Goal: Task Accomplishment & Management: Use online tool/utility

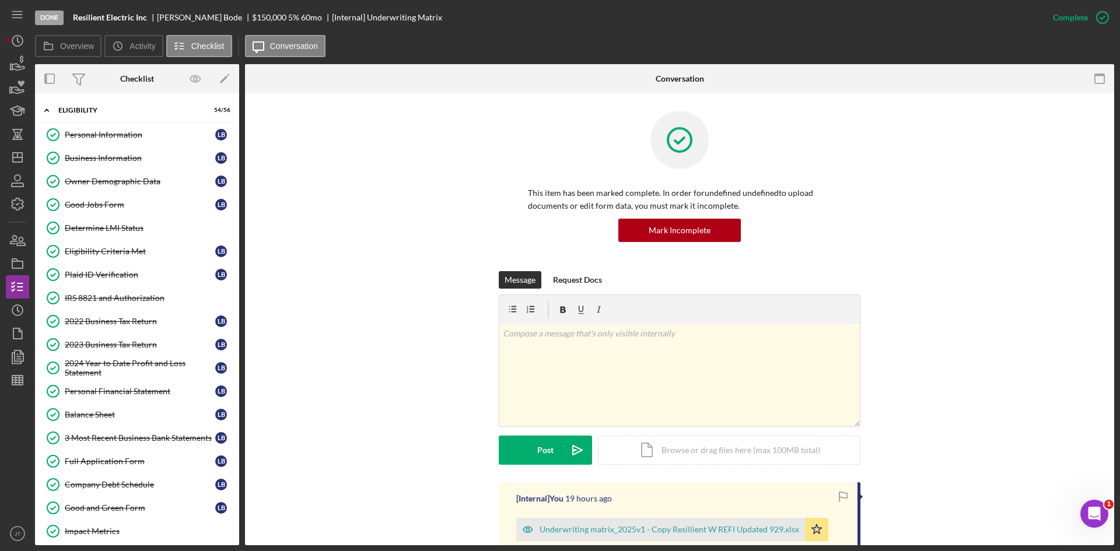
scroll to position [209, 0]
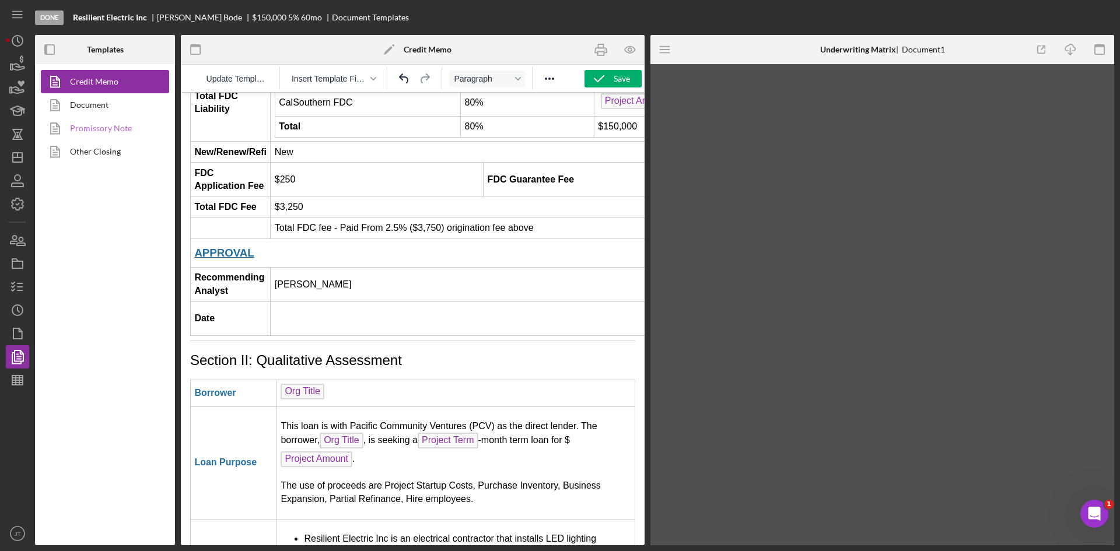
scroll to position [271, 0]
click at [25, 74] on icon "button" at bounding box center [17, 64] width 29 height 29
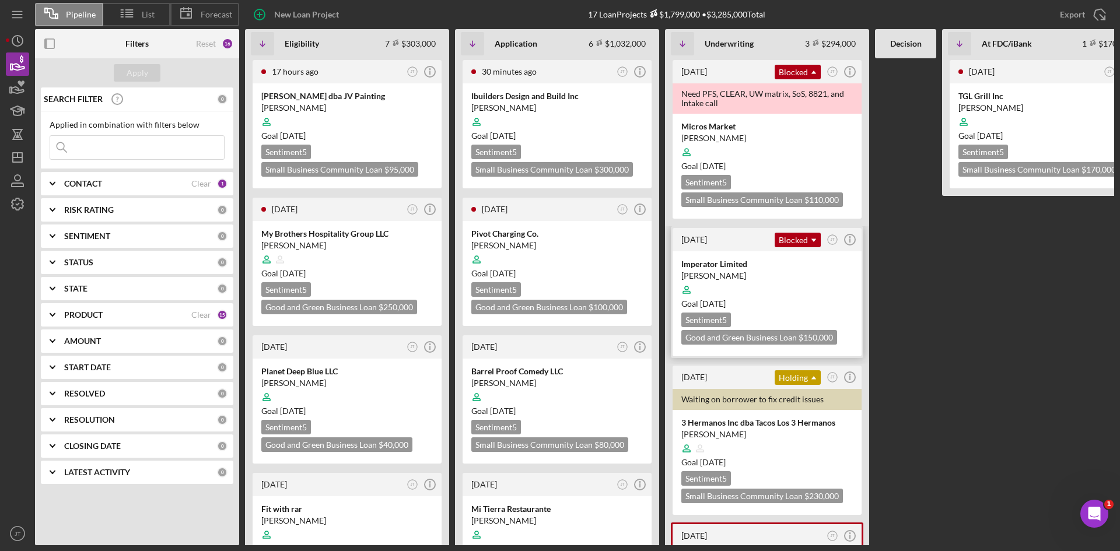
click at [804, 290] on div at bounding box center [767, 290] width 172 height 22
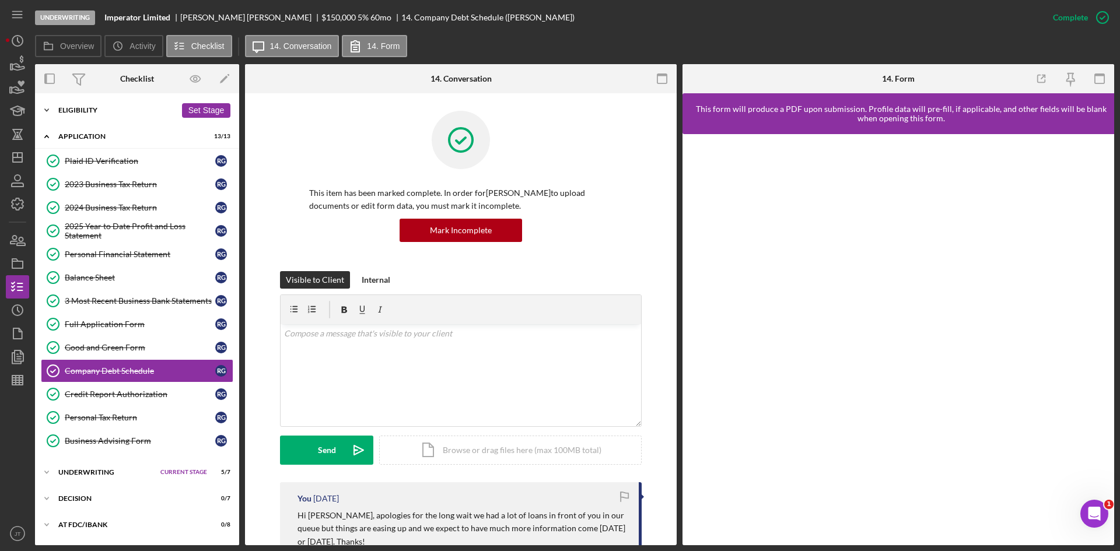
click at [88, 118] on div "Icon/Expander Eligibility 6 / 6 Set Stage" at bounding box center [137, 110] width 204 height 23
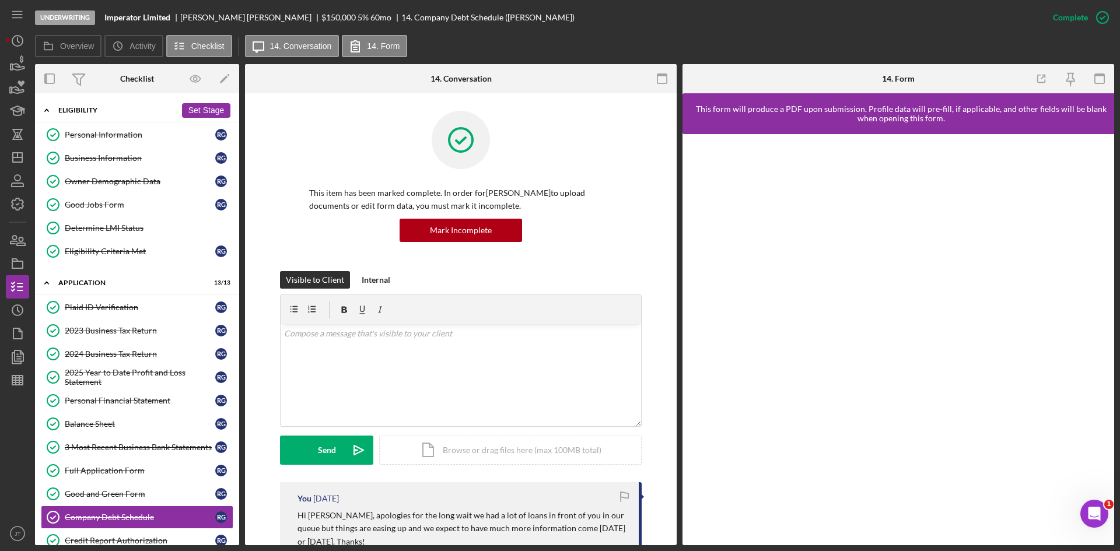
click at [88, 116] on div "Icon/Expander Eligibility 6 / 6 Set Stage" at bounding box center [137, 111] width 204 height 24
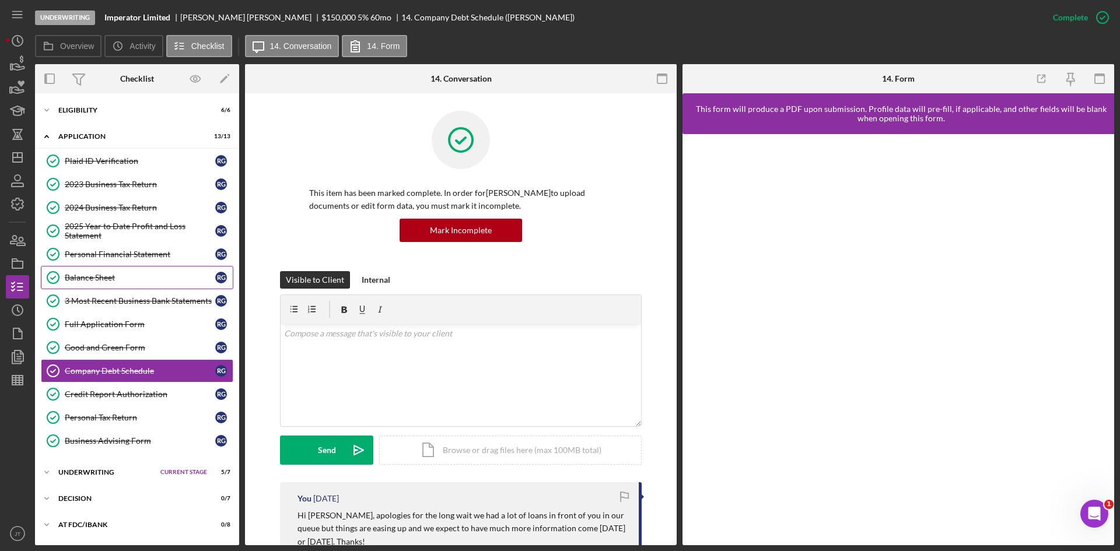
scroll to position [50, 0]
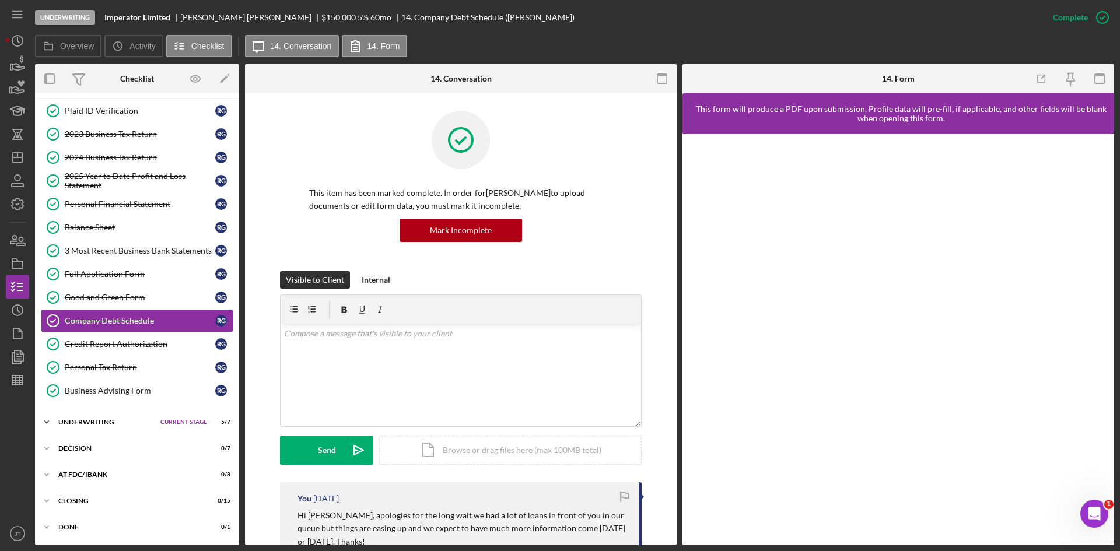
click at [82, 422] on div "Underwriting" at bounding box center [106, 422] width 96 height 7
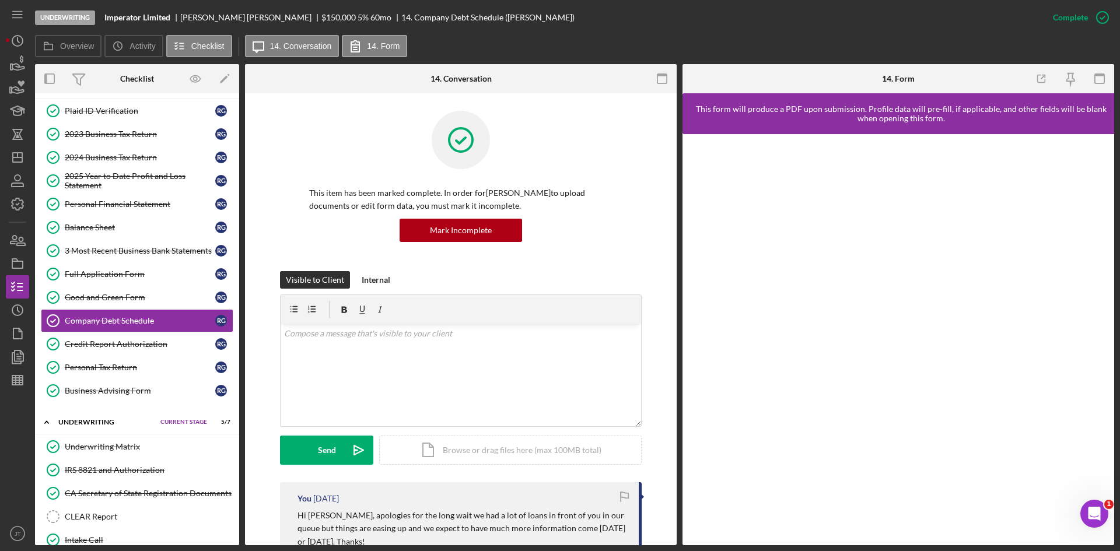
scroll to position [220, 0]
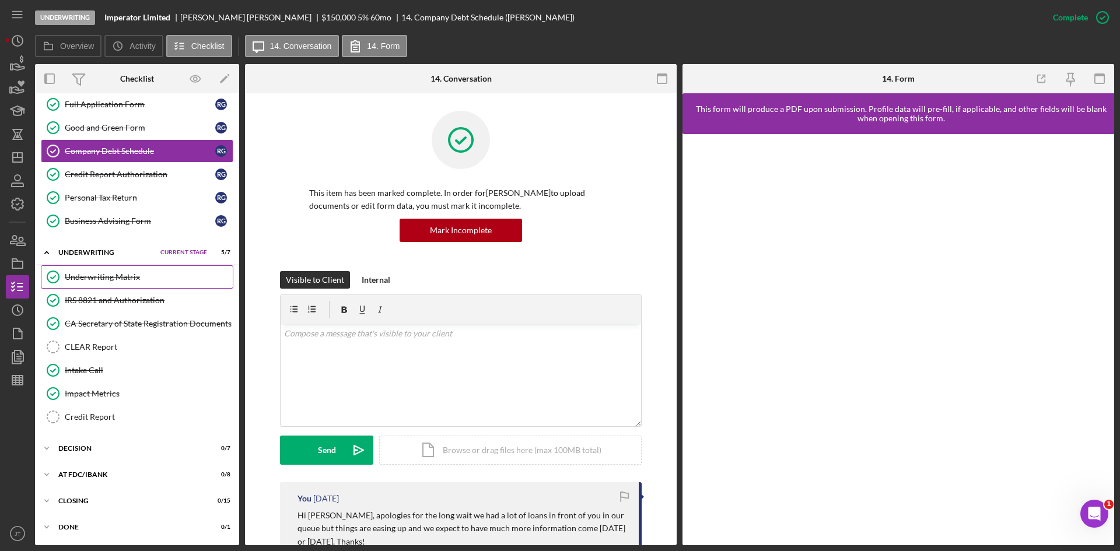
click at [89, 275] on div "Underwriting Matrix" at bounding box center [149, 276] width 168 height 9
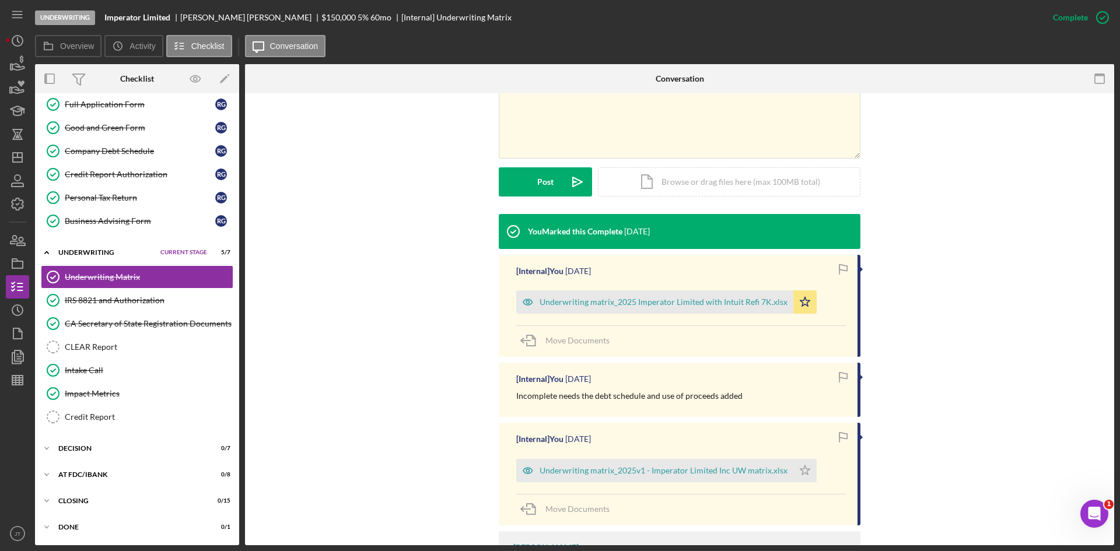
scroll to position [269, 0]
click at [679, 299] on div "Underwriting matrix_2025 Imperator Limited with Intuit Refi 7K.xlsx" at bounding box center [664, 301] width 248 height 9
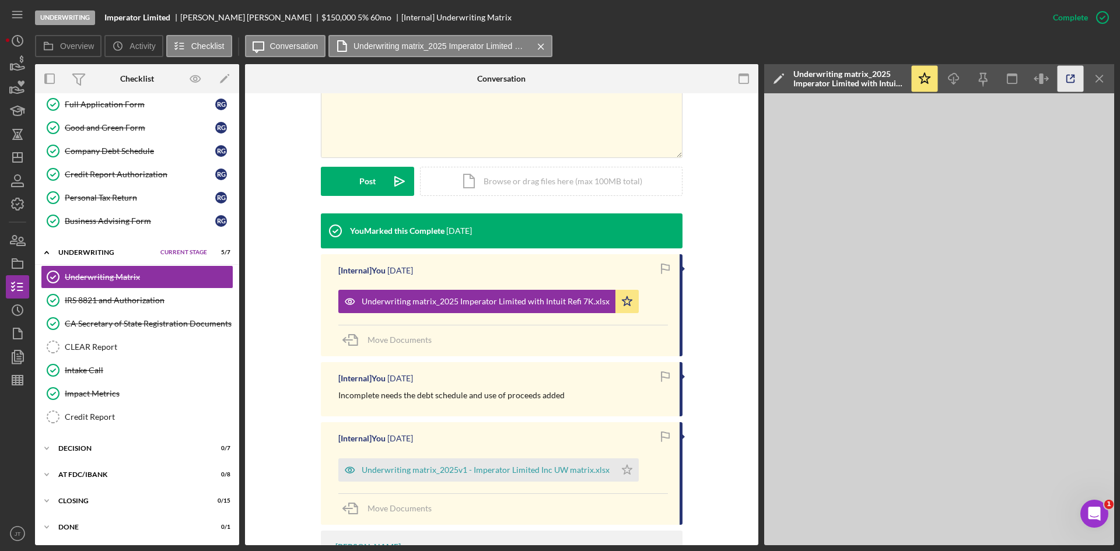
click at [1073, 81] on icon "button" at bounding box center [1071, 79] width 26 height 26
click at [25, 62] on icon "button" at bounding box center [17, 64] width 29 height 29
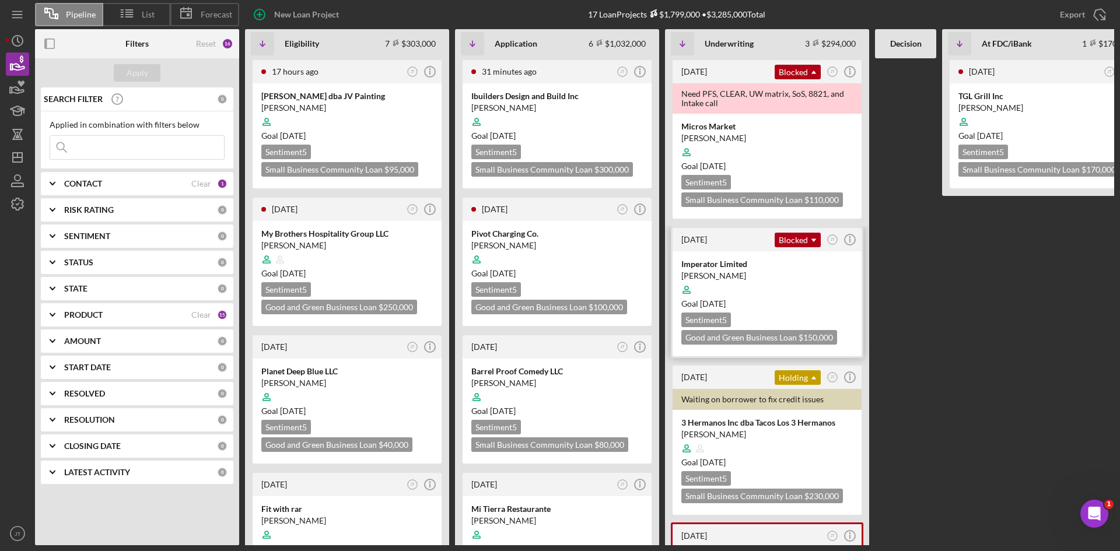
click at [779, 283] on div at bounding box center [767, 290] width 172 height 22
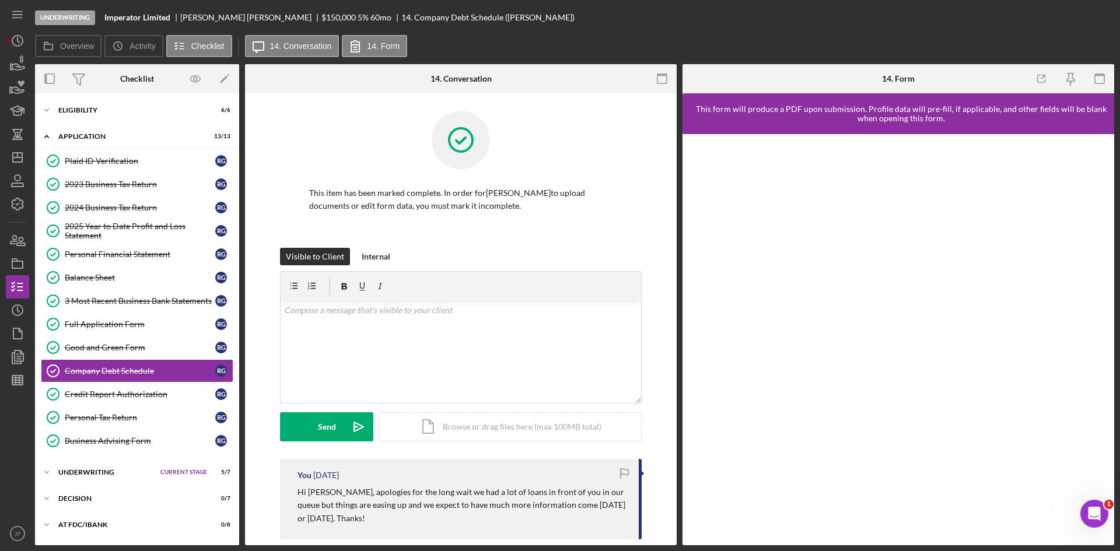
scroll to position [49, 0]
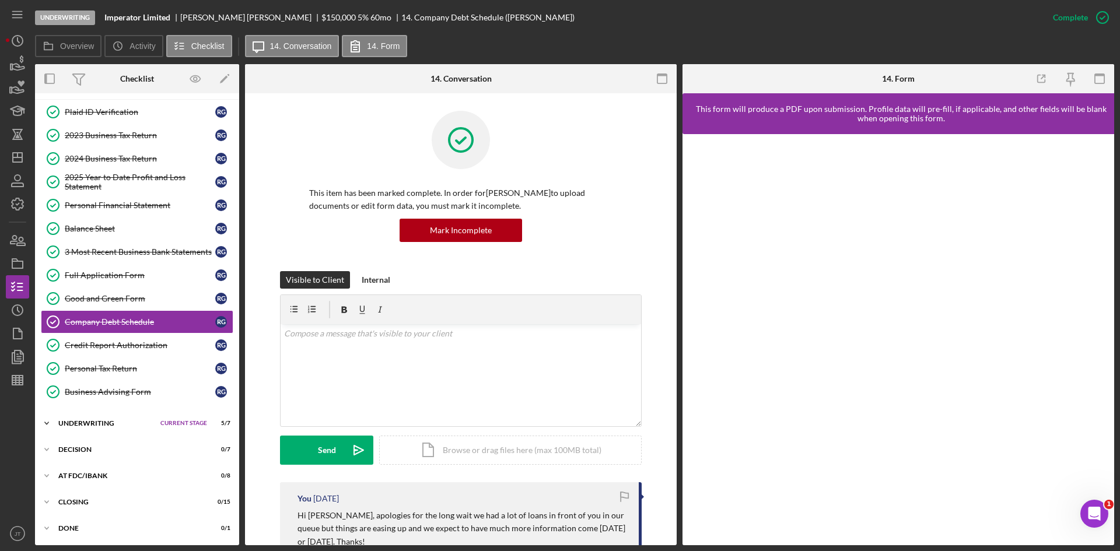
click at [112, 417] on div "Icon/Expander Underwriting Current Stage 5 / 7 Set Stage" at bounding box center [137, 423] width 204 height 23
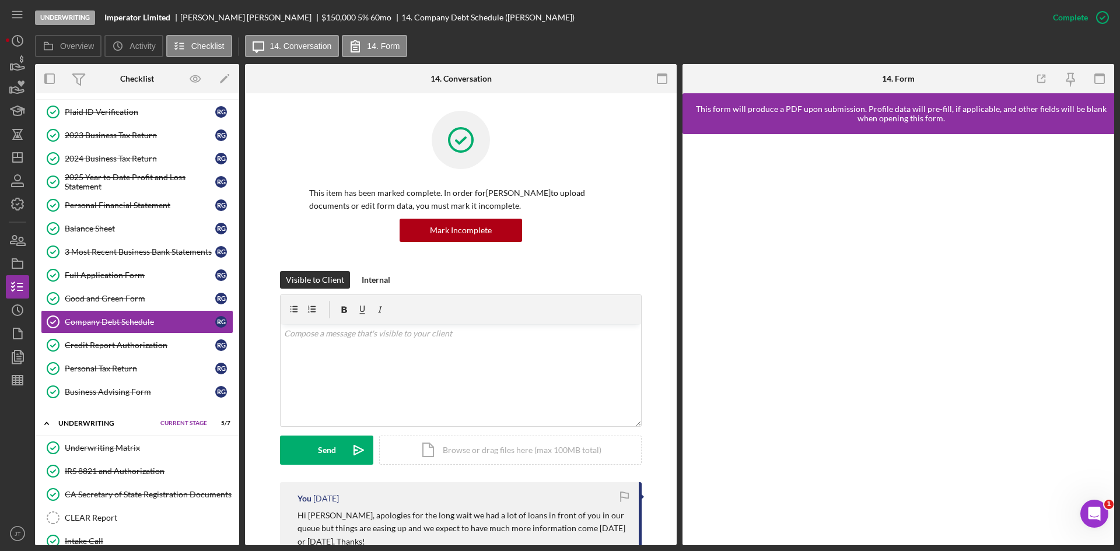
scroll to position [220, 0]
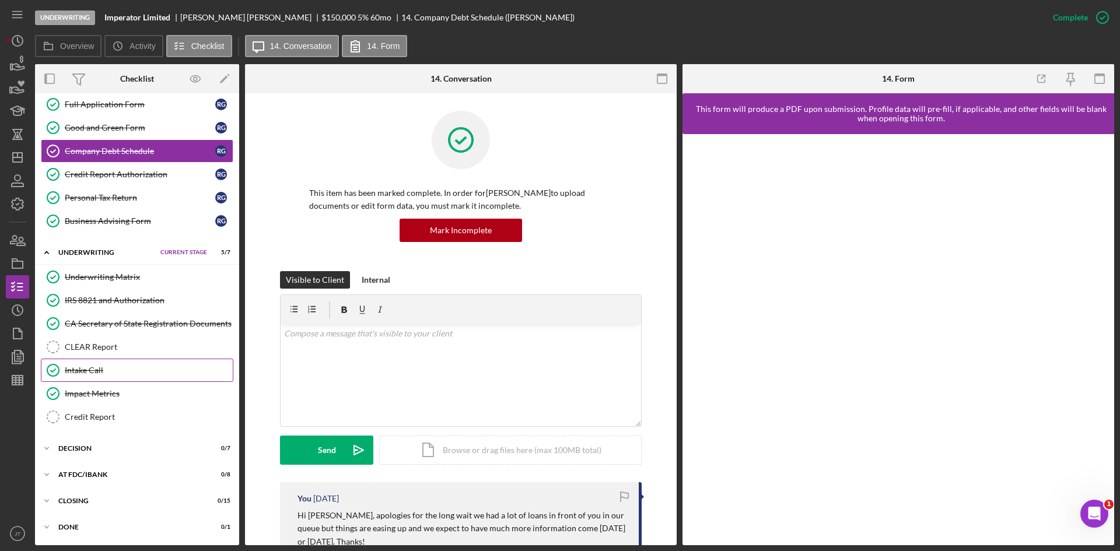
click at [125, 369] on div "Intake Call" at bounding box center [149, 370] width 168 height 9
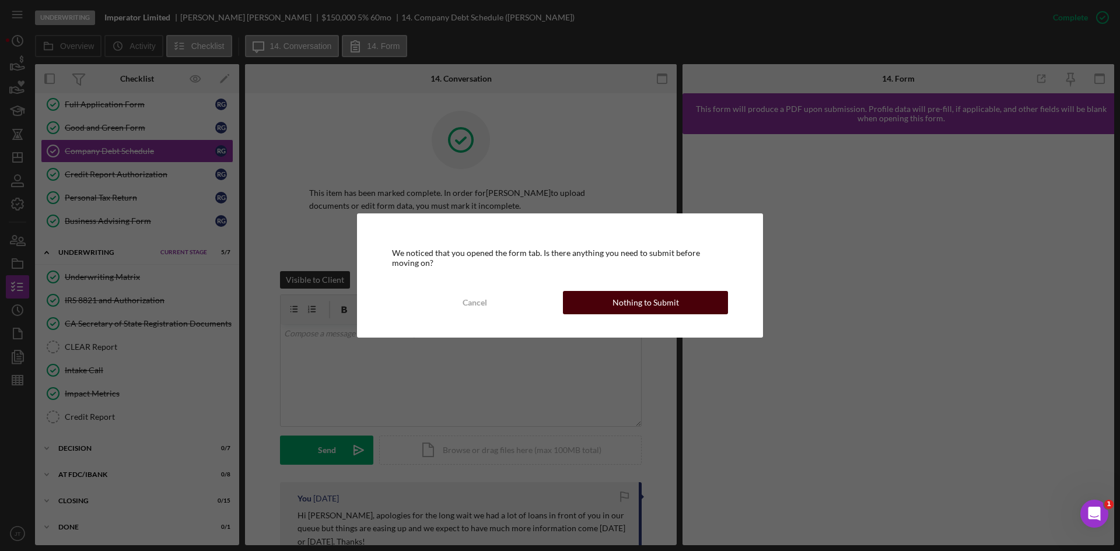
click at [675, 308] on div "Nothing to Submit" at bounding box center [646, 302] width 67 height 23
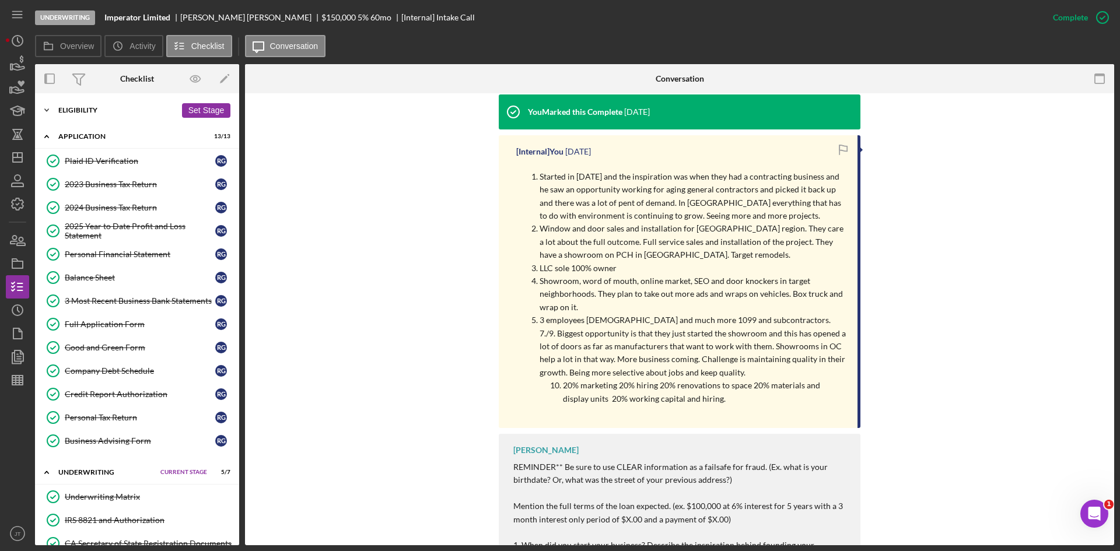
click at [95, 100] on div "Icon/Expander Eligibility 6 / 6 Set Stage" at bounding box center [137, 110] width 204 height 23
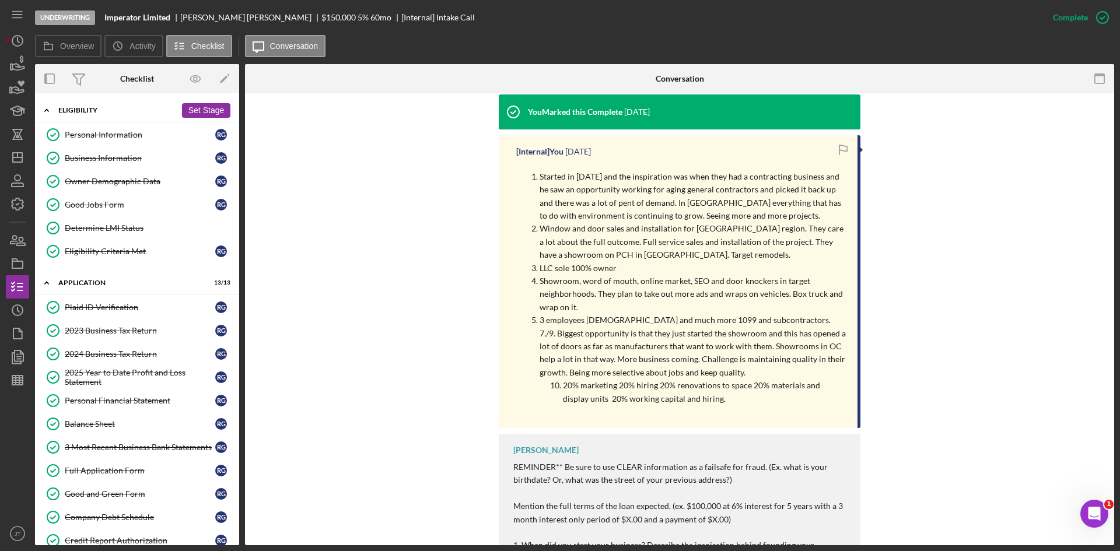
click at [93, 110] on div "Eligibility" at bounding box center [117, 110] width 118 height 7
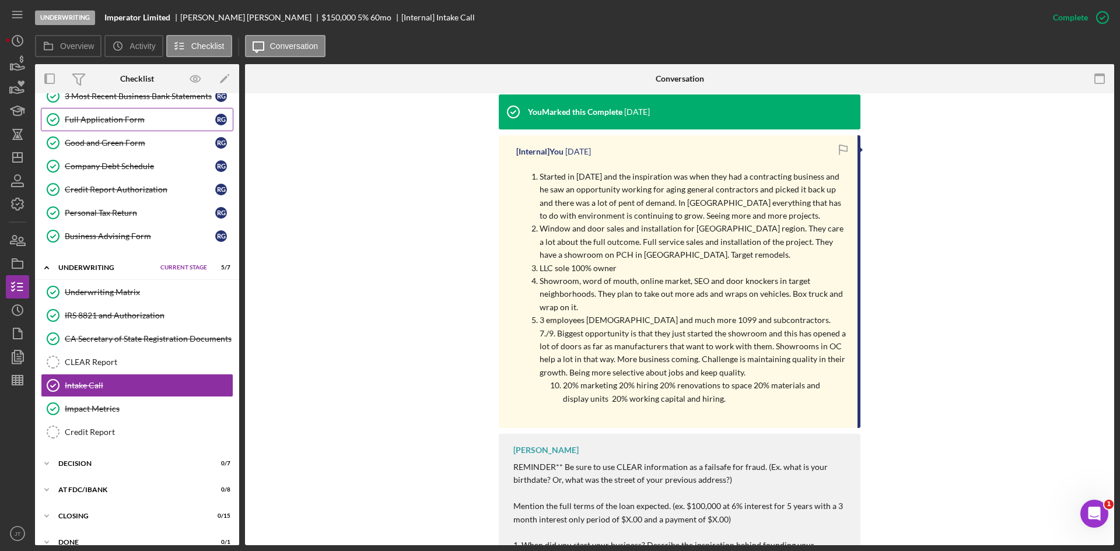
scroll to position [220, 0]
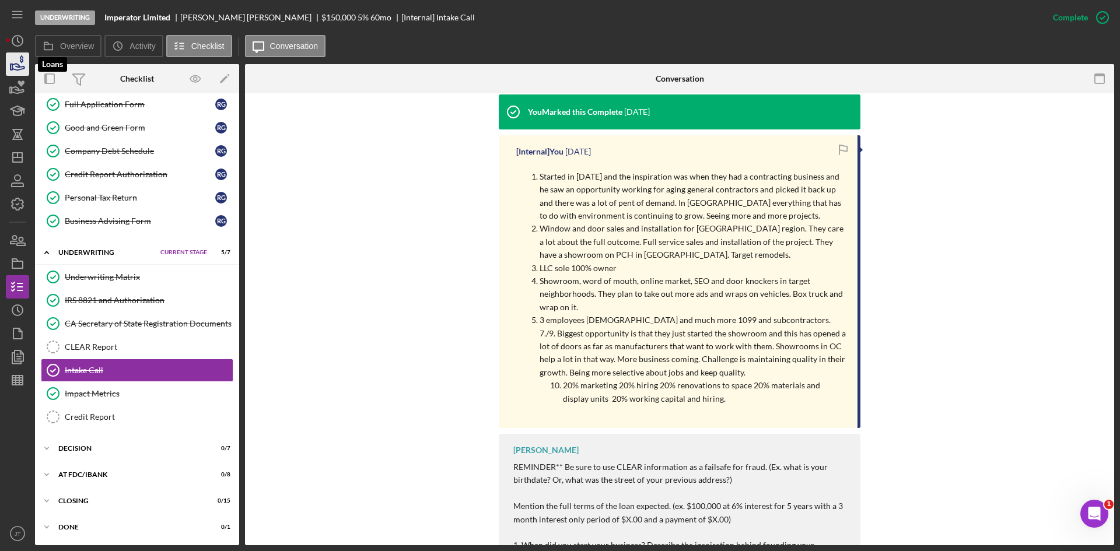
click at [22, 61] on icon "button" at bounding box center [17, 64] width 29 height 29
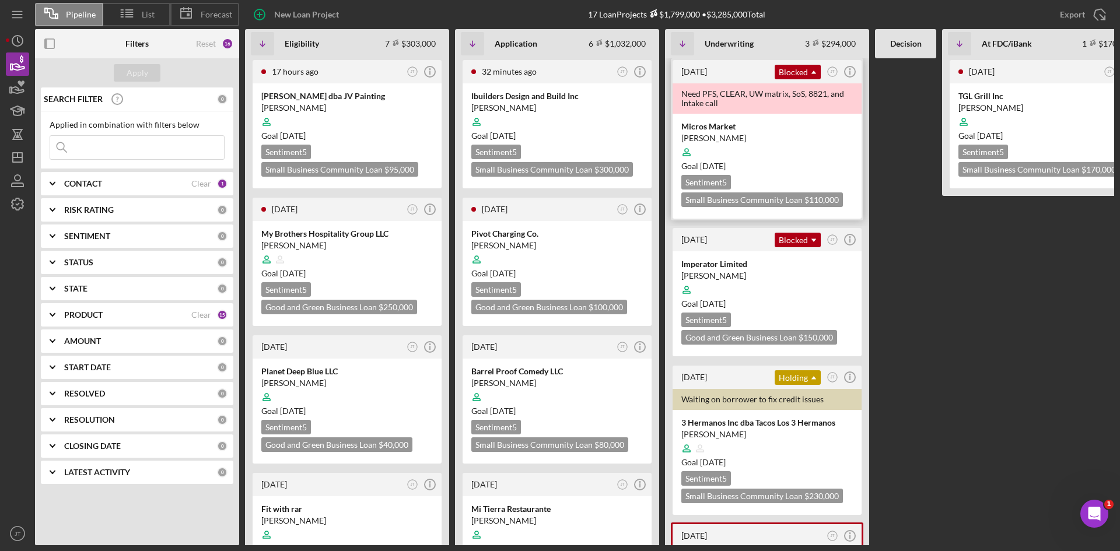
click at [785, 149] on div at bounding box center [767, 152] width 172 height 22
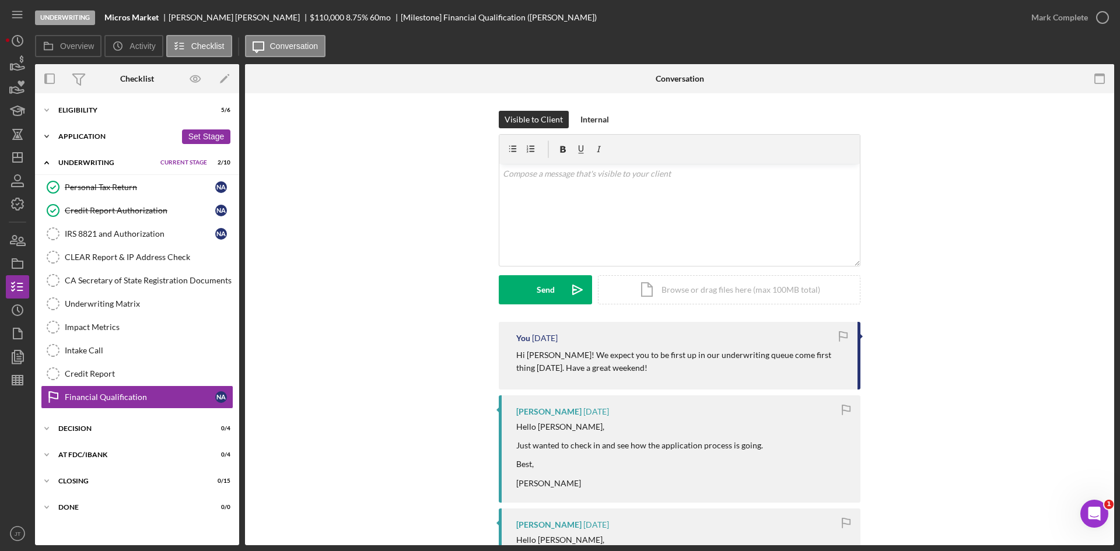
click at [90, 132] on div "Icon/Expander Application 10 / 10 Set Stage" at bounding box center [137, 136] width 204 height 23
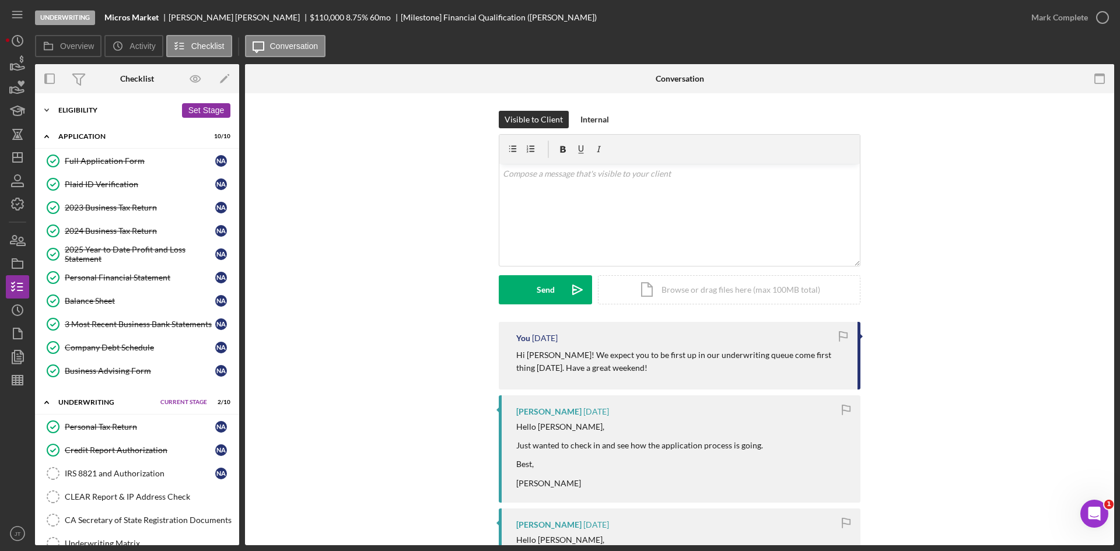
click at [82, 108] on div "Eligibility" at bounding box center [117, 110] width 118 height 7
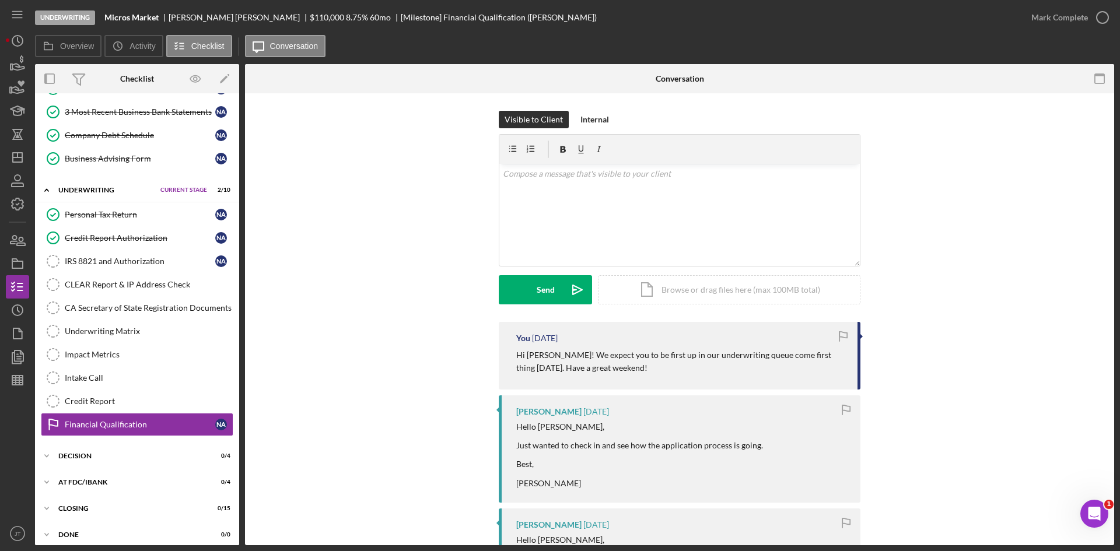
scroll to position [366, 0]
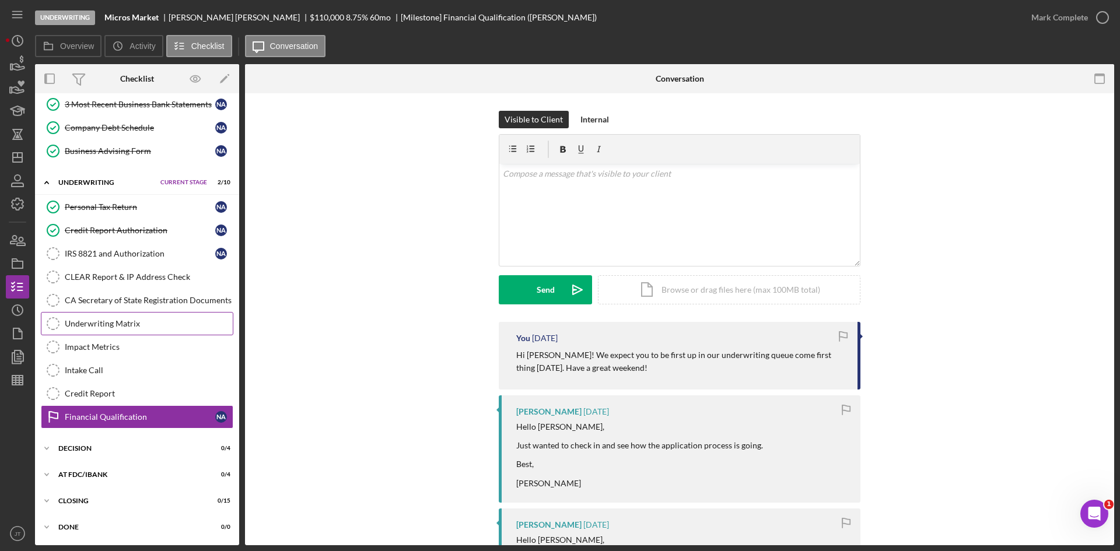
click at [106, 328] on div "Underwriting Matrix" at bounding box center [149, 323] width 168 height 9
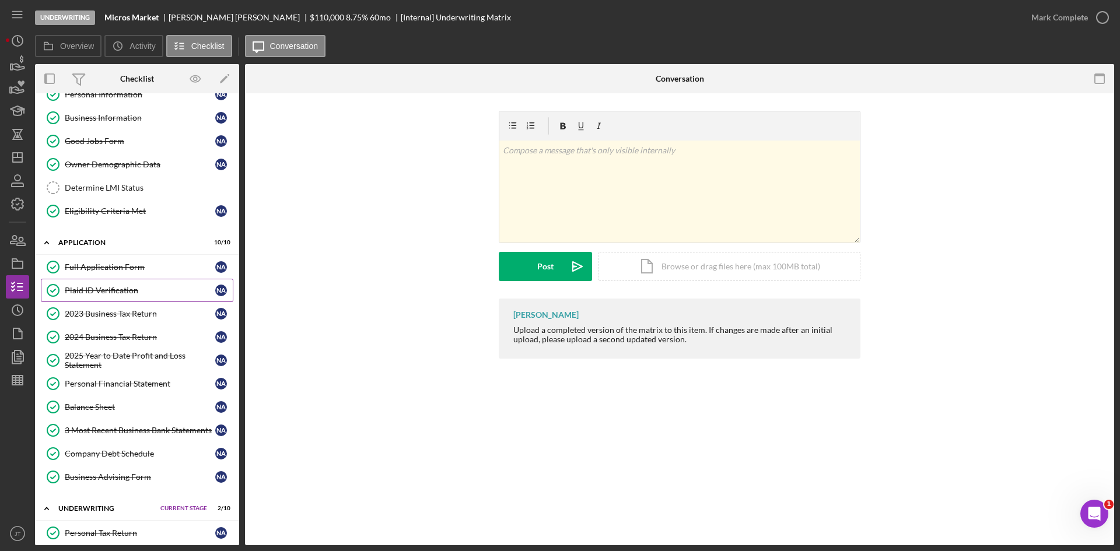
scroll to position [40, 0]
click at [113, 300] on link "Plaid ID Verification Plaid ID Verification N A" at bounding box center [137, 290] width 193 height 23
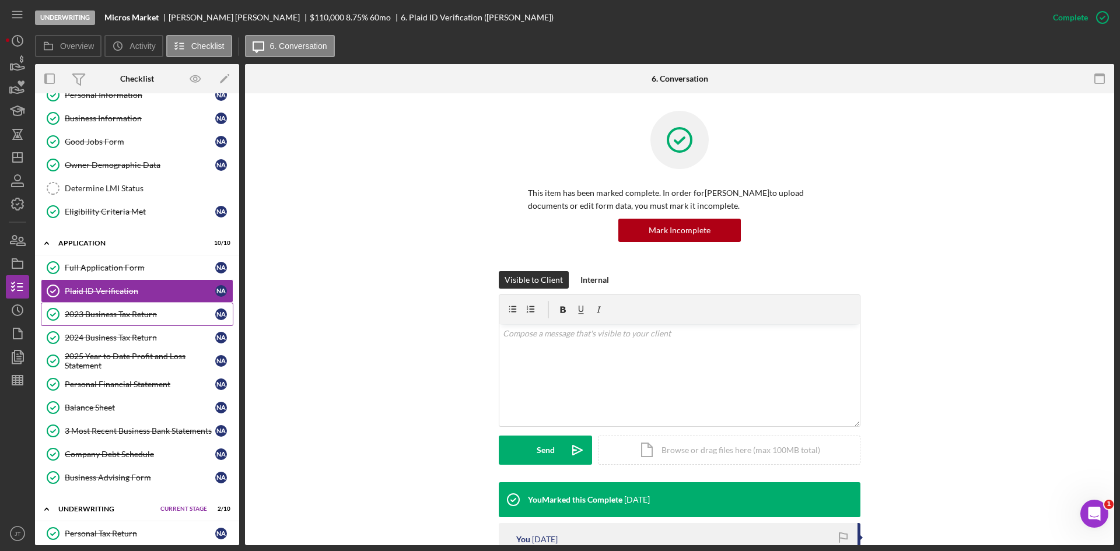
click at [108, 314] on div "2023 Business Tax Return" at bounding box center [140, 314] width 151 height 9
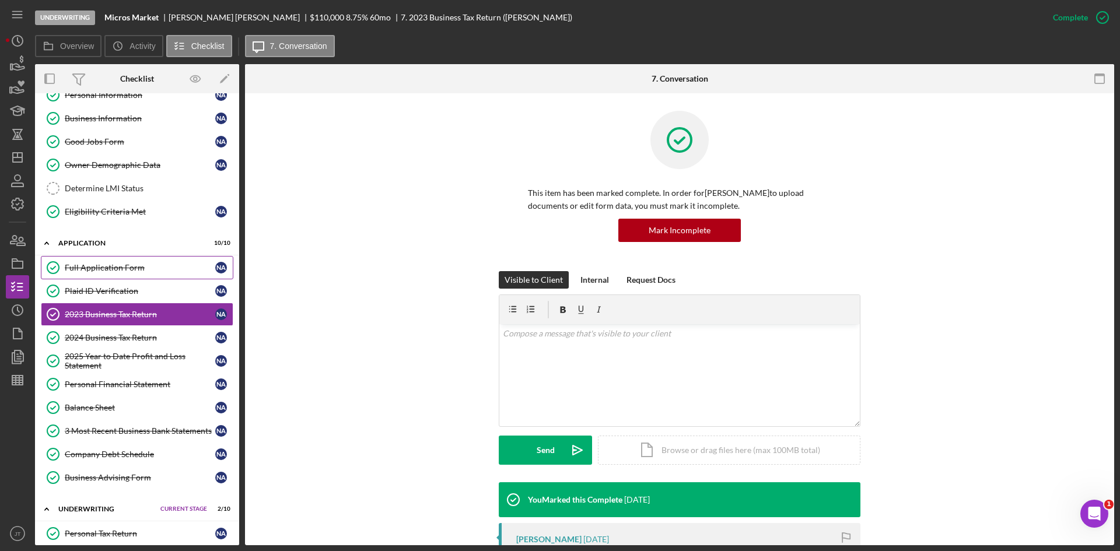
click at [117, 264] on div "Full Application Form" at bounding box center [140, 267] width 151 height 9
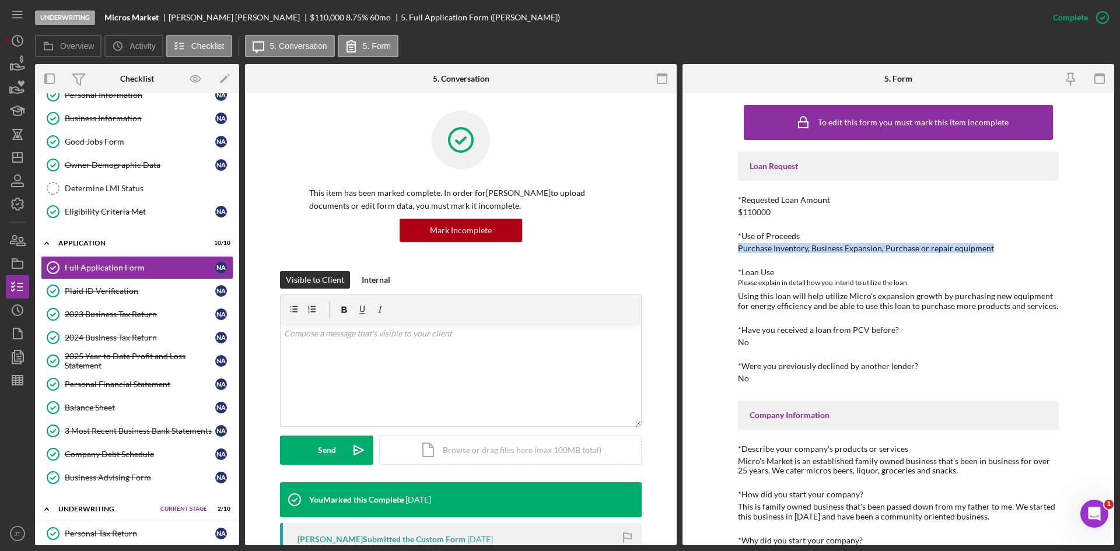
drag, startPoint x: 733, startPoint y: 249, endPoint x: 1009, endPoint y: 249, distance: 275.9
click at [1009, 249] on div "To edit this form you must mark this item incomplete Loan Request *Requested Lo…" at bounding box center [899, 319] width 432 height 452
copy div "Purchase Inventory, Business Expansion, Purchase or repair equipment"
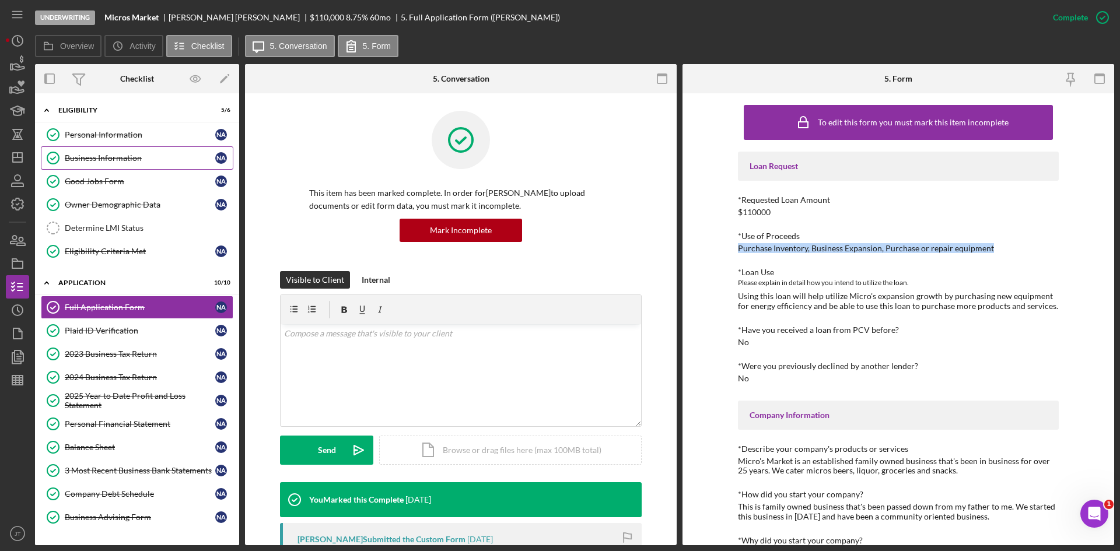
click at [81, 164] on link "Business Information Business Information N A" at bounding box center [137, 157] width 193 height 23
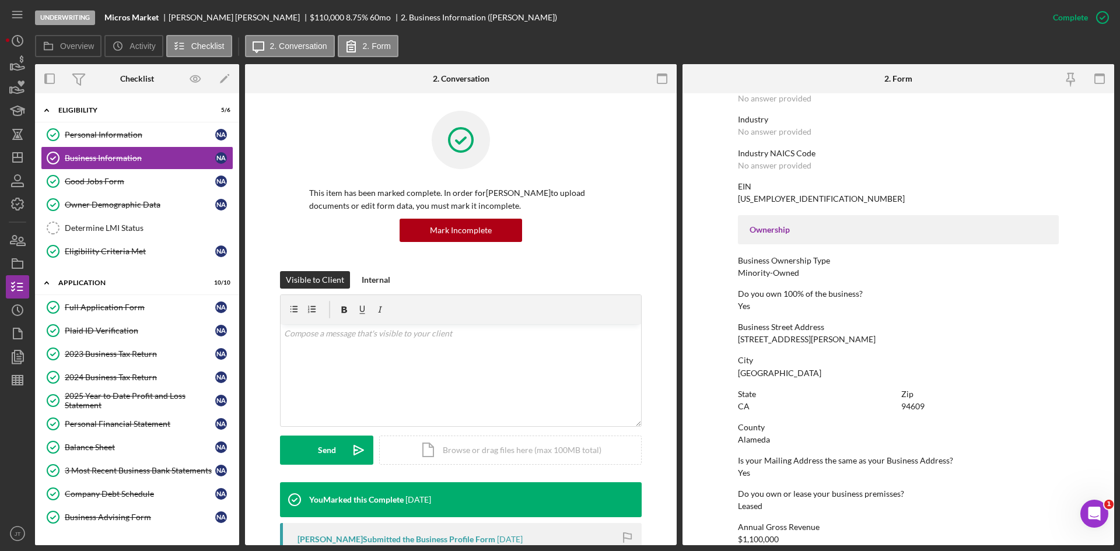
scroll to position [272, 0]
drag, startPoint x: 734, startPoint y: 337, endPoint x: 849, endPoint y: 340, distance: 115.5
click at [849, 340] on form "To edit this form you must mark this item incomplete Business Name Micros Marke…" at bounding box center [899, 319] width 432 height 452
copy div "4428 Martin Luther King Jr Way"
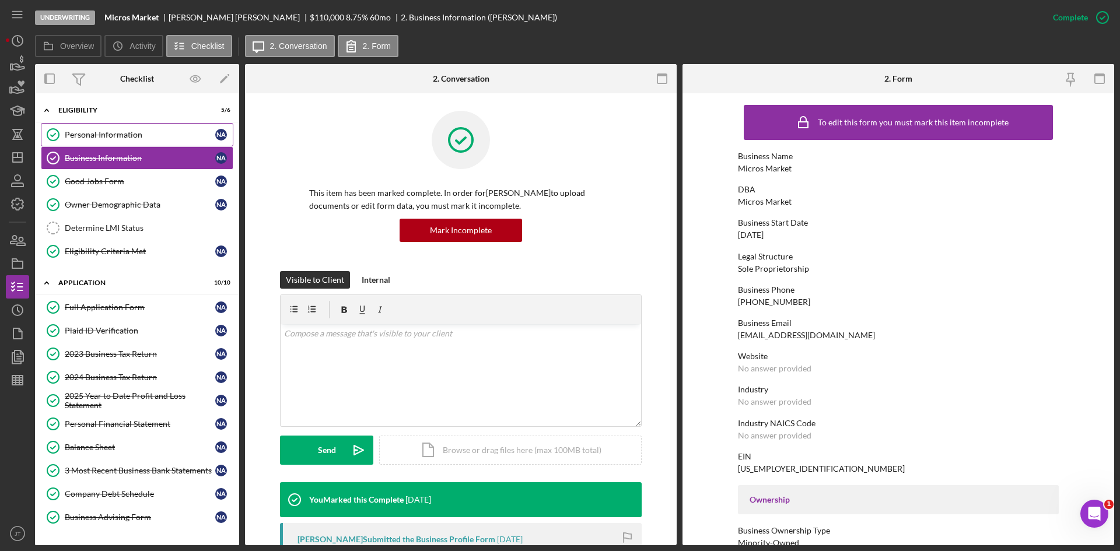
click at [150, 145] on link "Personal Information Personal Information N A" at bounding box center [137, 134] width 193 height 23
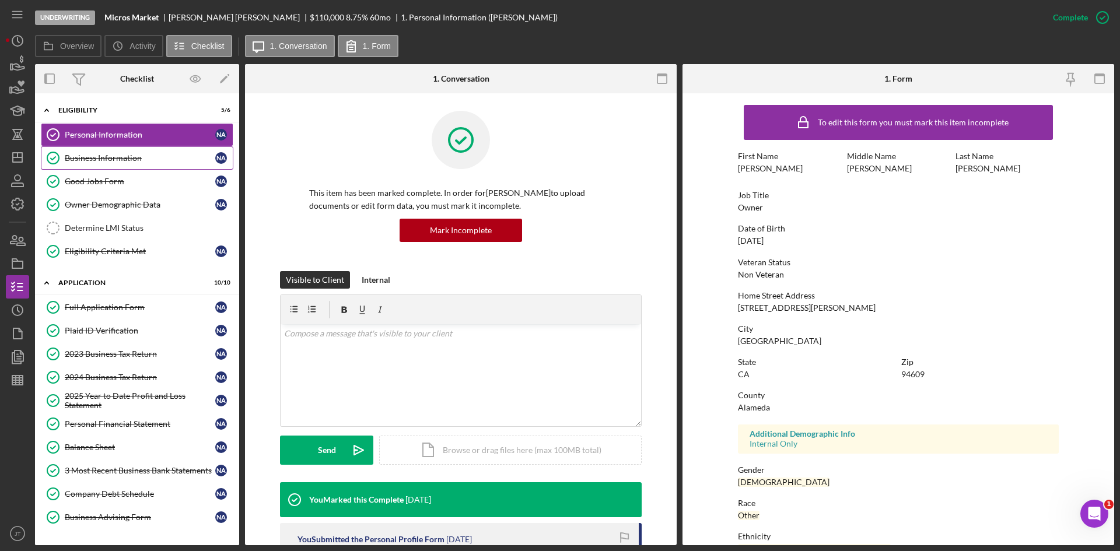
click at [92, 160] on div "Business Information" at bounding box center [140, 157] width 151 height 9
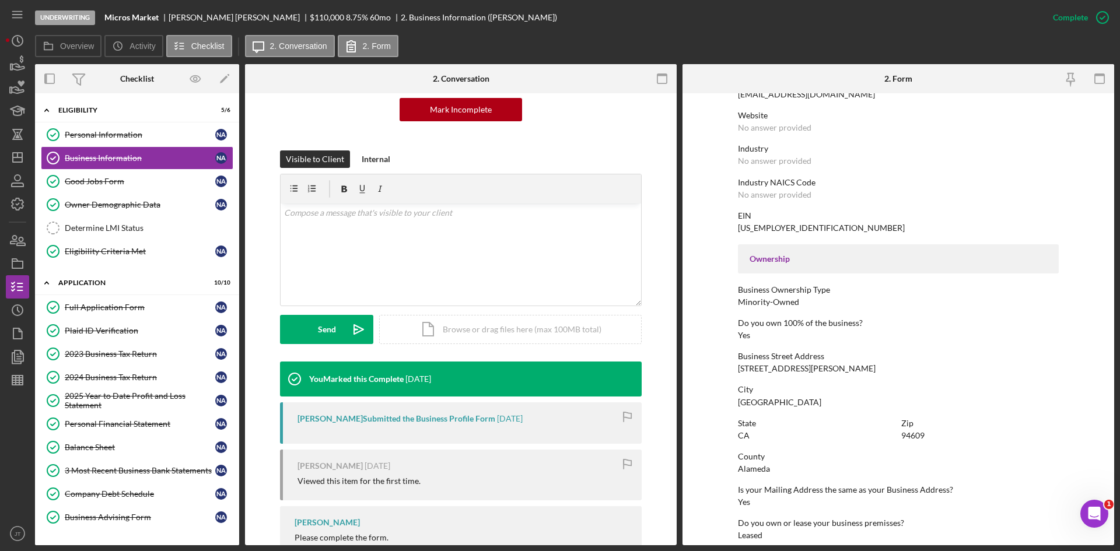
scroll to position [240, 0]
click at [116, 208] on div "Owner Demographic Data" at bounding box center [140, 204] width 151 height 9
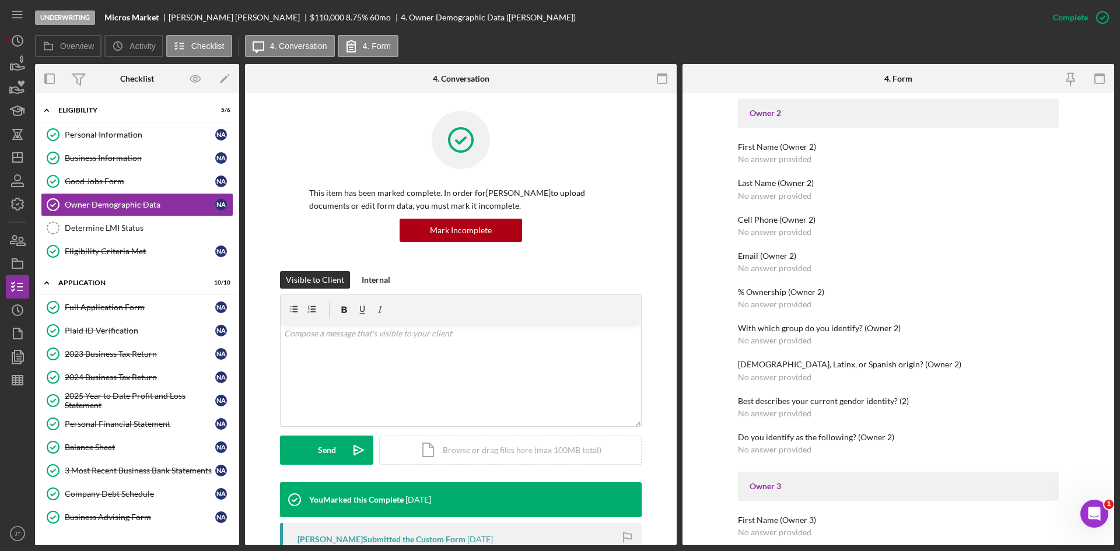
scroll to position [674, 0]
click at [118, 180] on div "Good Jobs Form" at bounding box center [140, 181] width 151 height 9
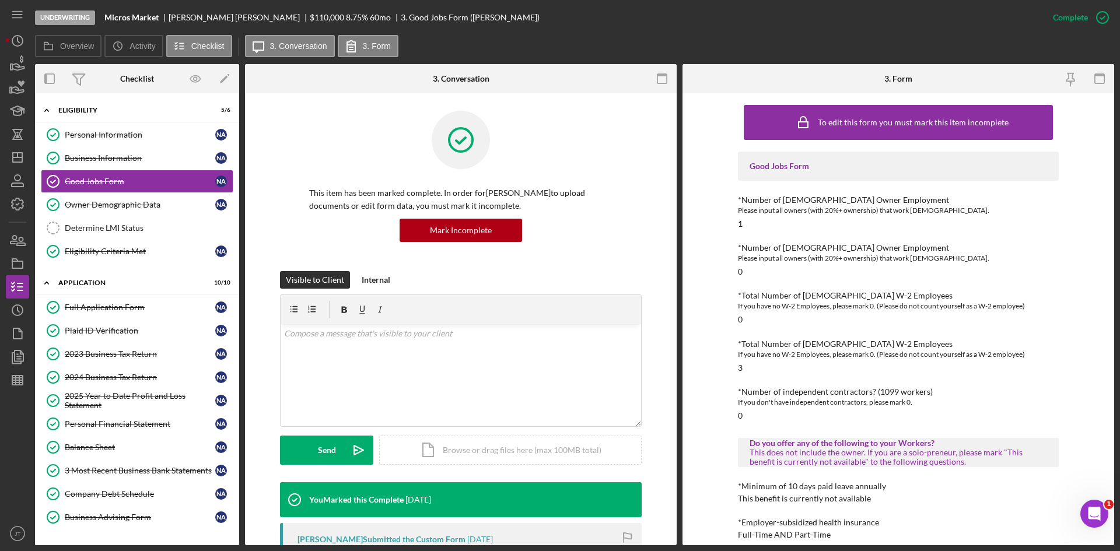
click at [615, 18] on div "Underwriting Micros Market Nasser Ahmed $110,000 $66,000 8.75 % 60 mo 3. Good J…" at bounding box center [538, 17] width 1006 height 35
click at [595, 26] on div "Underwriting Micros Market Nasser Ahmed $110,000 $66,000 8.75 % 60 mo 3. Good J…" at bounding box center [538, 17] width 1006 height 35
click at [105, 357] on div "2023 Business Tax Return" at bounding box center [140, 353] width 151 height 9
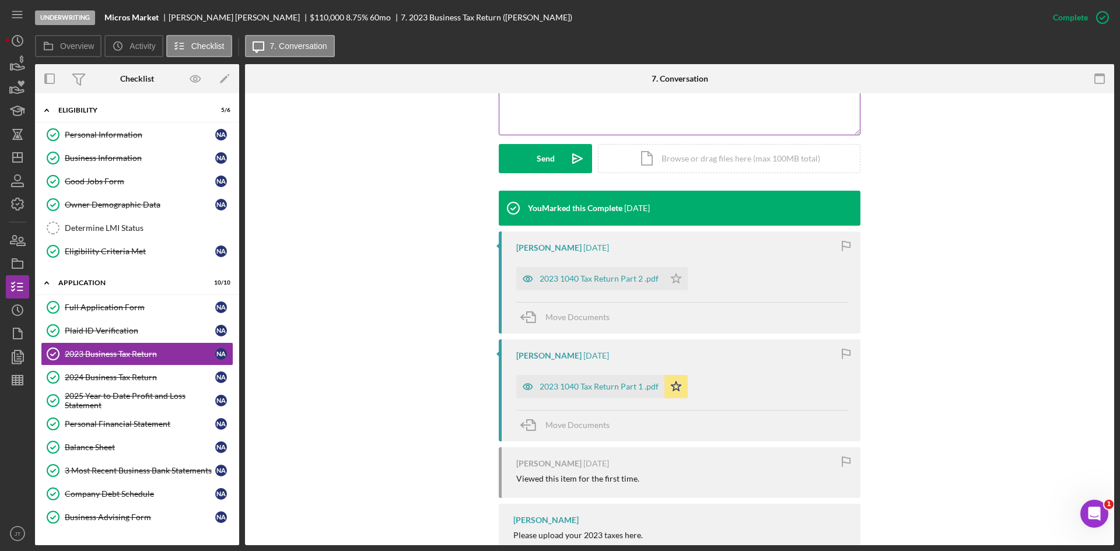
scroll to position [292, 0]
click at [639, 391] on div "2023 1040 Tax Return Part 1 .pdf" at bounding box center [599, 386] width 119 height 9
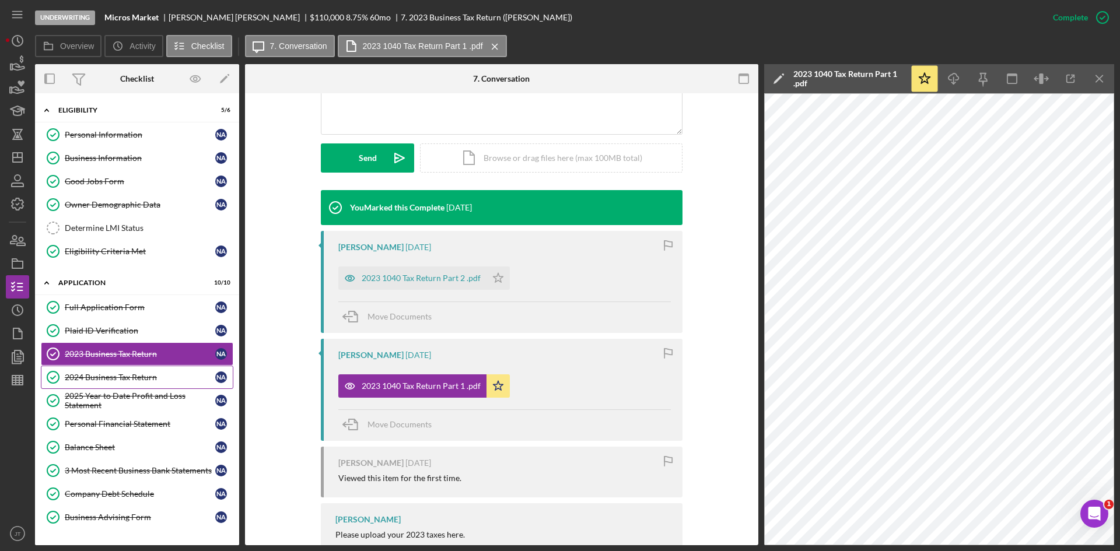
click at [121, 389] on link "2024 Business Tax Return 2024 Business Tax Return N A" at bounding box center [137, 377] width 193 height 23
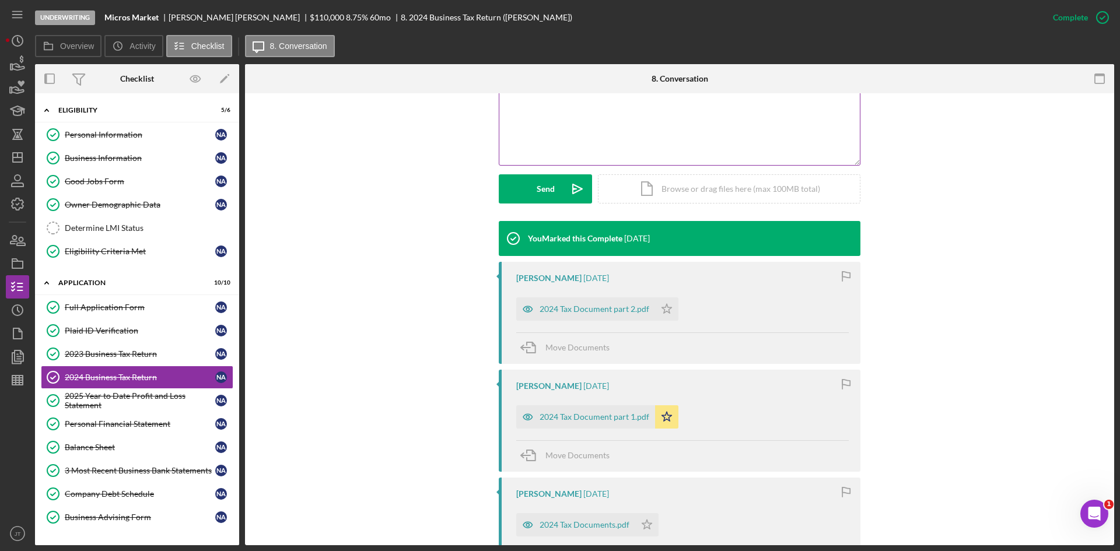
scroll to position [299, 0]
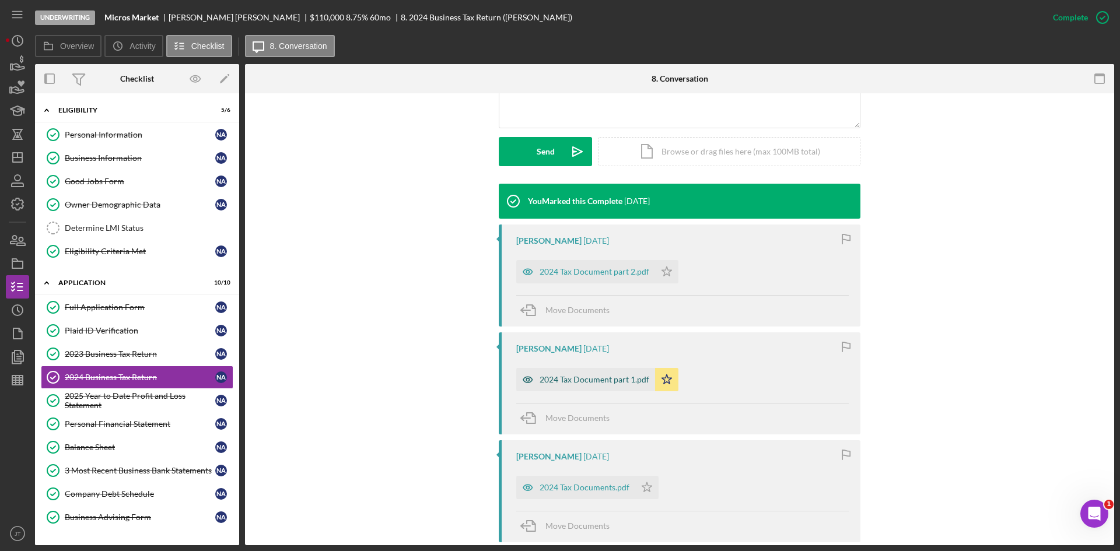
click at [604, 378] on div "2024 Tax Document part 1.pdf" at bounding box center [595, 379] width 110 height 9
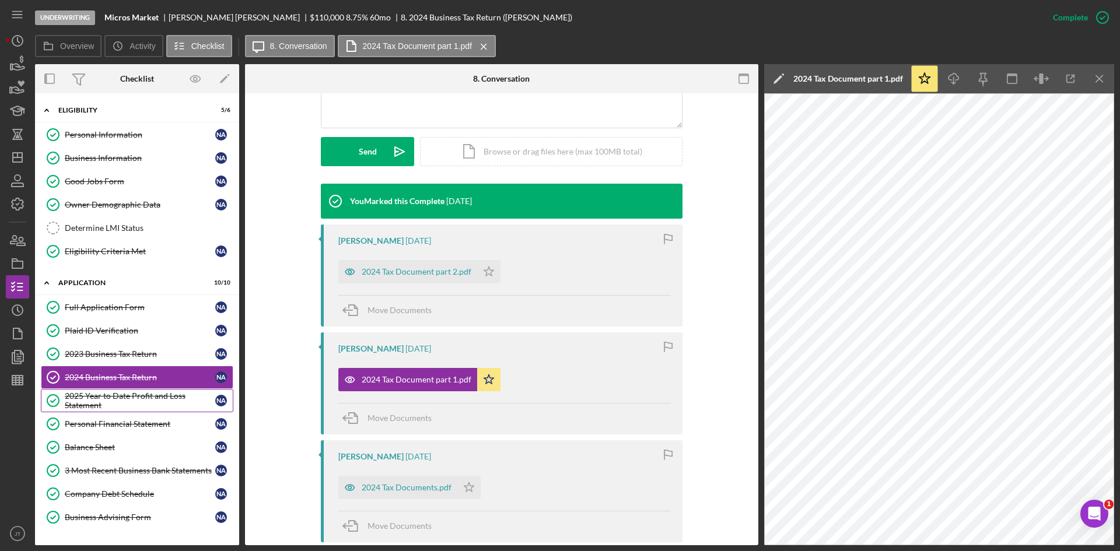
click at [96, 401] on div "2025 Year to Date Profit and Loss Statement" at bounding box center [140, 400] width 151 height 19
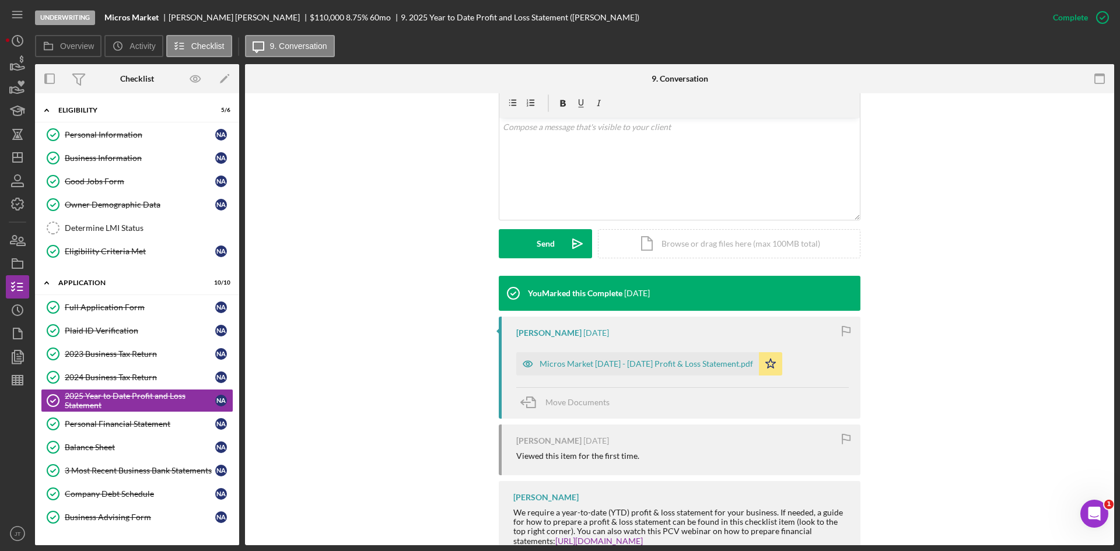
scroll to position [207, 0]
click at [620, 366] on div "Micros Market Jan - Jul 2025 Profit & Loss Statement.pdf" at bounding box center [647, 363] width 214 height 9
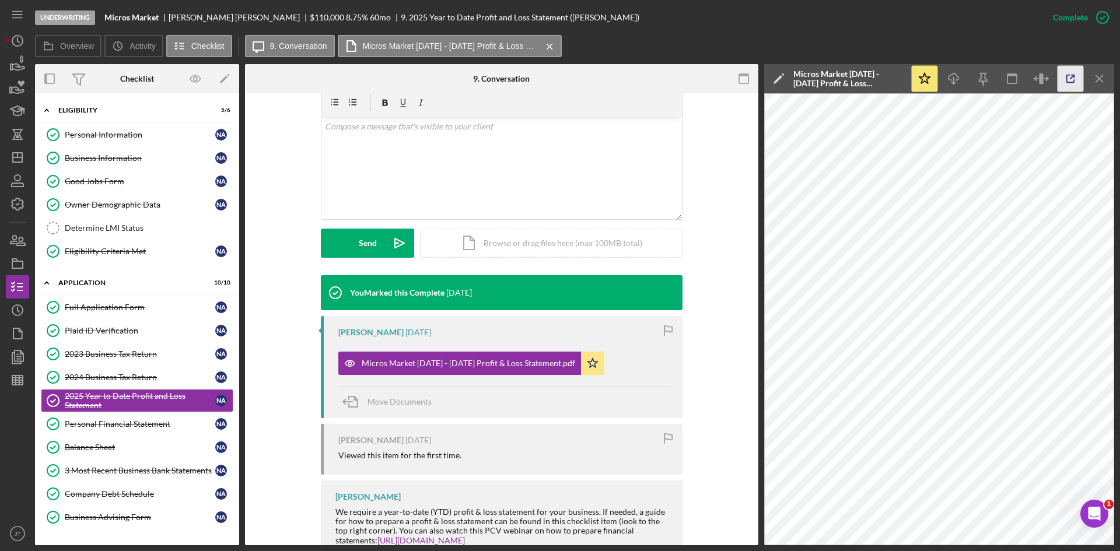
click at [1065, 81] on icon "button" at bounding box center [1071, 79] width 26 height 26
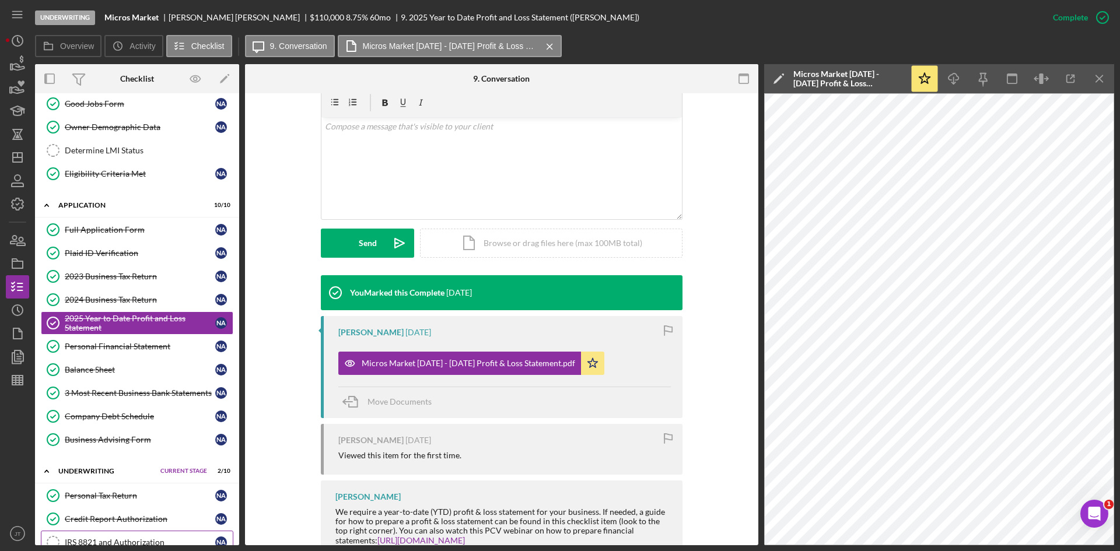
scroll to position [76, 0]
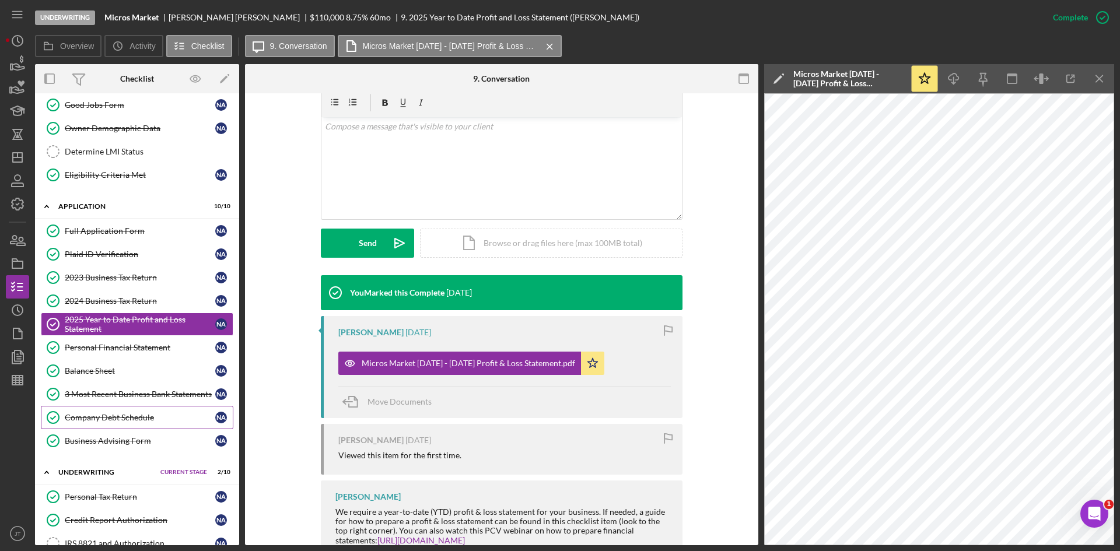
click at [130, 421] on div "Company Debt Schedule" at bounding box center [140, 417] width 151 height 9
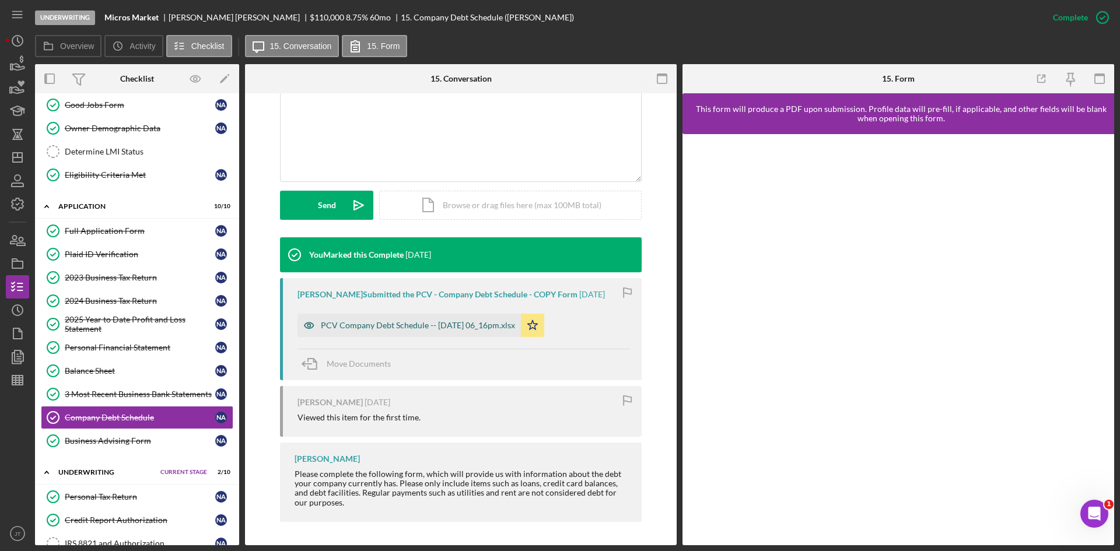
click at [420, 323] on div "PCV Company Debt Schedule -- 2025-09-10 06_16pm.xlsx" at bounding box center [418, 325] width 194 height 9
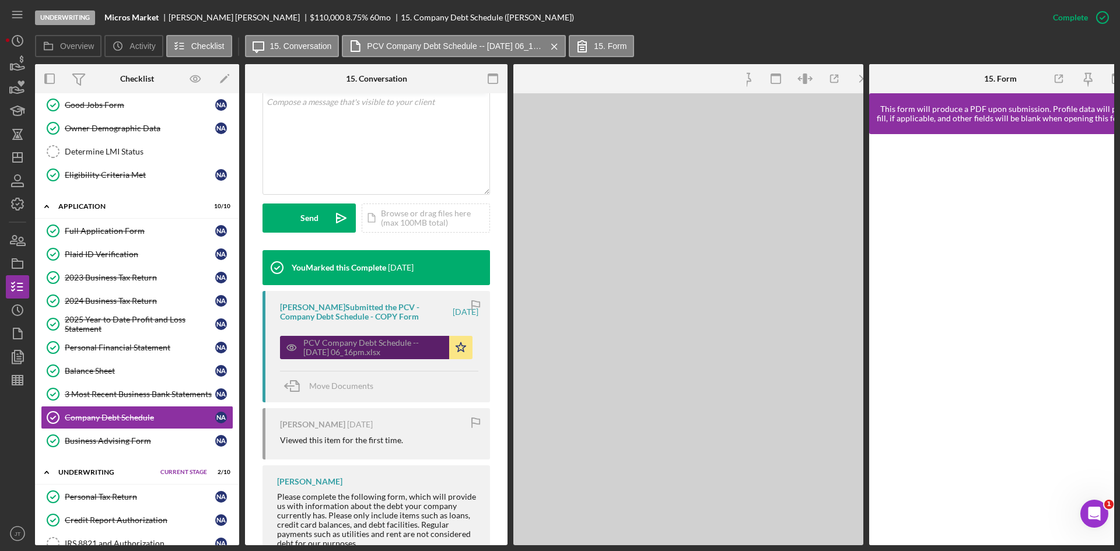
scroll to position [258, 0]
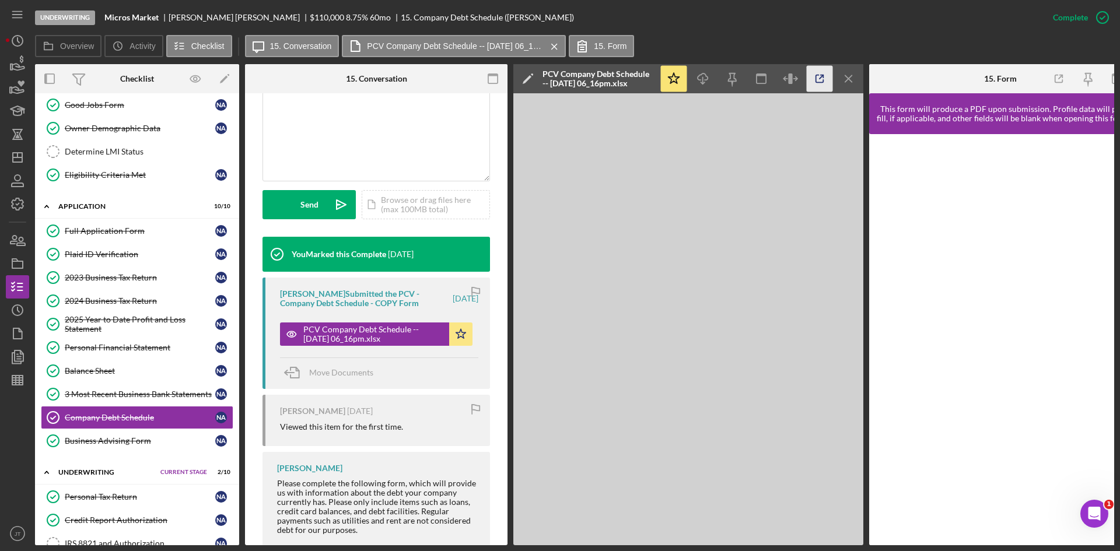
click at [826, 79] on icon "button" at bounding box center [820, 79] width 26 height 26
click at [703, 52] on div "Overview Icon/History Activity Checklist Icon/Message 15. Conversation PCV Comp…" at bounding box center [574, 46] width 1079 height 23
click at [762, 25] on div "Underwriting Micros Market Nasser Ahmed $110,000 $66,000 8.75 % 60 mo 15. Compa…" at bounding box center [538, 17] width 1006 height 35
click at [795, 29] on div "Underwriting Micros Market Nasser Ahmed $110,000 $66,000 8.75 % 60 mo 15. Compa…" at bounding box center [538, 17] width 1006 height 35
click at [846, 26] on div "Underwriting Micros Market Nasser Ahmed $110,000 $66,000 8.75 % 60 mo 15. Compa…" at bounding box center [538, 17] width 1006 height 35
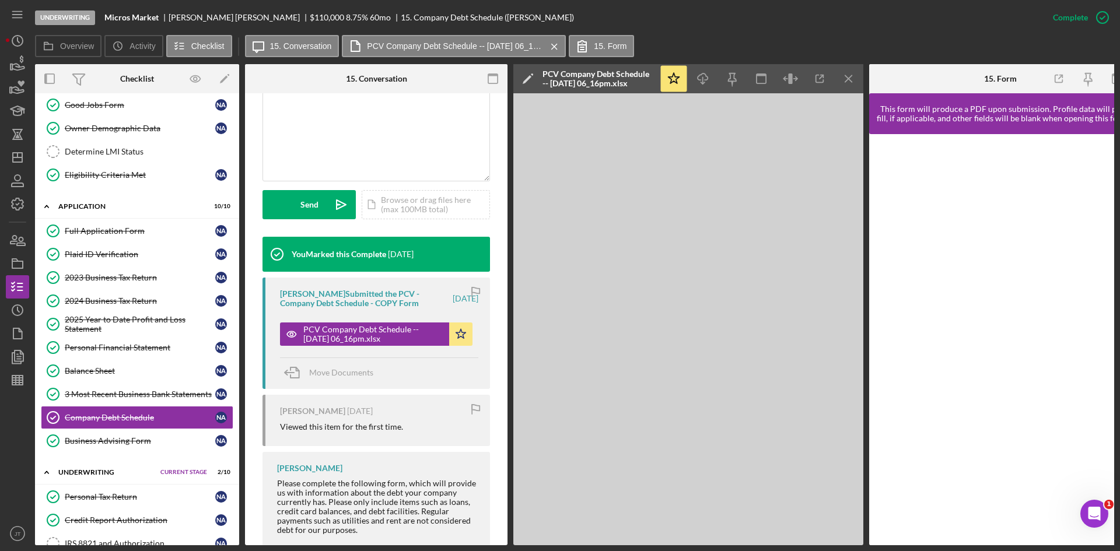
click at [782, 33] on div "Underwriting Micros Market Nasser Ahmed $110,000 $66,000 8.75 % 60 mo 15. Compa…" at bounding box center [538, 17] width 1006 height 35
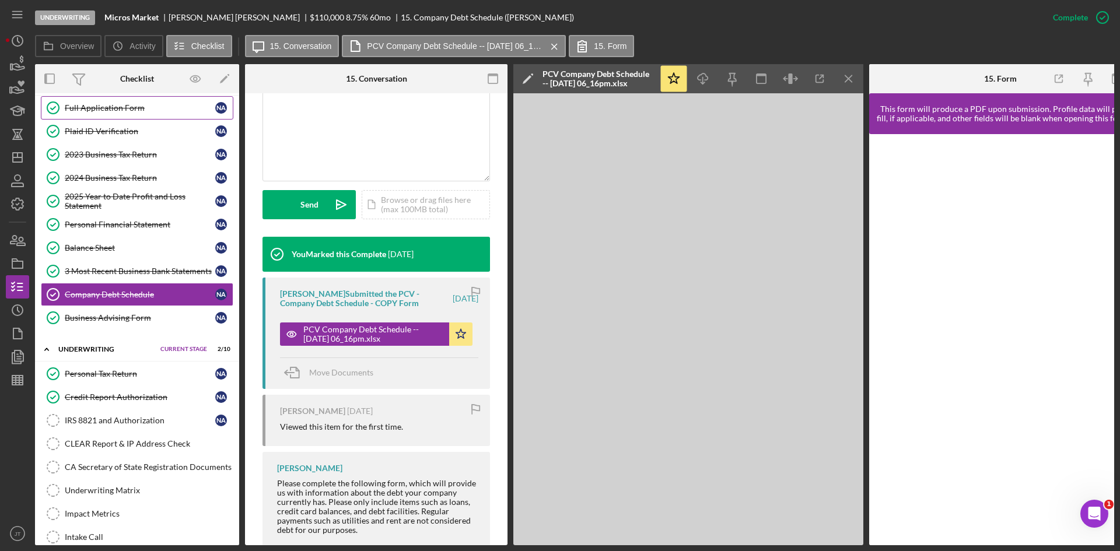
scroll to position [204, 0]
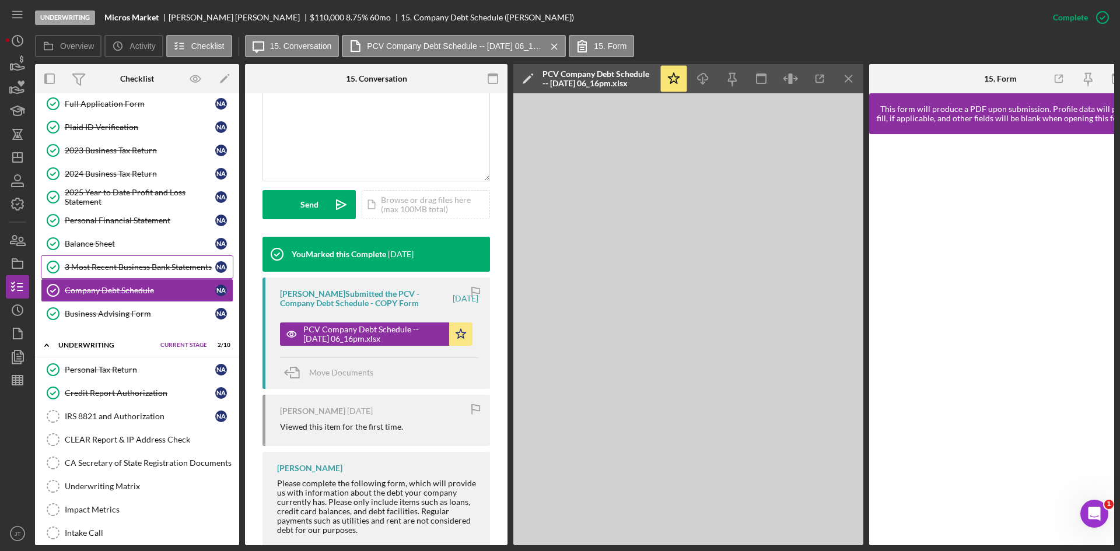
click at [120, 271] on div "3 Most Recent Business Bank Statements" at bounding box center [140, 267] width 151 height 9
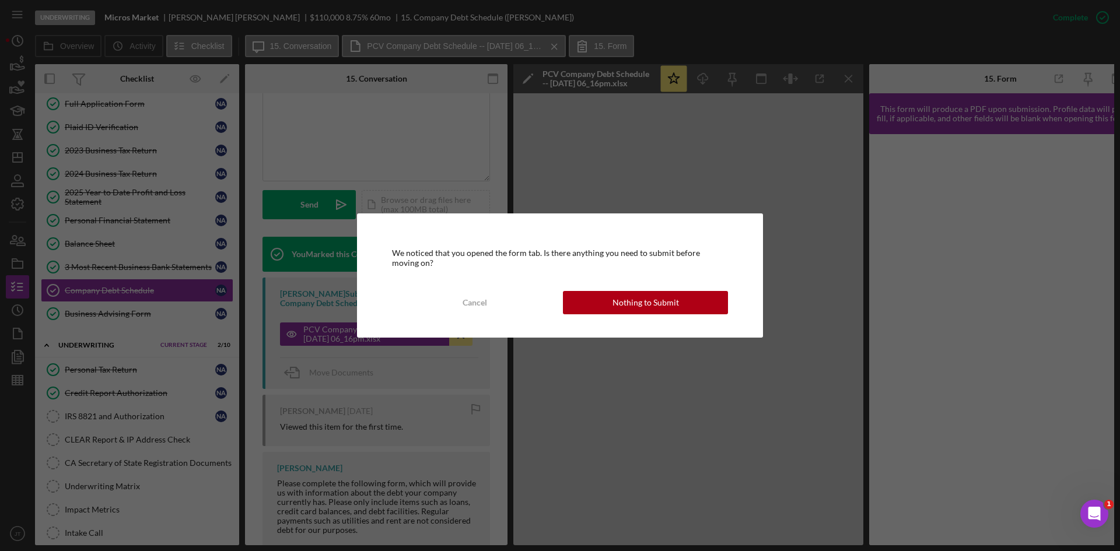
click at [627, 288] on div "We noticed that you opened the form tab. Is there anything you need to submit b…" at bounding box center [560, 276] width 406 height 124
click at [634, 298] on div "Nothing to Submit" at bounding box center [646, 302] width 67 height 23
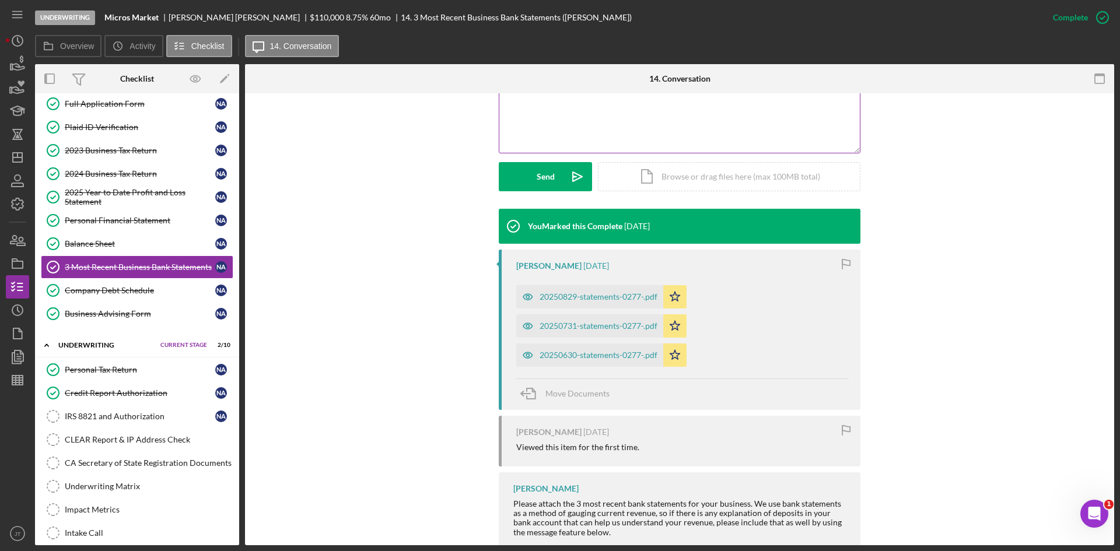
scroll to position [303, 0]
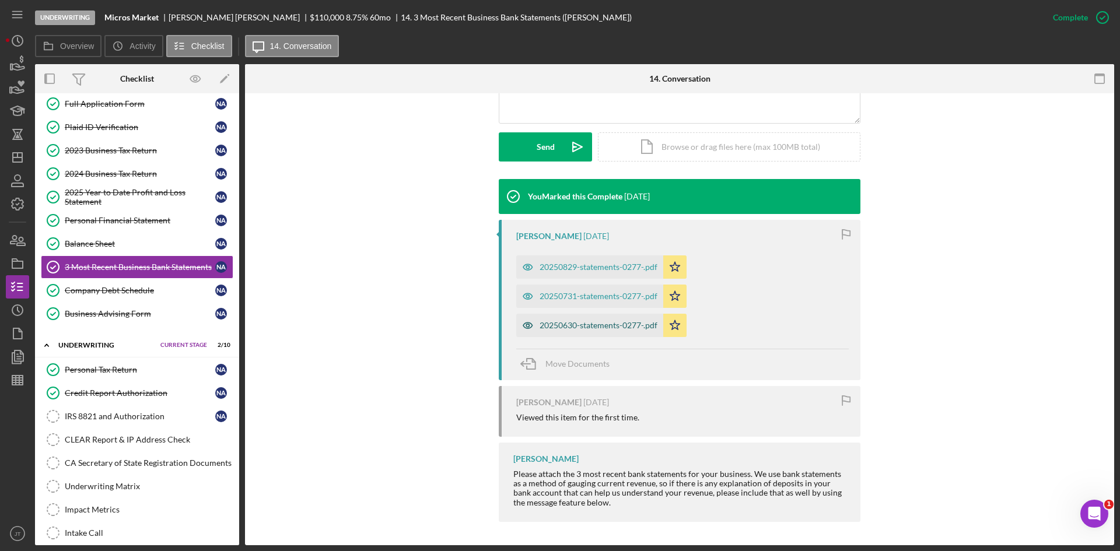
click at [578, 328] on div "20250630-statements-0277-.pdf" at bounding box center [599, 325] width 118 height 9
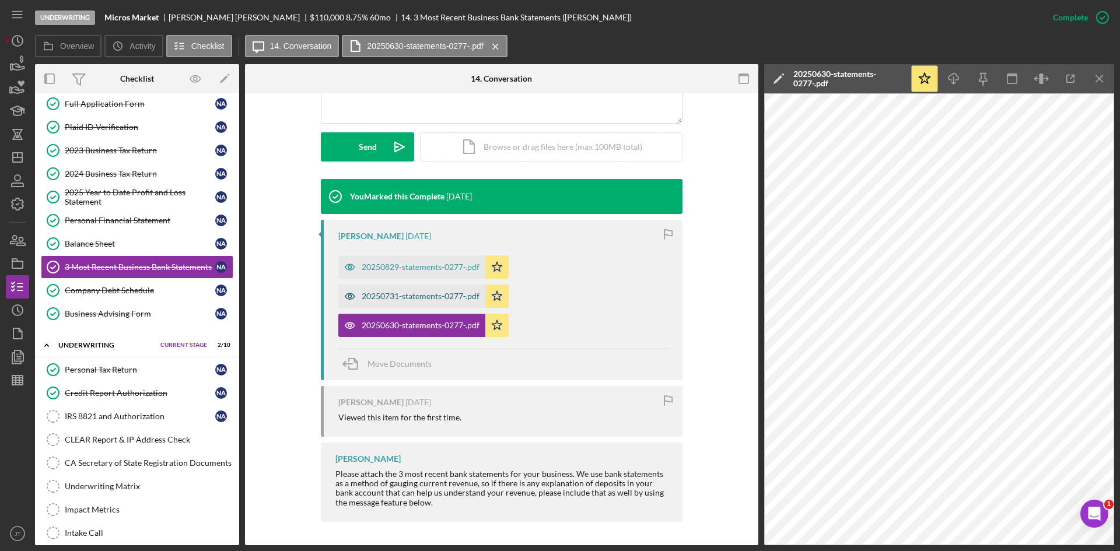
click at [428, 300] on div "20250731-statements-0277-.pdf" at bounding box center [421, 296] width 118 height 9
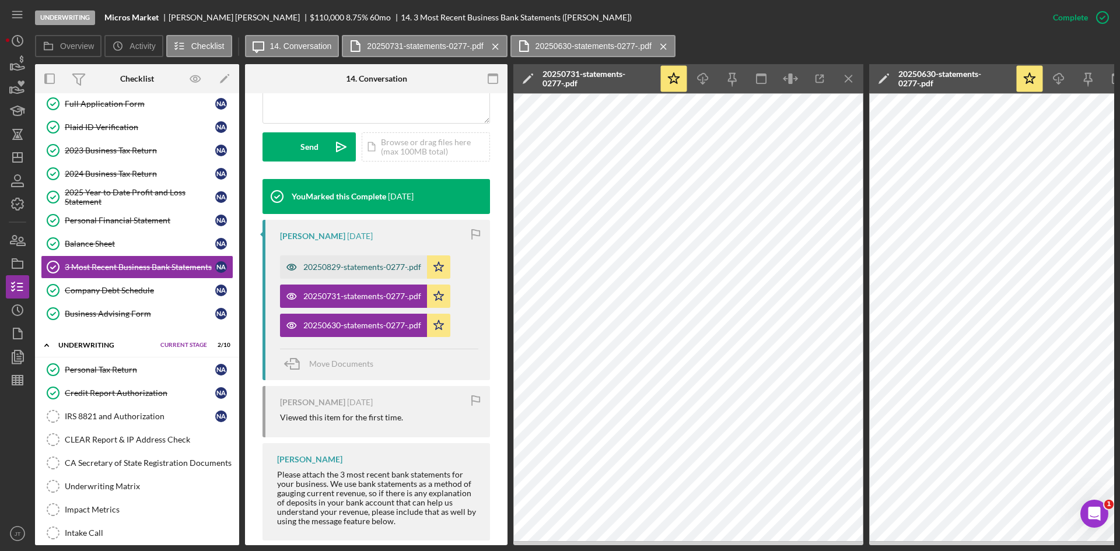
click at [393, 258] on div "20250829-statements-0277-.pdf" at bounding box center [353, 267] width 147 height 23
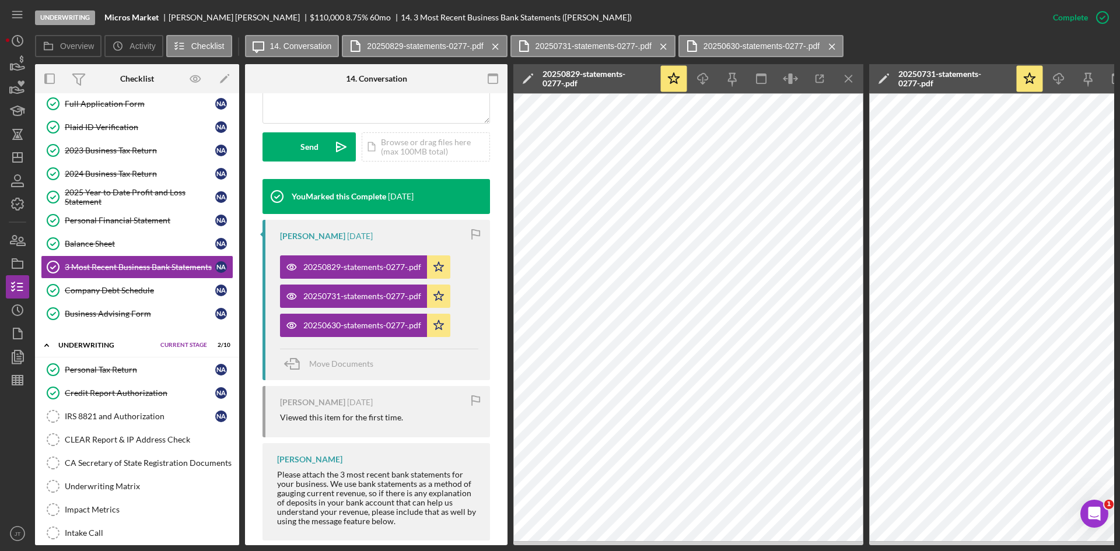
scroll to position [0, 461]
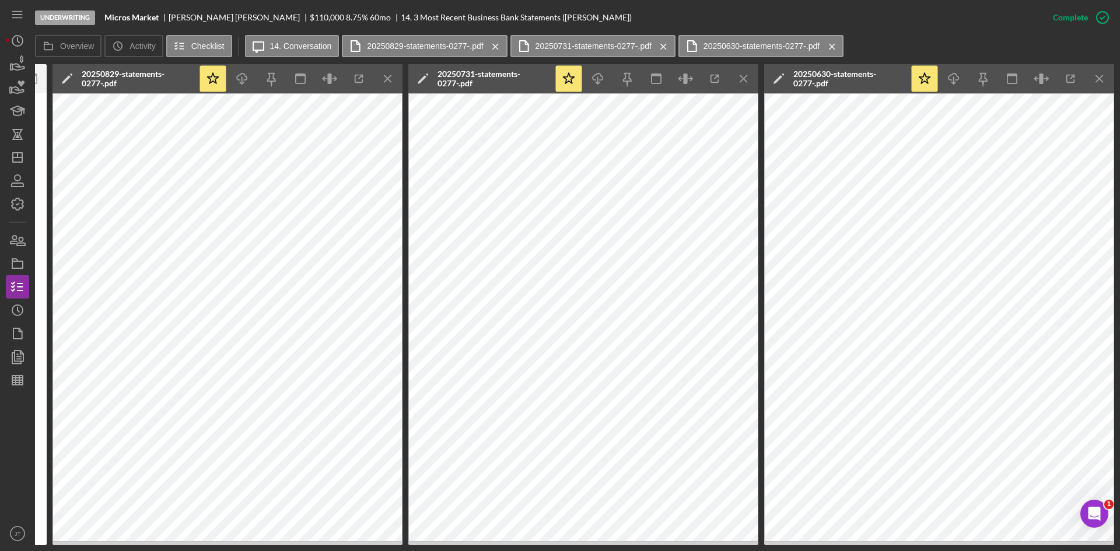
click at [917, 30] on div "Underwriting Micros Market Nasser Ahmed $110,000 $66,000 8.75 % 60 mo 14. 3 Mos…" at bounding box center [538, 17] width 1006 height 35
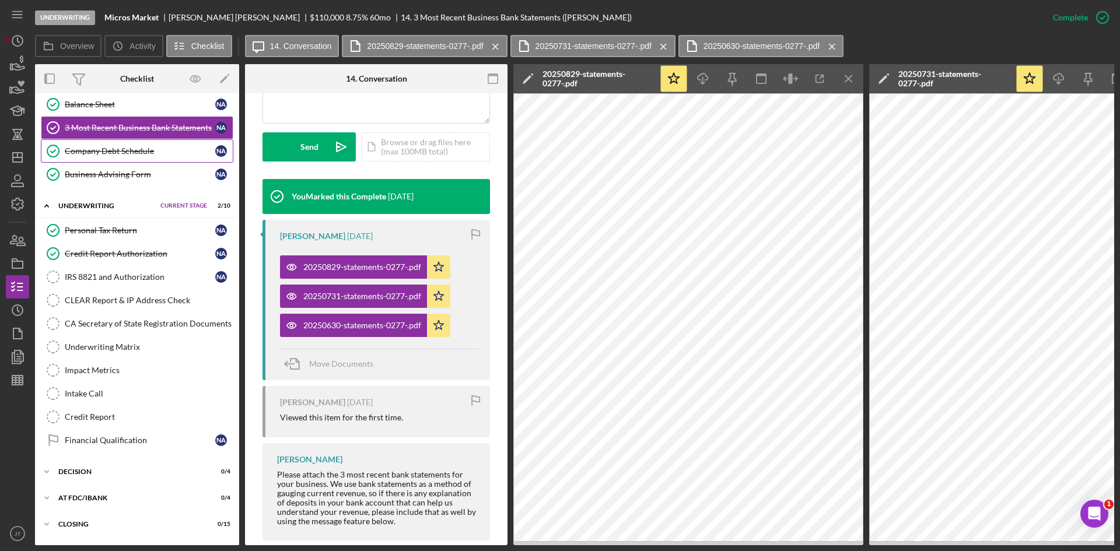
scroll to position [370, 0]
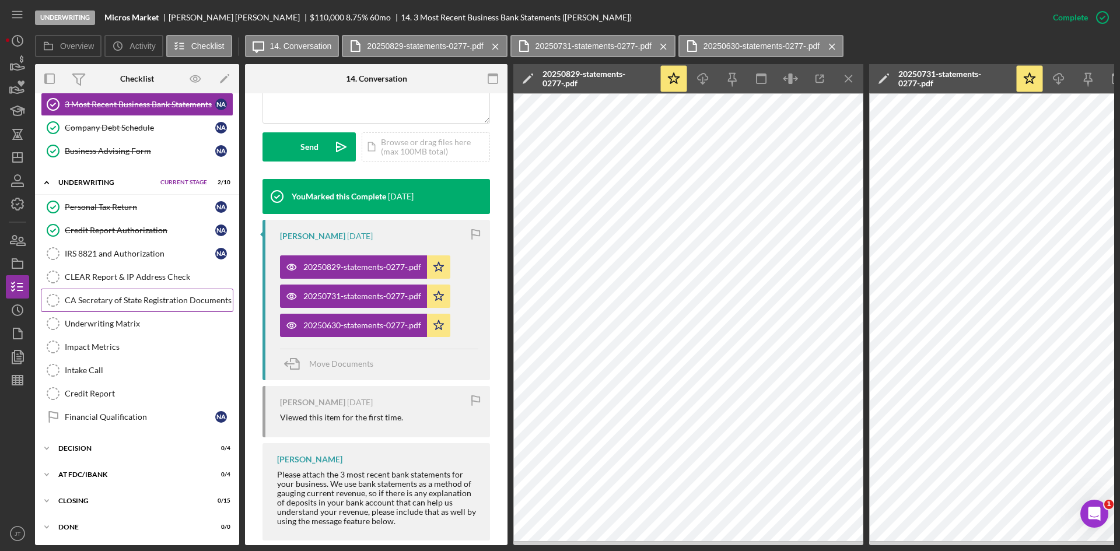
click at [114, 305] on div "CA Secretary of State Registration Documents" at bounding box center [149, 300] width 168 height 9
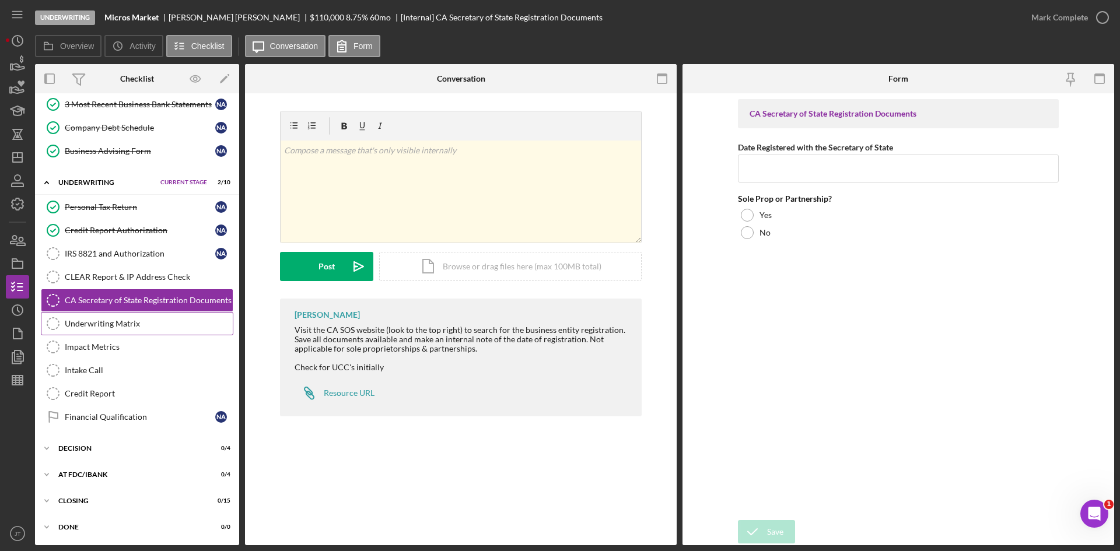
click at [117, 328] on div "Underwriting Matrix" at bounding box center [149, 323] width 168 height 9
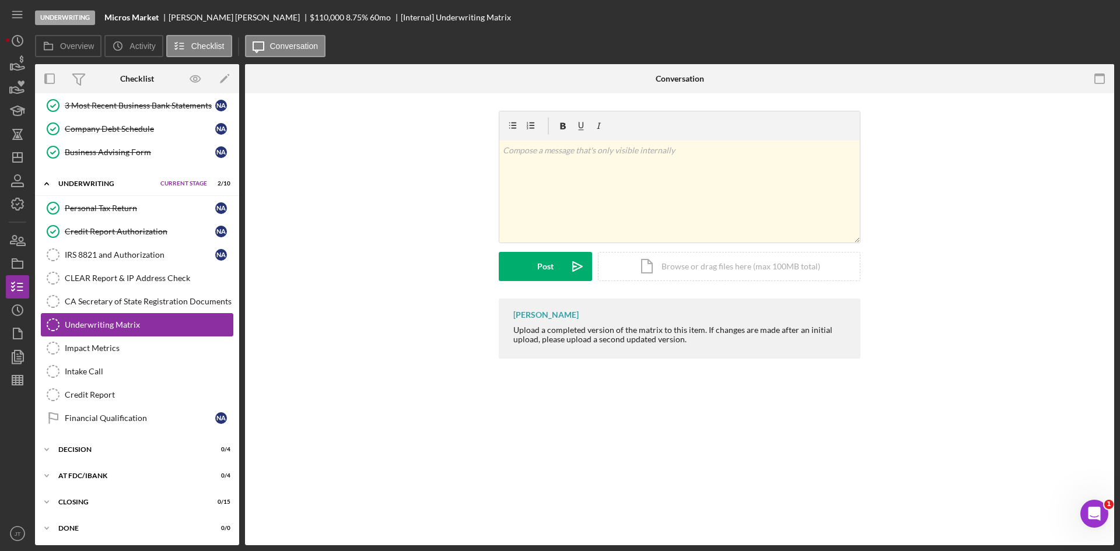
scroll to position [366, 0]
click at [673, 272] on div "Icon/Document Browse or drag files here (max 100MB total) Tap to choose files o…" at bounding box center [729, 266] width 263 height 29
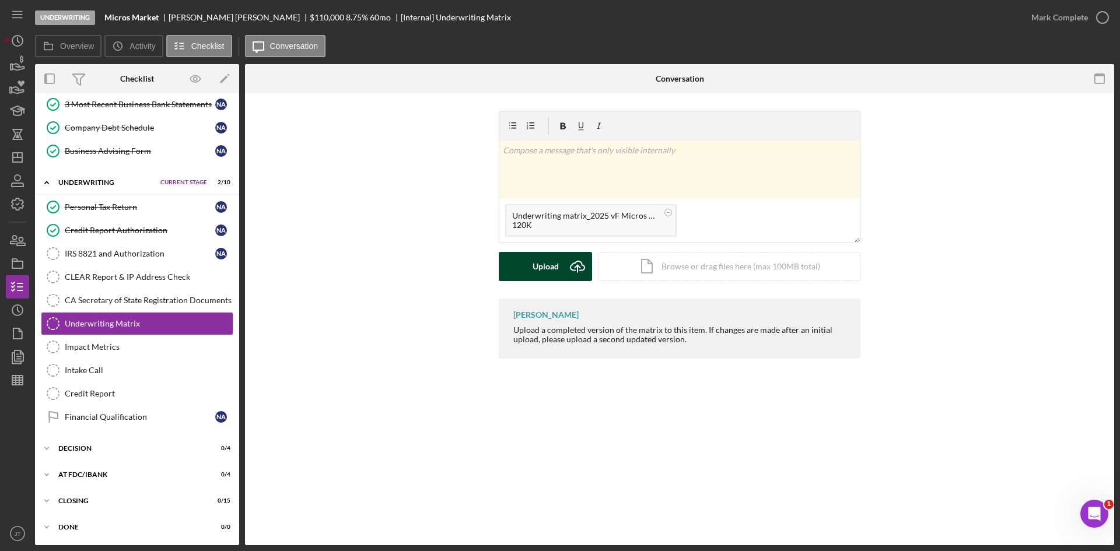
click at [545, 266] on div "Upload" at bounding box center [546, 266] width 26 height 29
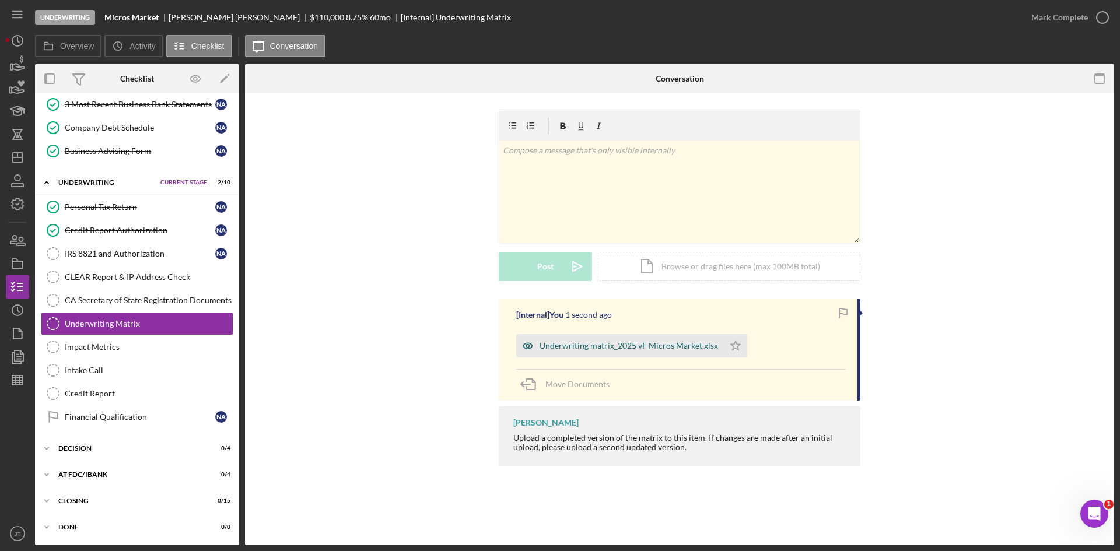
click at [643, 351] on div "Underwriting matrix_2025 vF Micros Market.xlsx" at bounding box center [620, 345] width 208 height 23
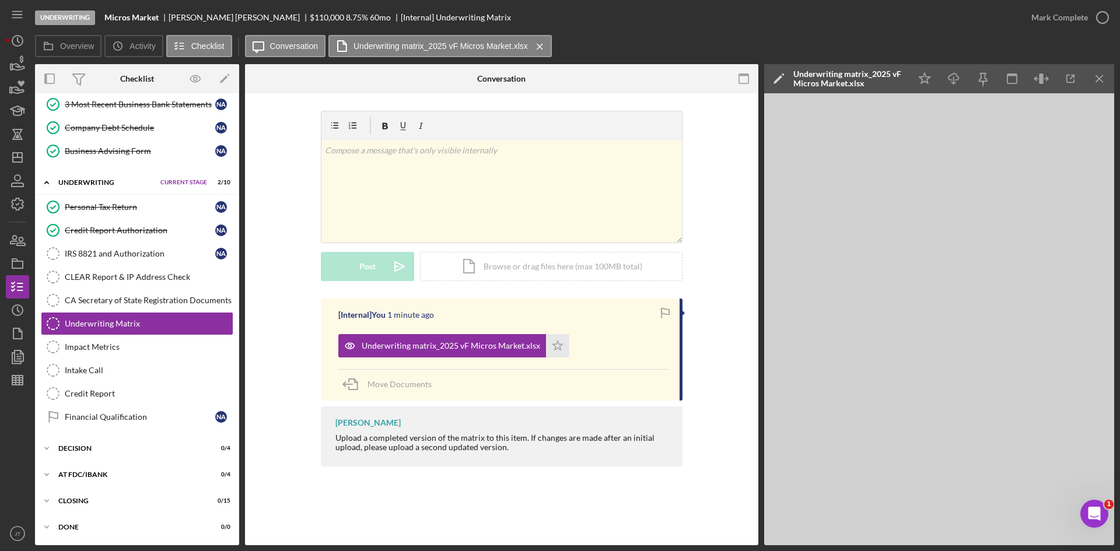
click at [631, 44] on div "Overview Icon/History Activity Checklist Icon/Message Conversation Underwriting…" at bounding box center [574, 46] width 1079 height 23
click at [702, 44] on div "Overview Icon/History Activity Checklist Icon/Message Conversation Underwriting…" at bounding box center [574, 46] width 1079 height 23
click at [553, 348] on icon "Icon/Star" at bounding box center [557, 345] width 23 height 23
click at [1089, 22] on icon "button" at bounding box center [1102, 17] width 29 height 29
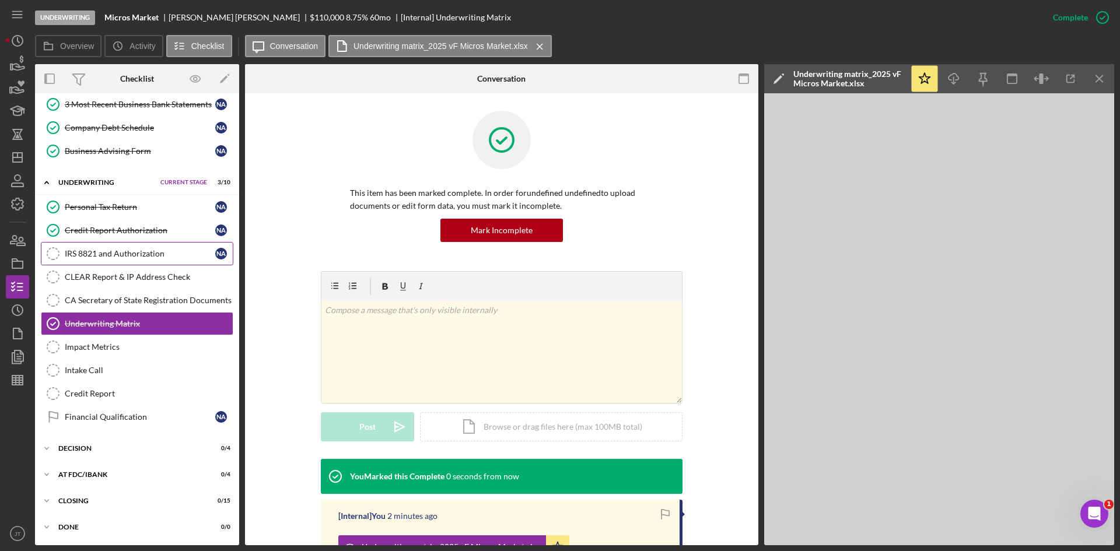
click at [143, 257] on div "IRS 8821 and Authorization" at bounding box center [140, 253] width 151 height 9
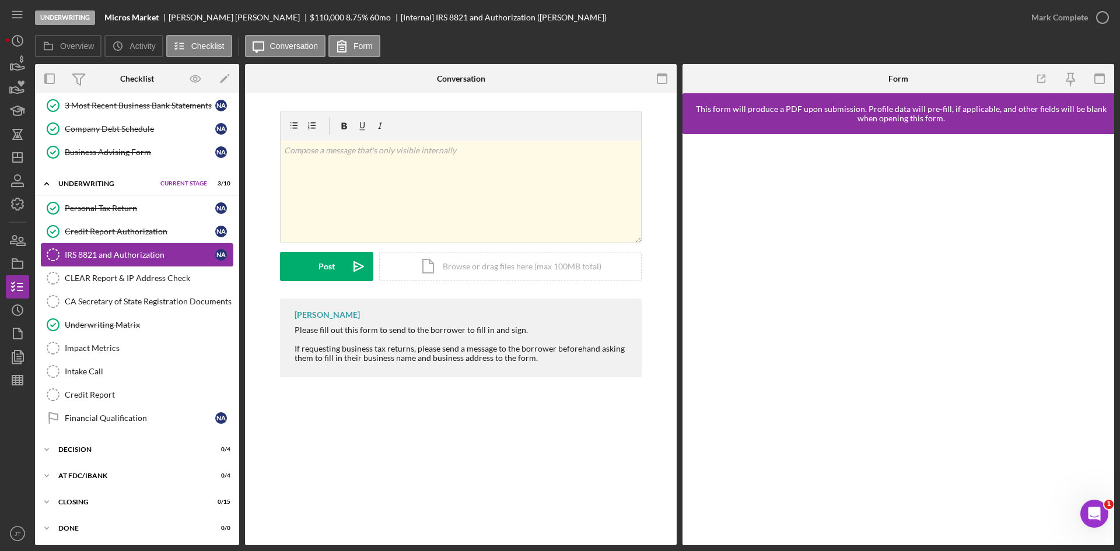
scroll to position [366, 0]
click at [135, 277] on div "CLEAR Report & IP Address Check" at bounding box center [149, 276] width 168 height 9
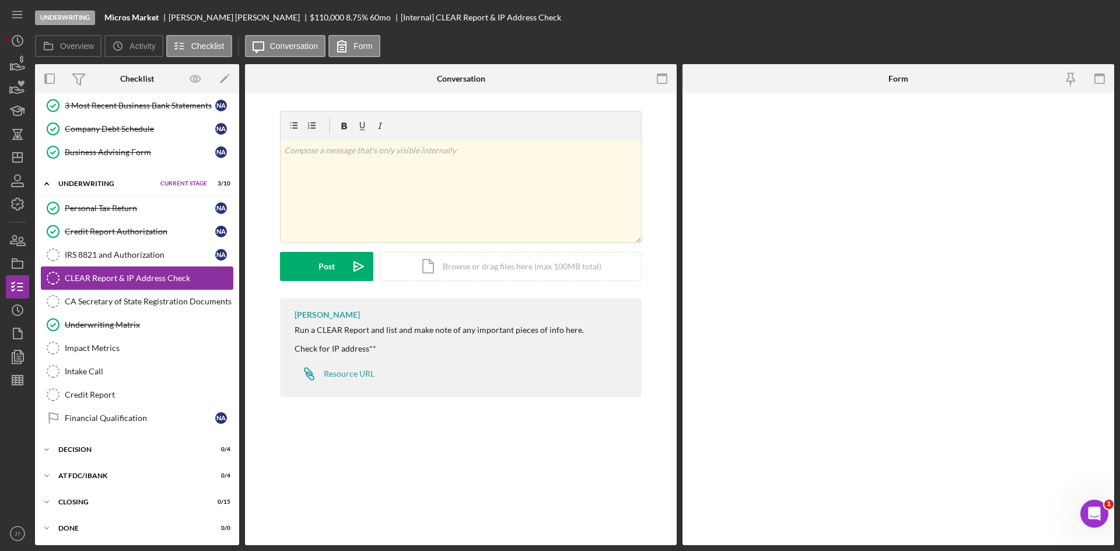
scroll to position [366, 0]
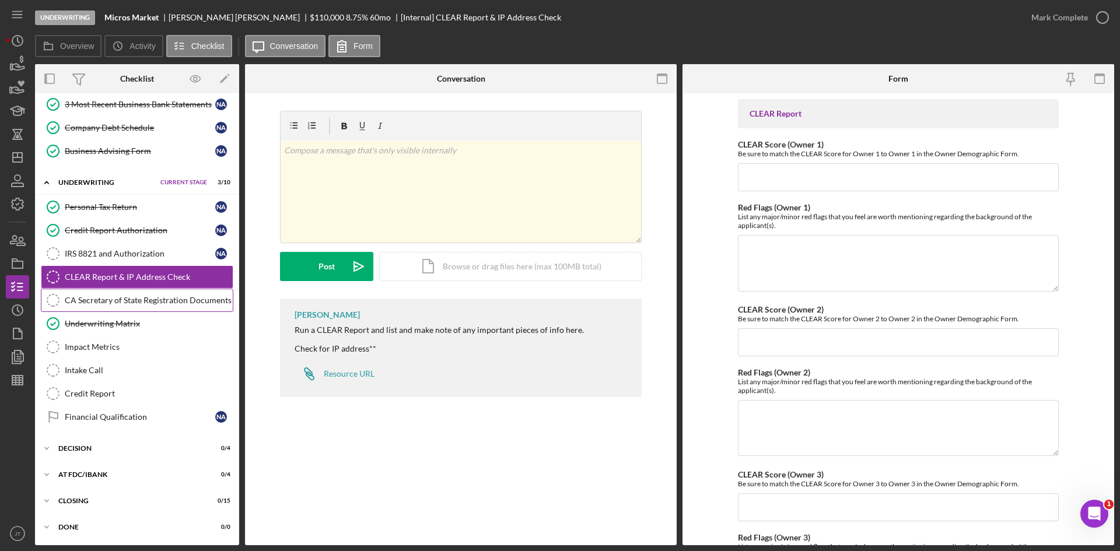
click at [106, 296] on div "CA Secretary of State Registration Documents" at bounding box center [149, 300] width 168 height 9
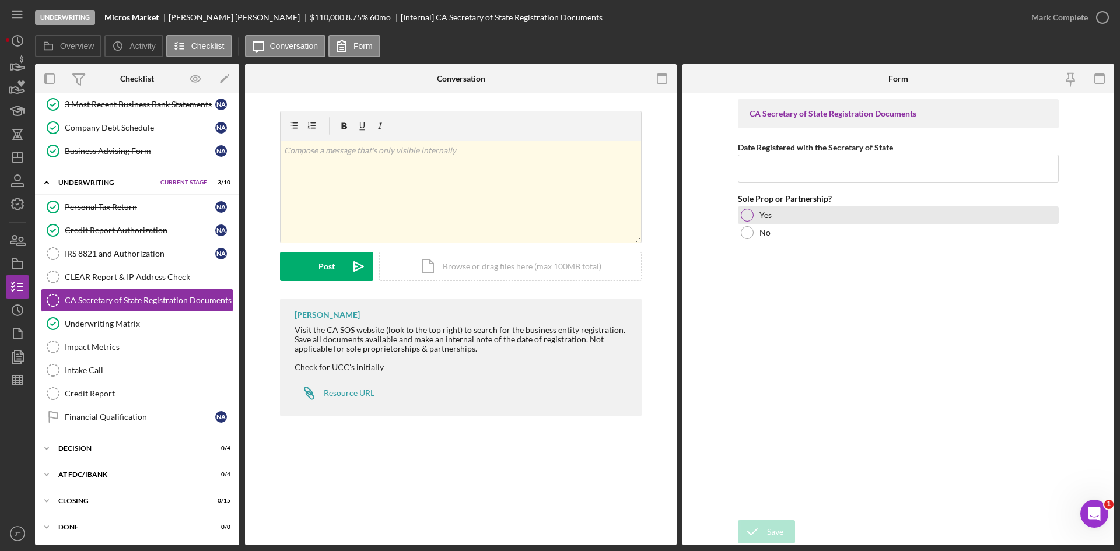
click at [753, 214] on div at bounding box center [747, 215] width 13 height 13
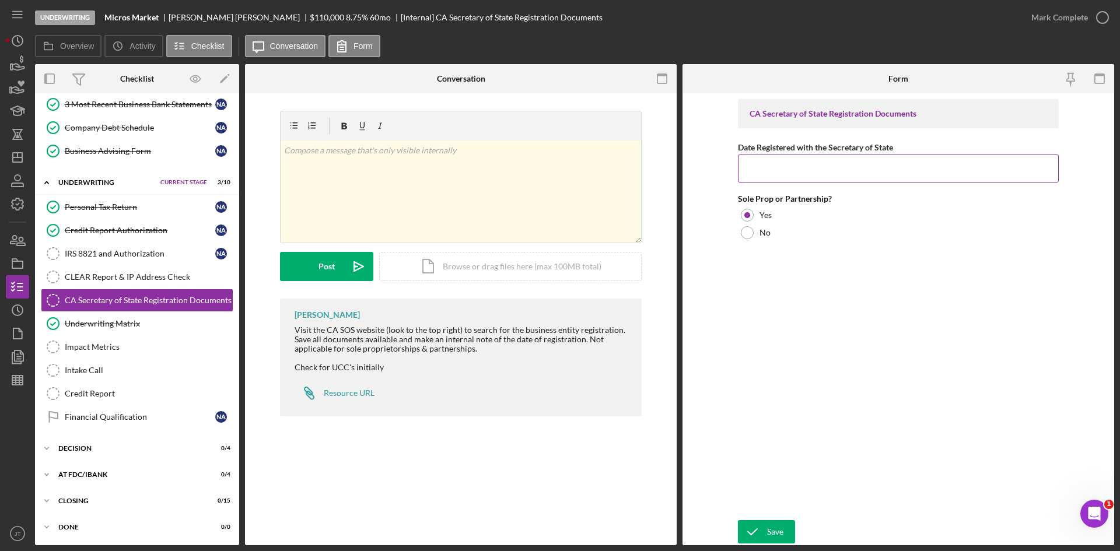
click at [767, 176] on input "Date Registered with the Secretary of State" at bounding box center [898, 169] width 321 height 28
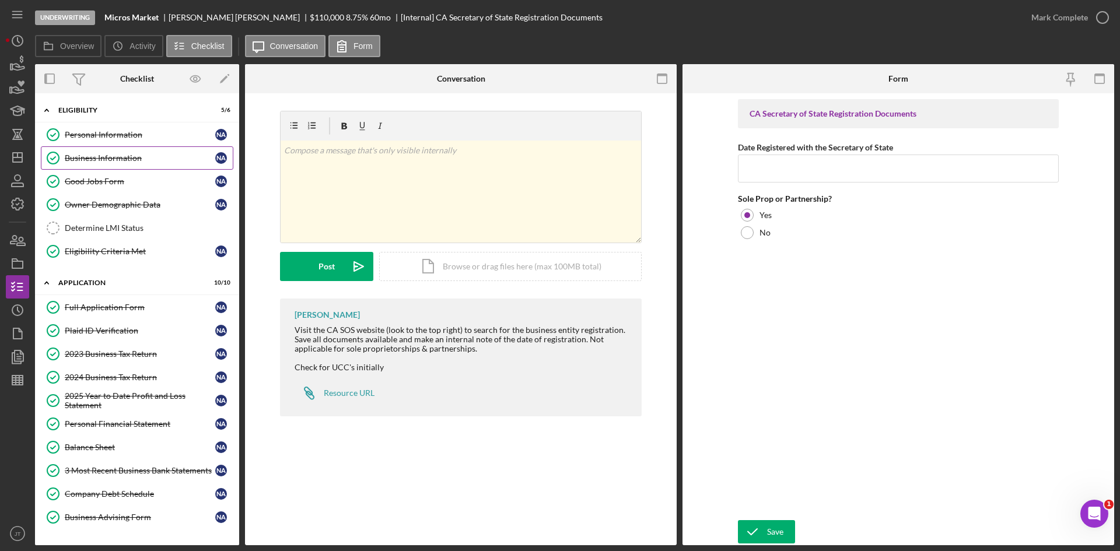
click at [104, 157] on div "Business Information" at bounding box center [140, 157] width 151 height 9
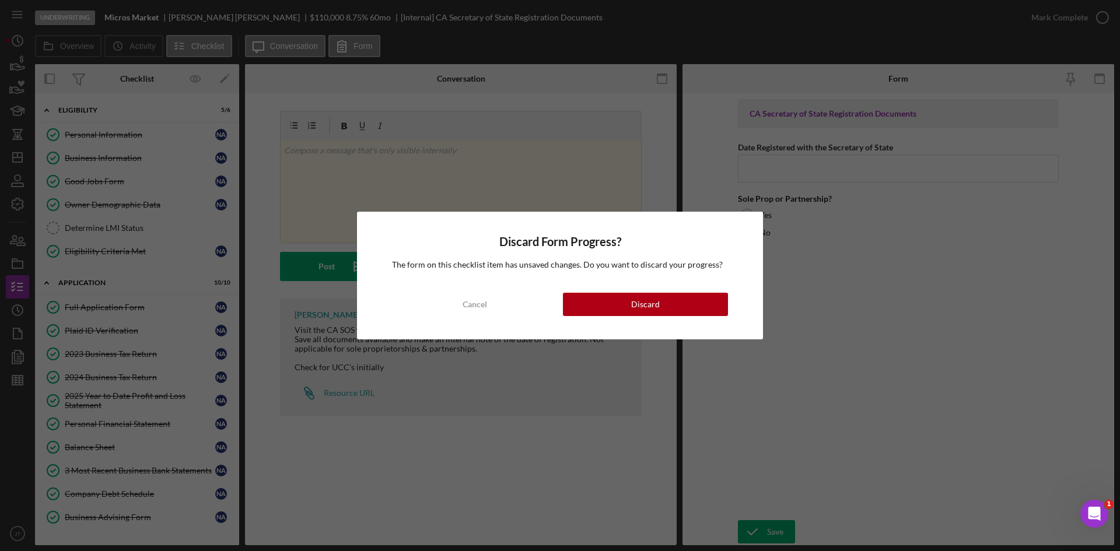
click at [660, 292] on div "Discard Form Progress? The form on this checklist item has unsaved changes. Do …" at bounding box center [560, 276] width 406 height 128
click at [663, 302] on button "Discard" at bounding box center [645, 304] width 165 height 23
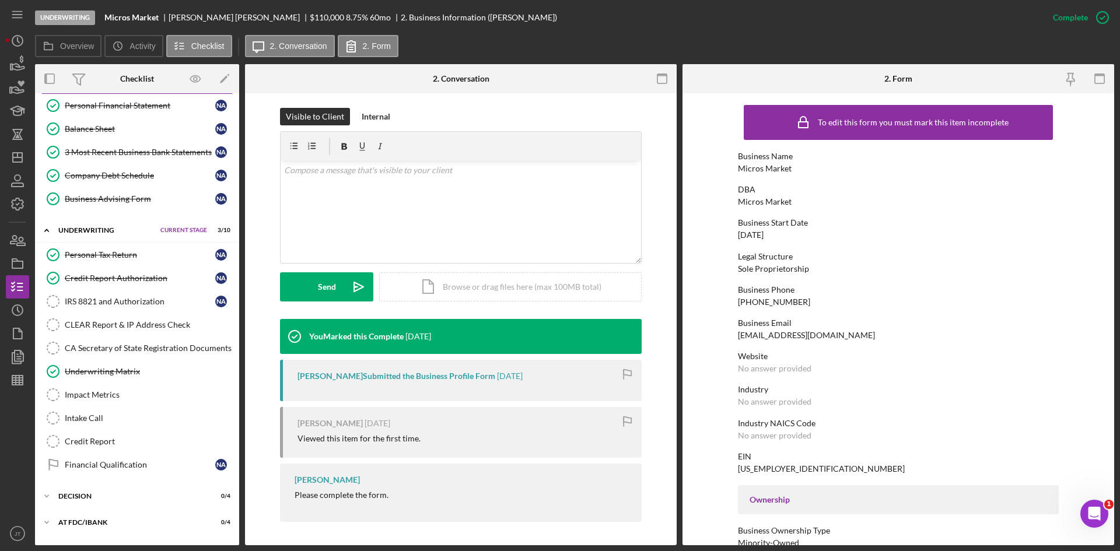
scroll to position [319, 0]
click at [113, 343] on div "CA Secretary of State Registration Documents" at bounding box center [149, 347] width 168 height 9
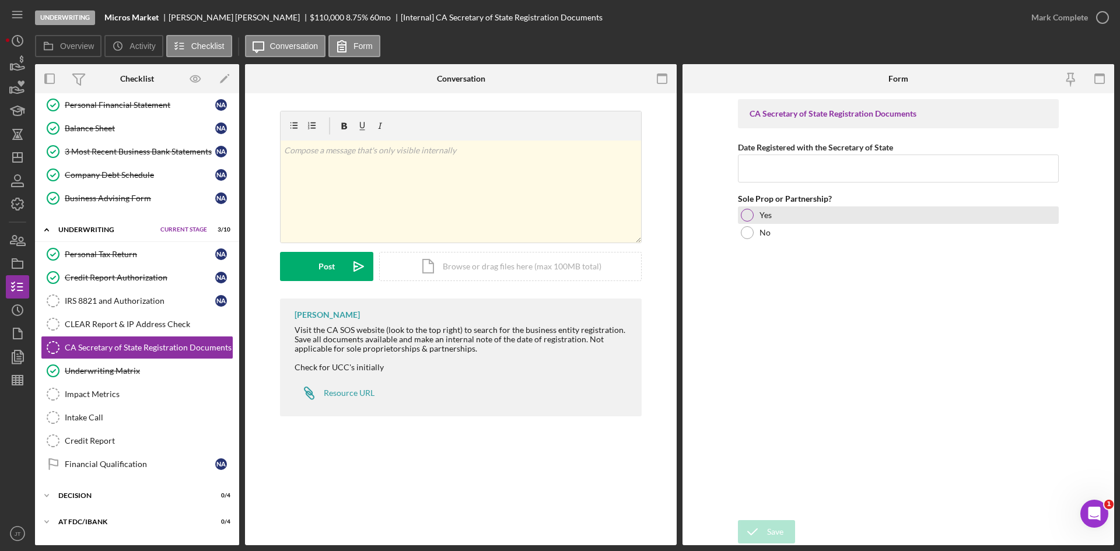
click at [746, 215] on div at bounding box center [747, 215] width 13 height 13
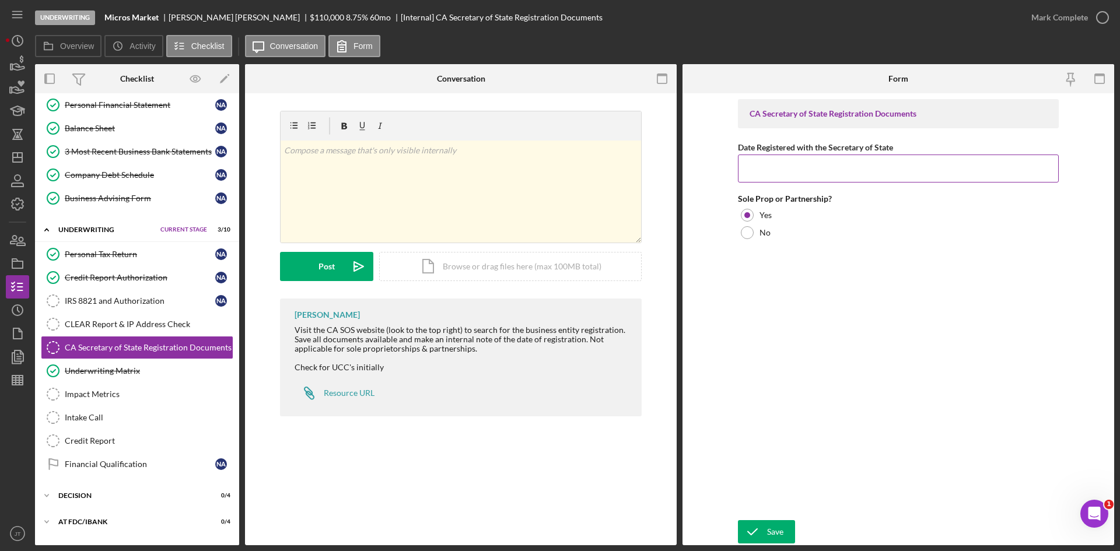
click at [778, 167] on input "Date Registered with the Secretary of State" at bounding box center [898, 169] width 321 height 28
type input "8/1/1999"
click at [738, 520] on button "Save" at bounding box center [766, 531] width 57 height 23
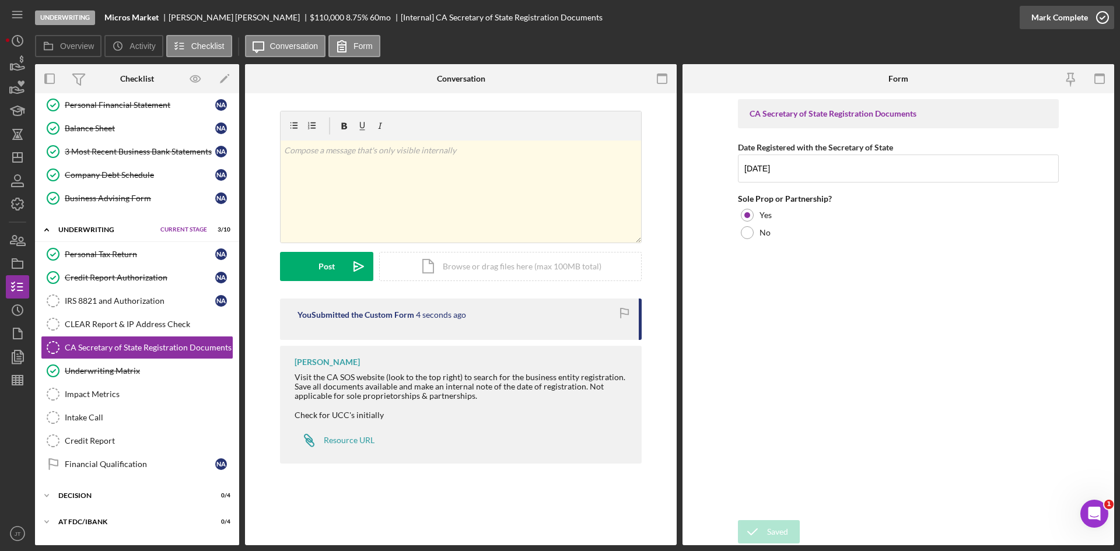
click at [1073, 18] on div "Mark Complete" at bounding box center [1059, 17] width 57 height 23
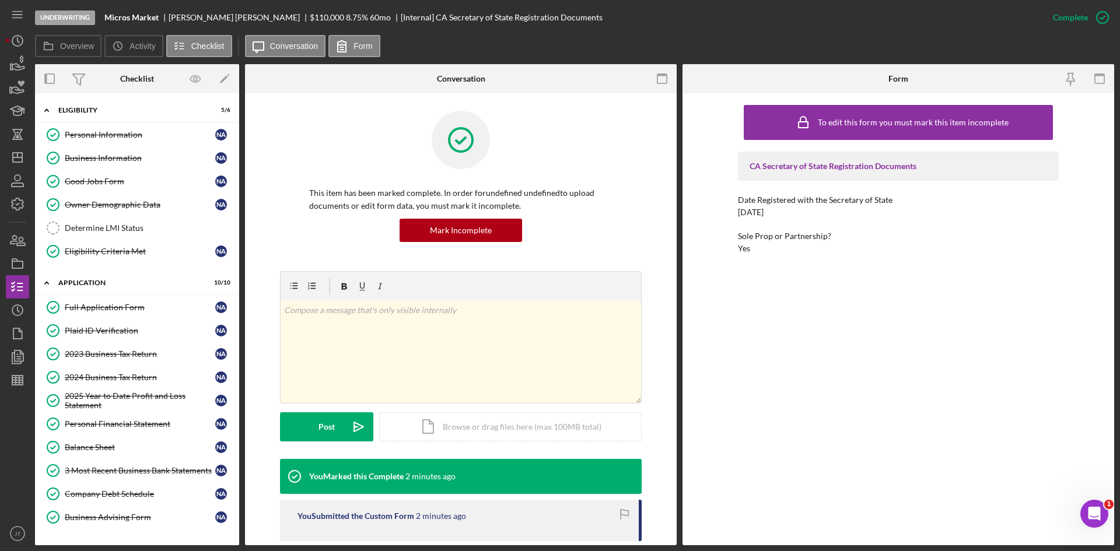
click at [770, 29] on div "Underwriting Micros Market Nasser Ahmed $110,000 $66,000 8.75 % 60 mo [Internal…" at bounding box center [538, 17] width 1006 height 35
click at [140, 225] on div "Determine LMI Status" at bounding box center [149, 227] width 168 height 9
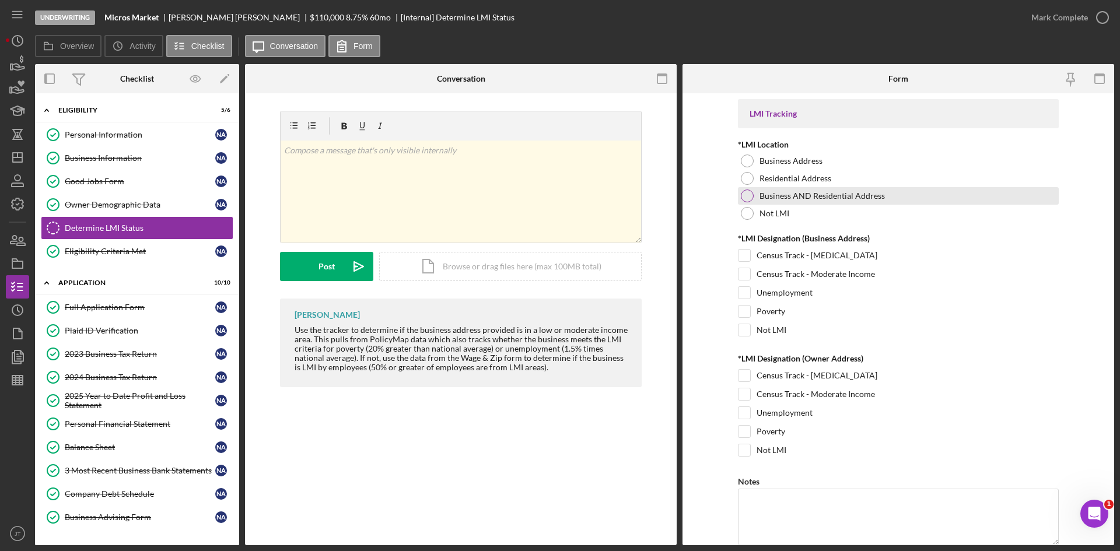
click at [747, 195] on div at bounding box center [747, 196] width 13 height 13
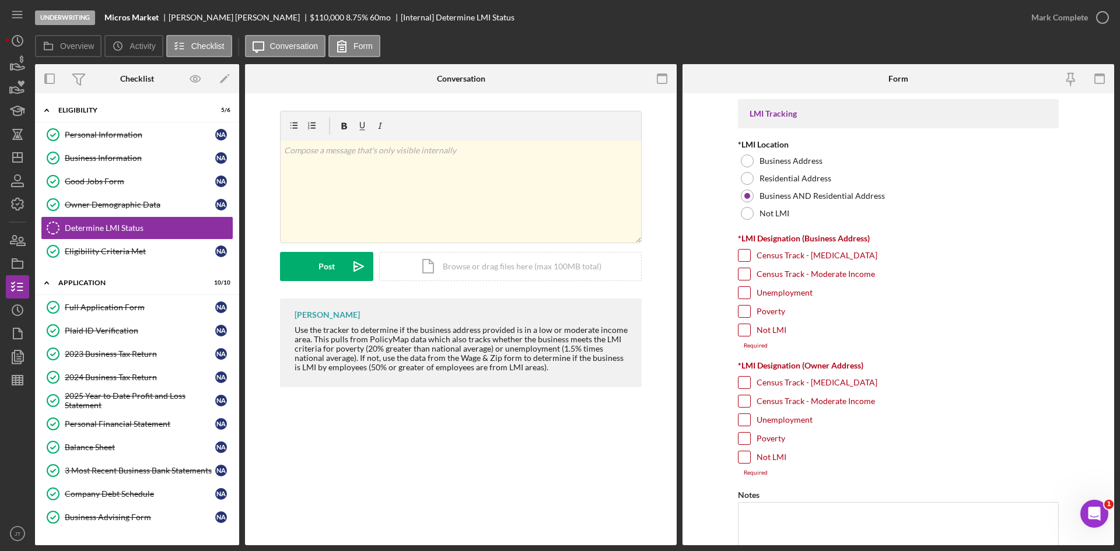
click at [744, 289] on input "Unemployment" at bounding box center [745, 293] width 12 height 12
checkbox input "true"
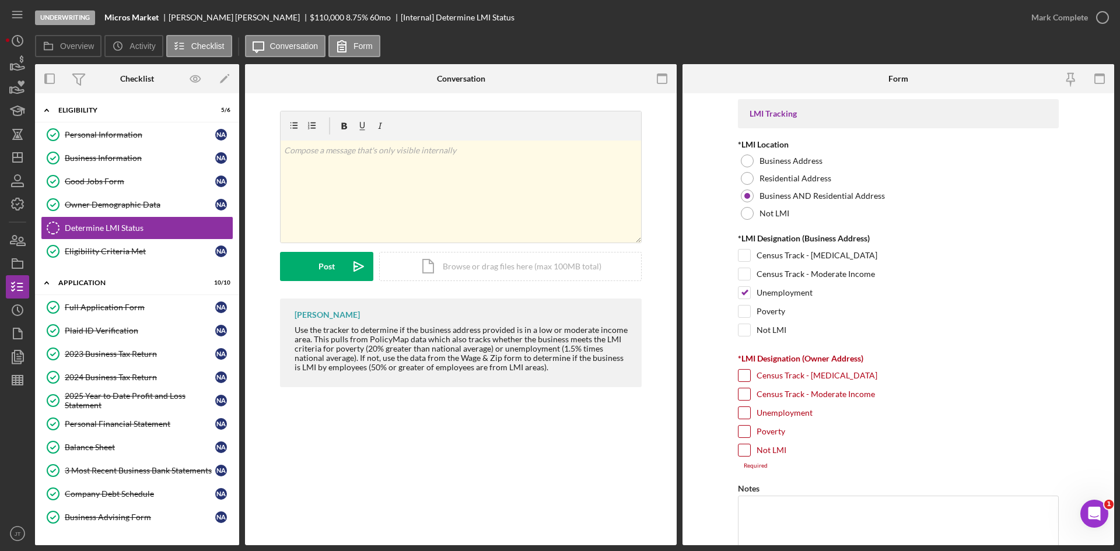
click at [743, 415] on input "Unemployment" at bounding box center [745, 413] width 12 height 12
checkbox input "true"
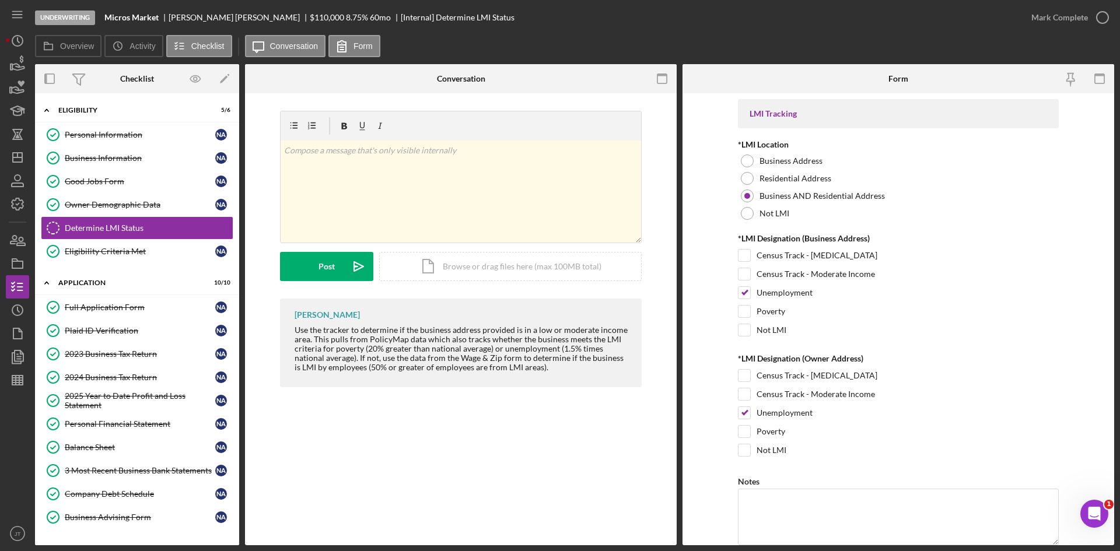
scroll to position [138, 0]
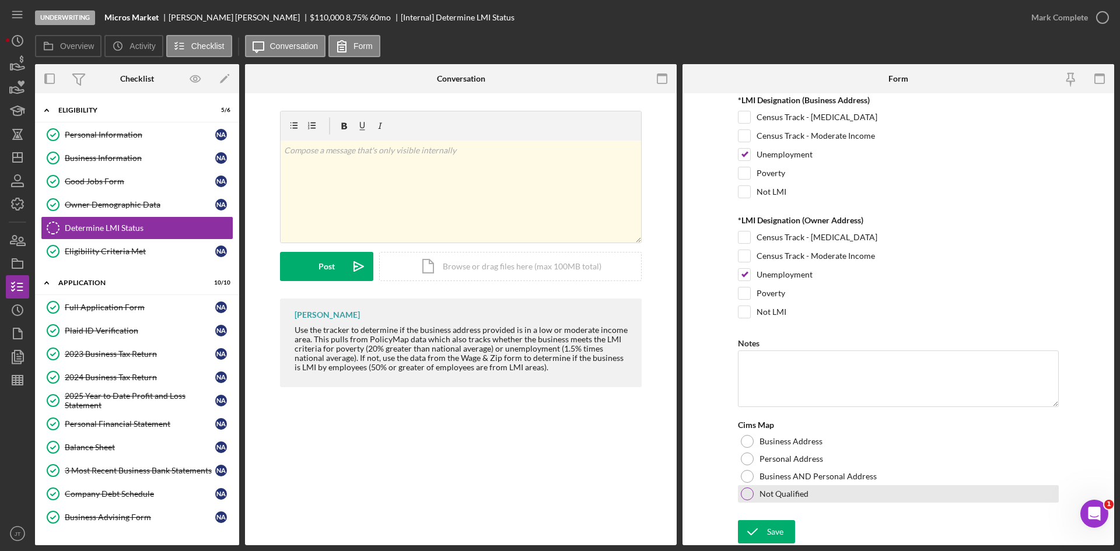
click at [746, 498] on div at bounding box center [747, 494] width 13 height 13
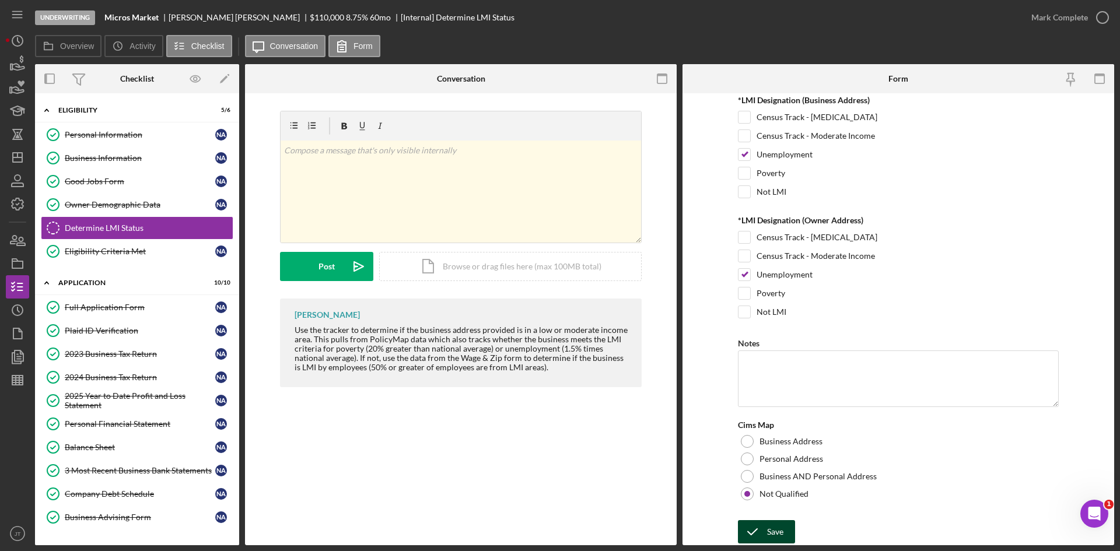
click at [767, 534] on div "Save" at bounding box center [775, 531] width 16 height 23
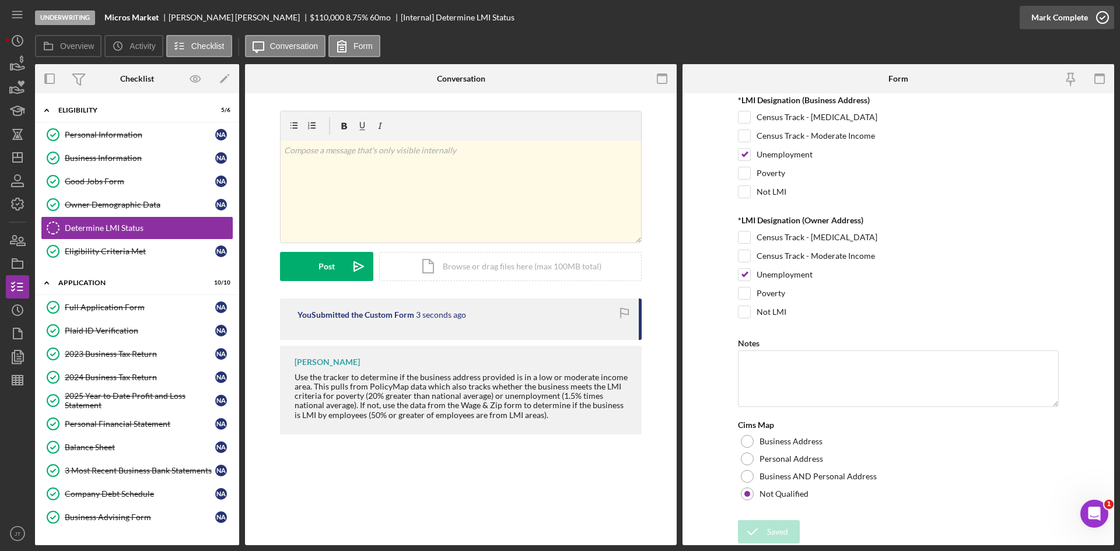
click at [1082, 27] on div "Mark Complete" at bounding box center [1059, 17] width 57 height 23
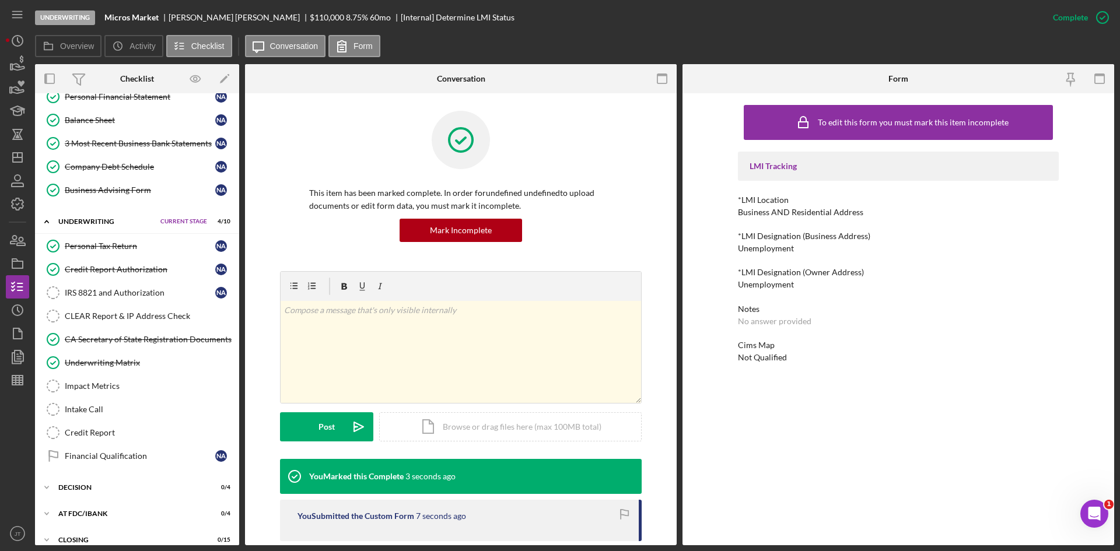
scroll to position [366, 0]
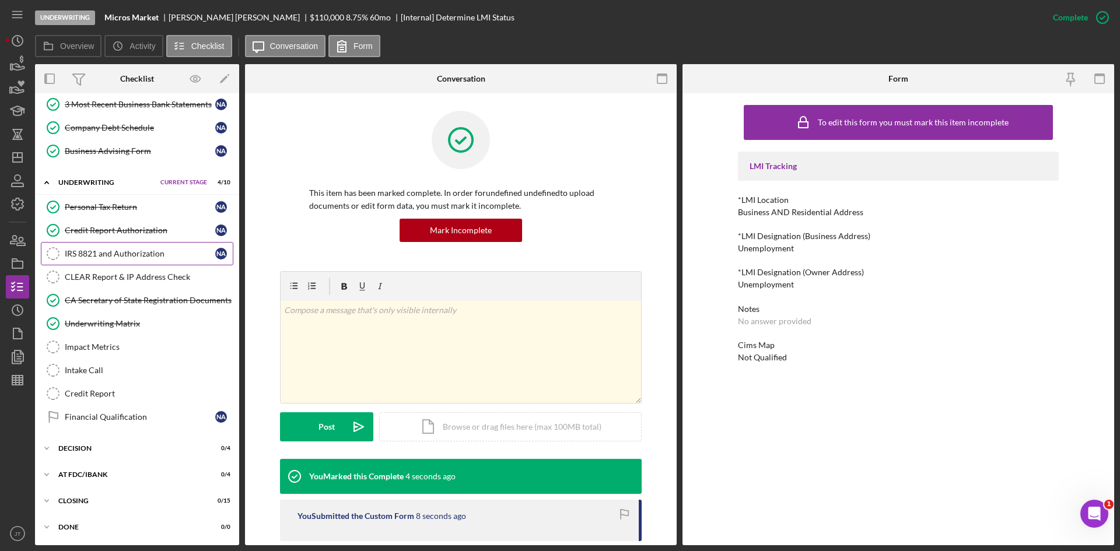
click at [106, 260] on link "IRS 8821 and Authorization IRS 8821 and Authorization N A" at bounding box center [137, 253] width 193 height 23
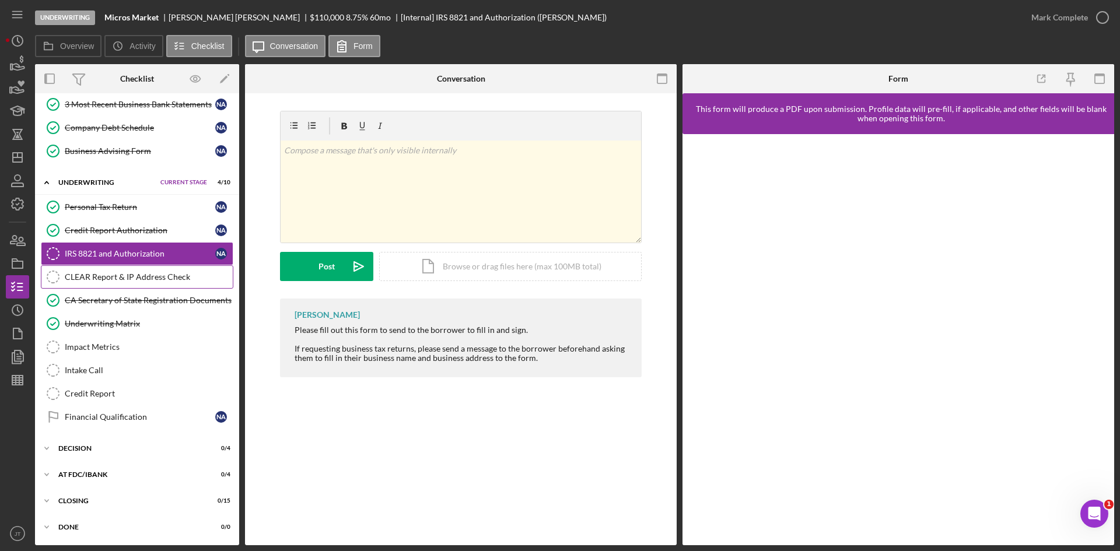
click at [97, 283] on link "CLEAR Report & IP Address Check CLEAR Report & IP Address Check" at bounding box center [137, 276] width 193 height 23
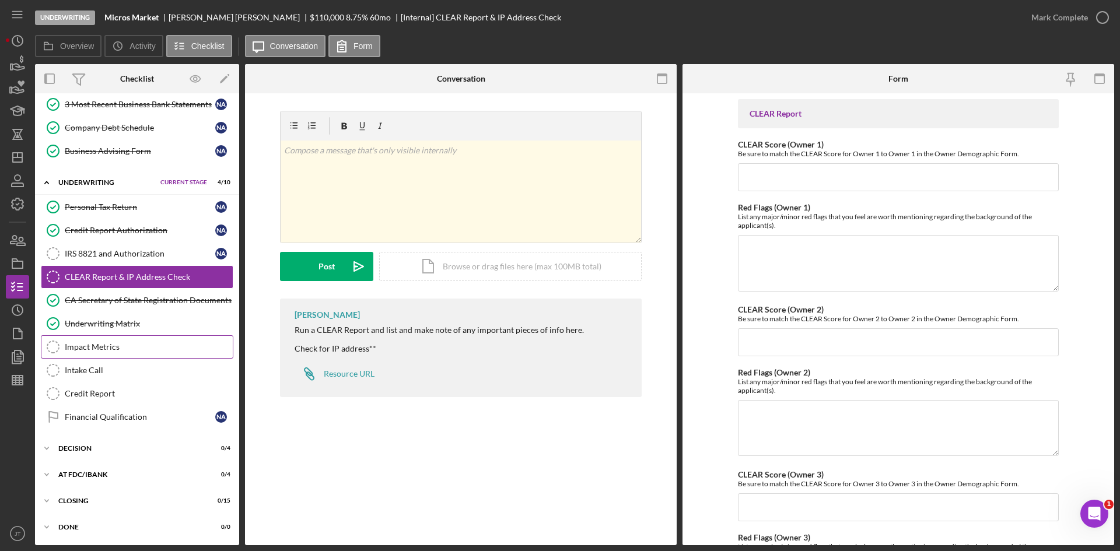
click at [107, 345] on div "Impact Metrics" at bounding box center [149, 346] width 168 height 9
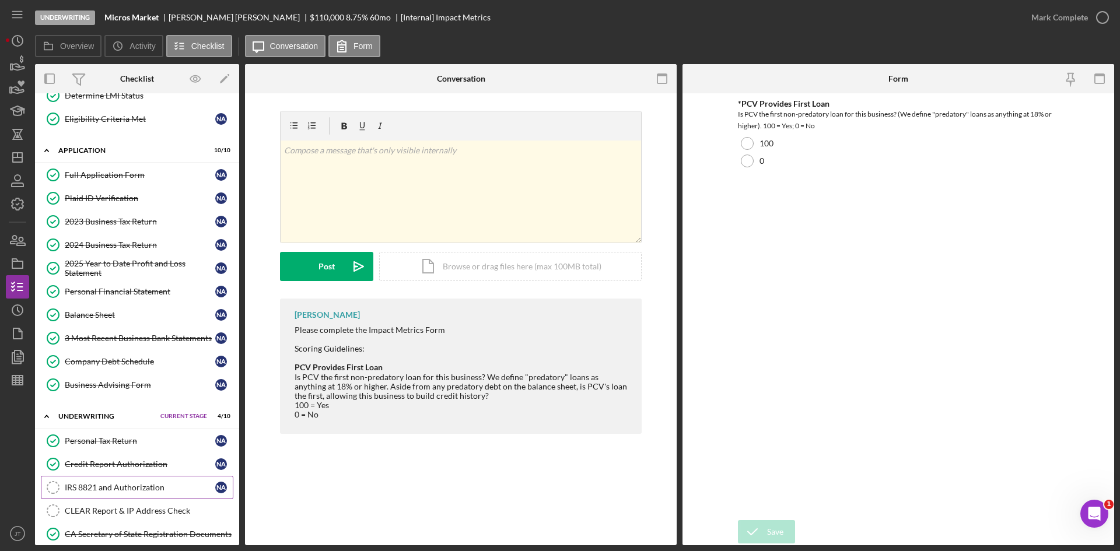
scroll to position [132, 0]
click at [121, 353] on link "Company Debt Schedule Company Debt Schedule N A" at bounding box center [137, 362] width 193 height 23
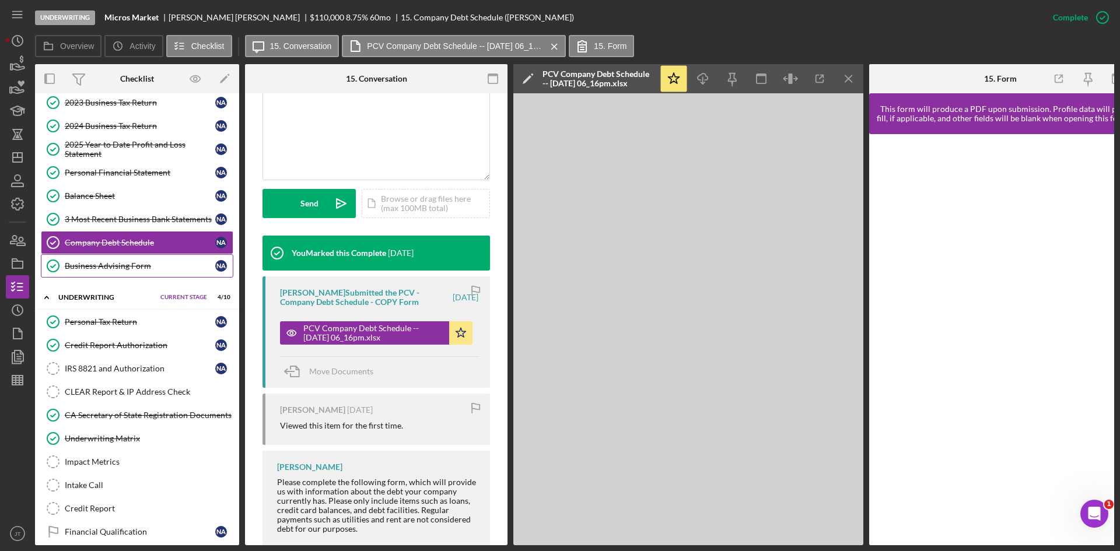
scroll to position [252, 0]
click at [106, 366] on div "IRS 8821 and Authorization" at bounding box center [140, 367] width 151 height 9
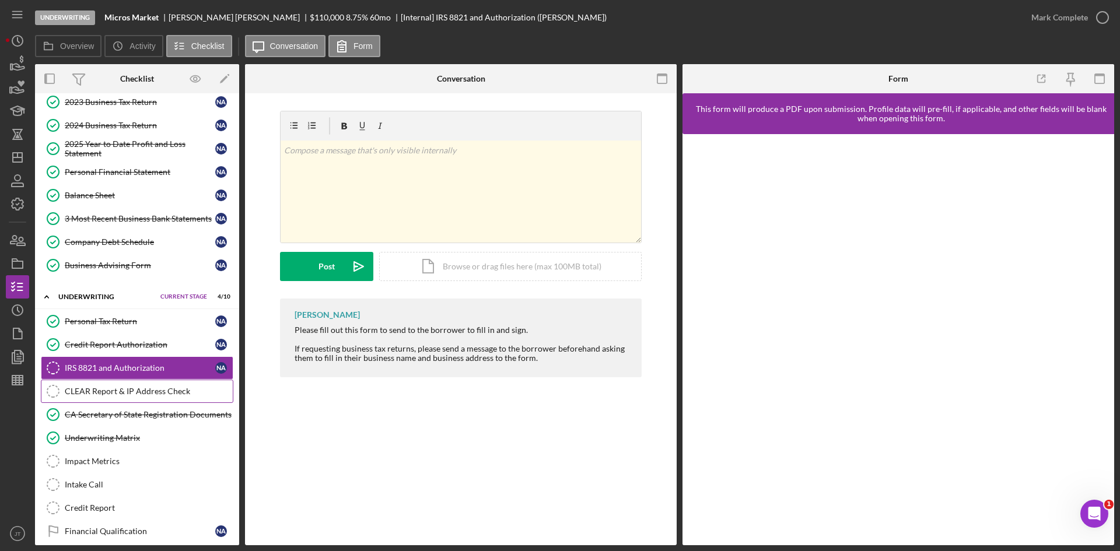
click at [116, 391] on div "CLEAR Report & IP Address Check" at bounding box center [149, 391] width 168 height 9
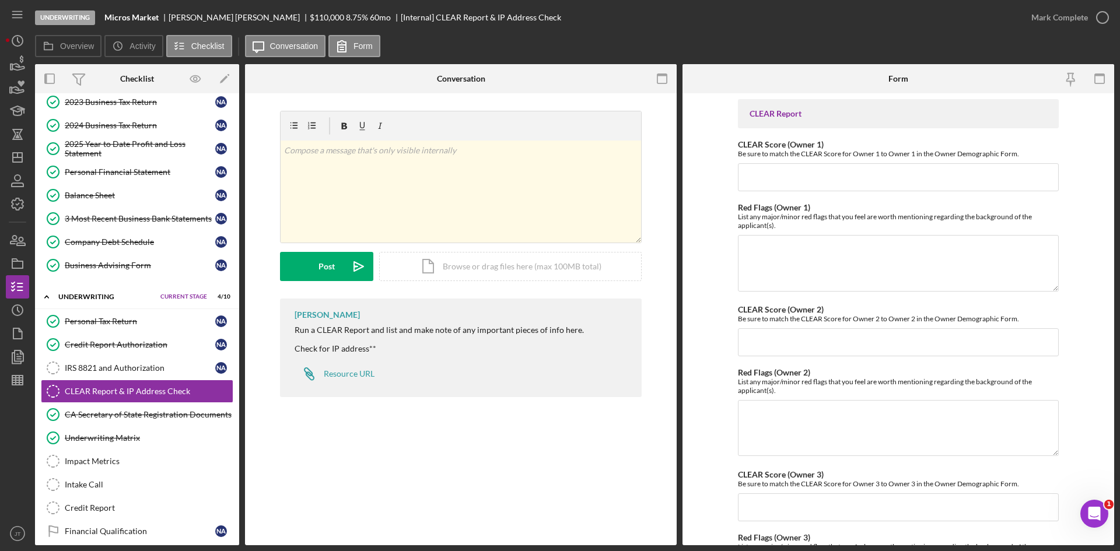
scroll to position [366, 0]
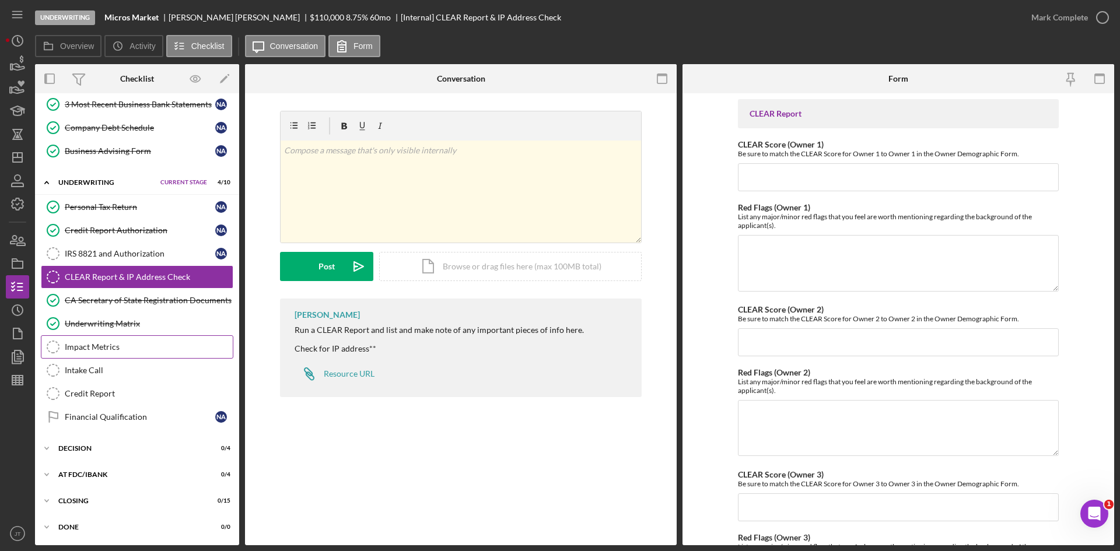
click at [114, 349] on div "Impact Metrics" at bounding box center [149, 346] width 168 height 9
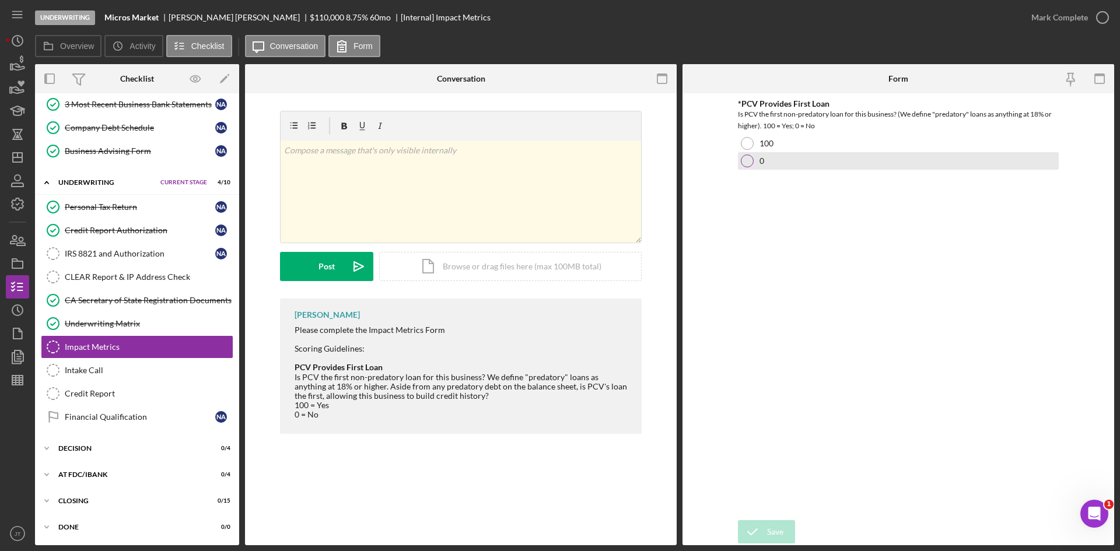
click at [746, 157] on div at bounding box center [747, 161] width 13 height 13
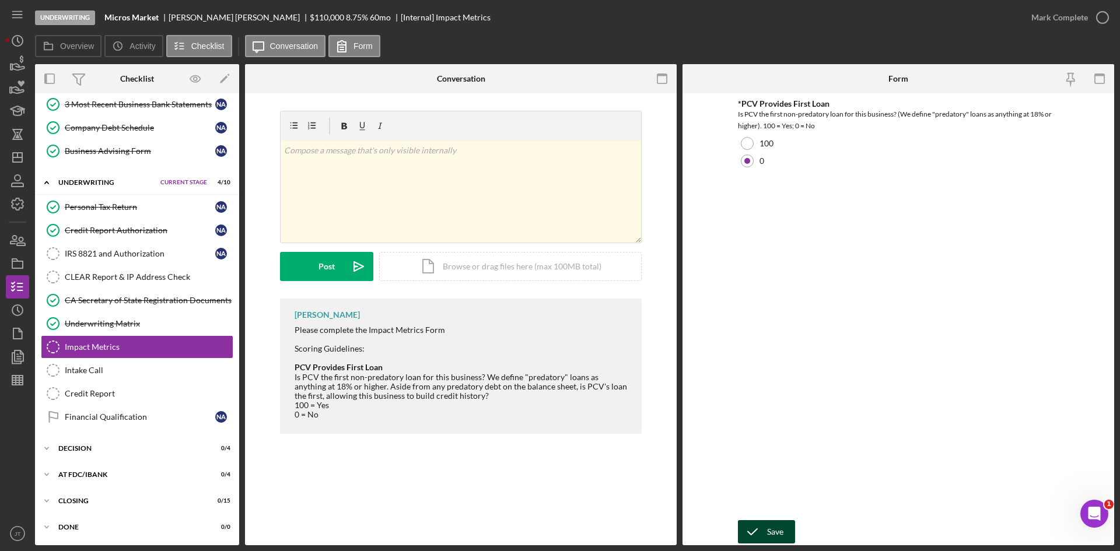
click at [770, 533] on div "Save" at bounding box center [775, 531] width 16 height 23
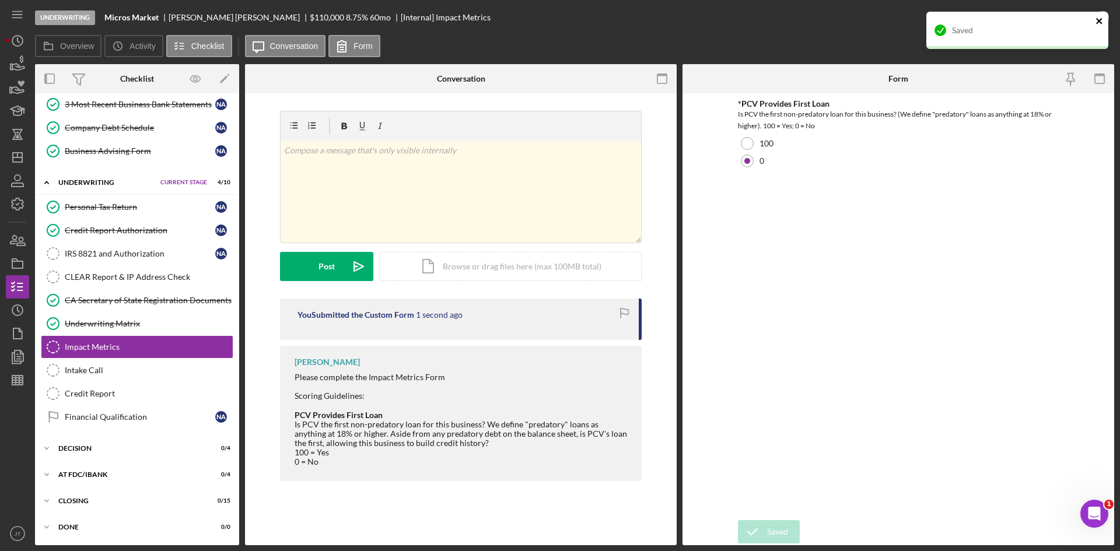
click at [1097, 20] on icon "close" at bounding box center [1099, 21] width 6 height 6
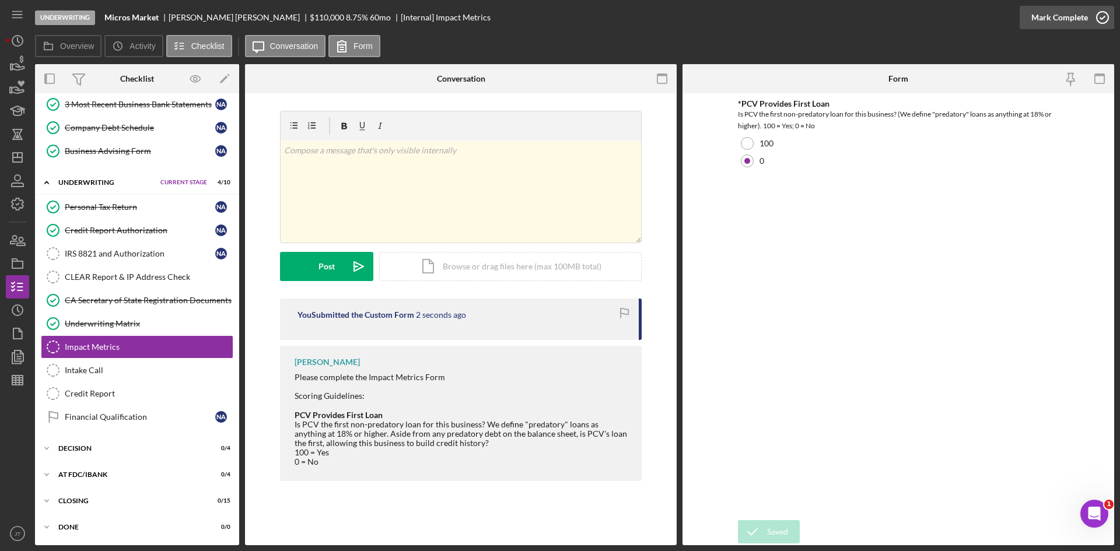
click at [1062, 19] on div "Mark Complete" at bounding box center [1059, 17] width 57 height 23
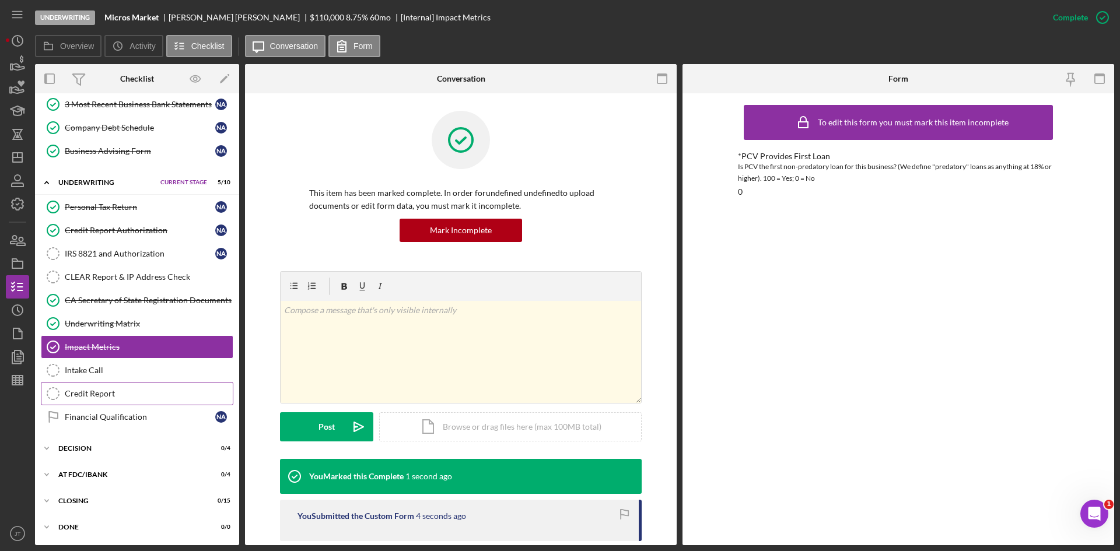
click at [155, 387] on link "Credit Report Credit Report" at bounding box center [137, 393] width 193 height 23
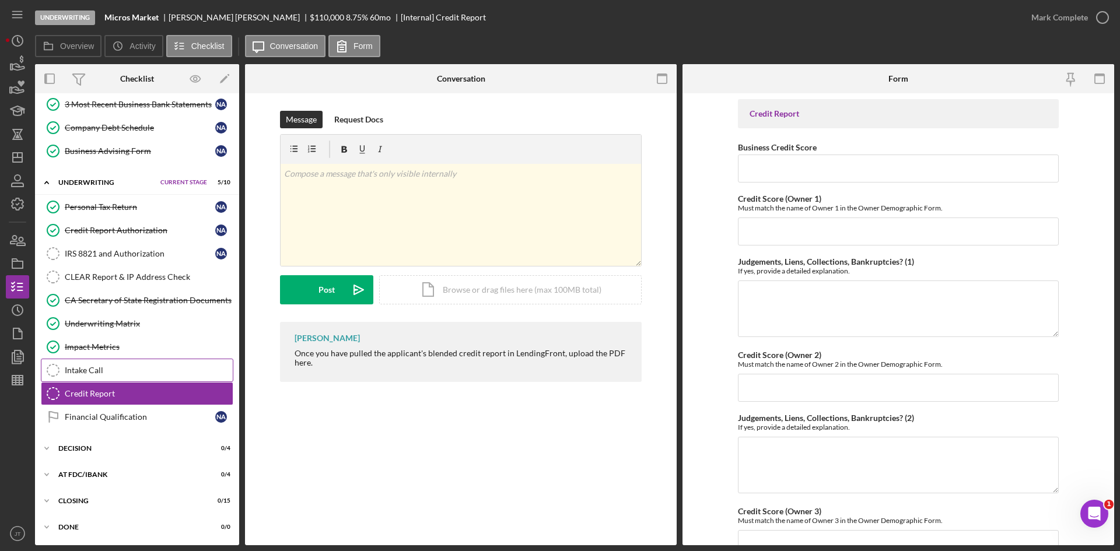
click at [146, 366] on div "Intake Call" at bounding box center [149, 370] width 168 height 9
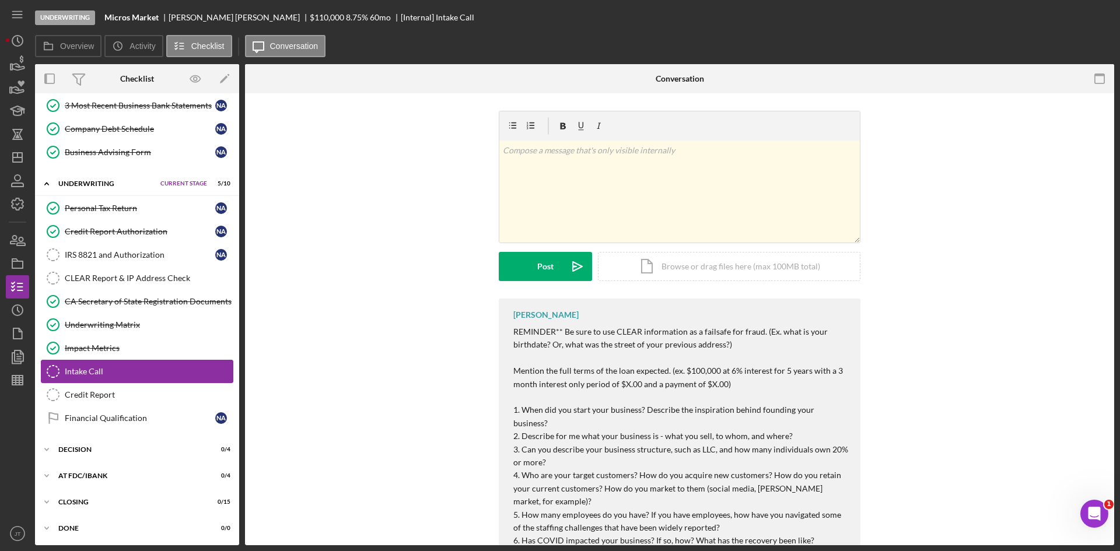
scroll to position [366, 0]
click at [121, 417] on div "Financial Qualification" at bounding box center [140, 416] width 151 height 9
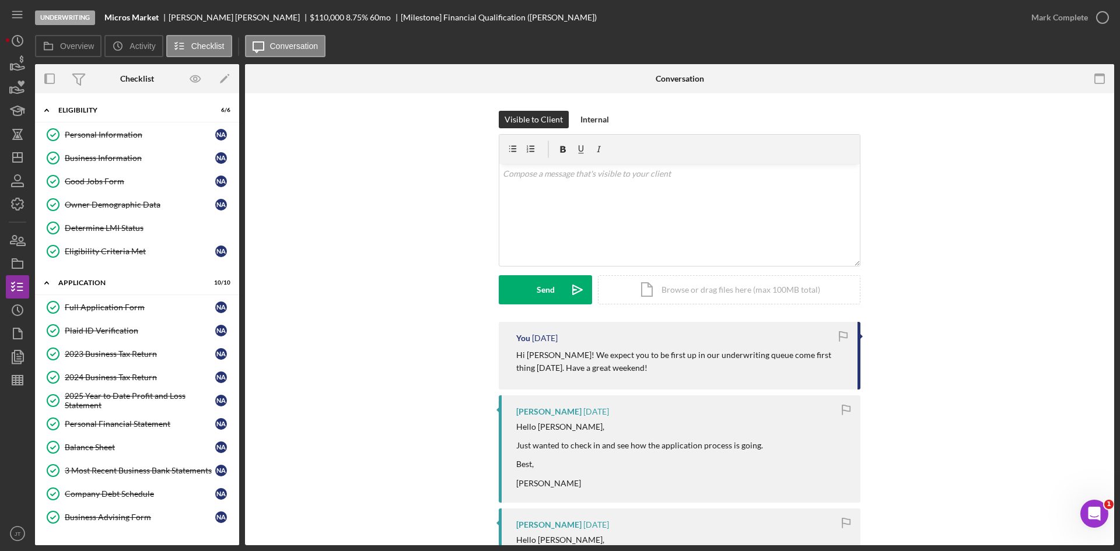
scroll to position [366, 0]
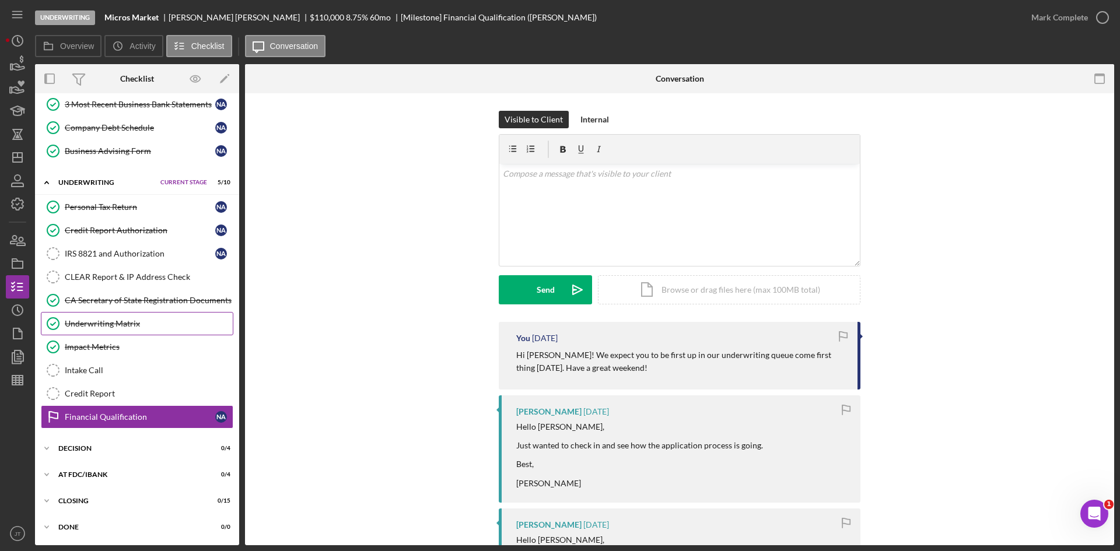
click at [114, 331] on link "Underwriting Matrix Underwriting Matrix" at bounding box center [137, 323] width 193 height 23
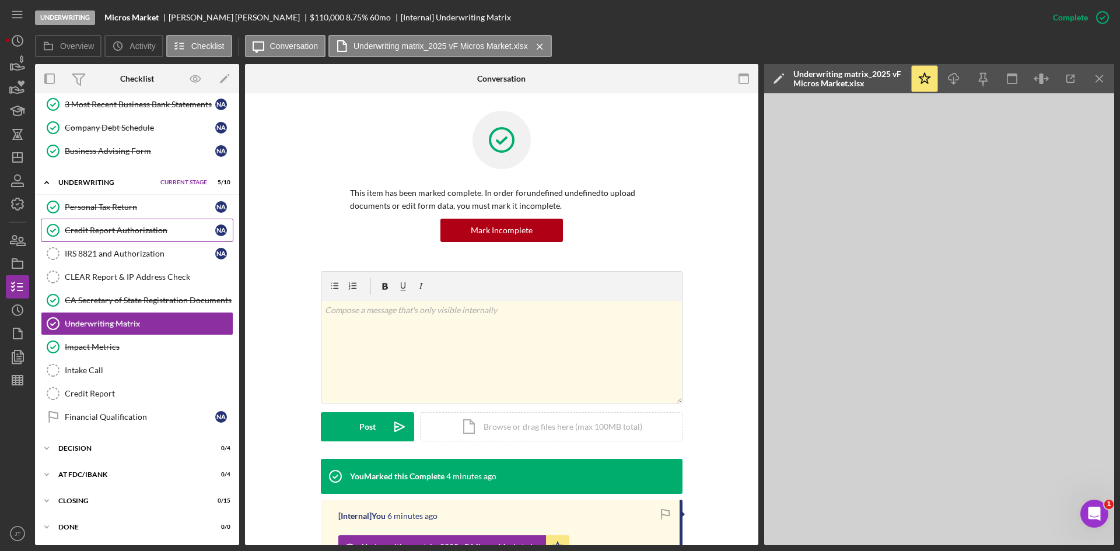
click at [106, 233] on div "Credit Report Authorization" at bounding box center [140, 230] width 151 height 9
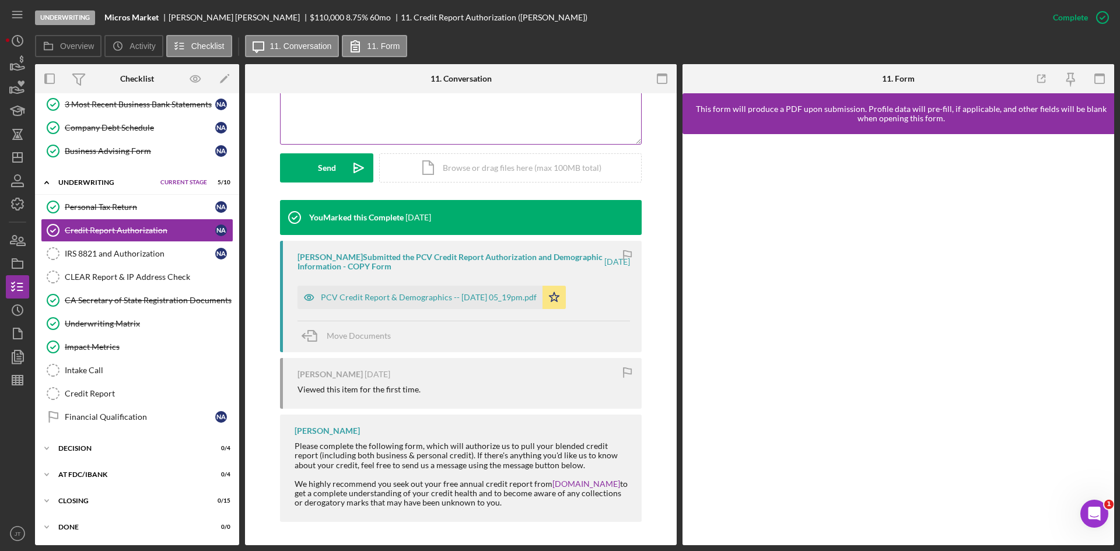
scroll to position [282, 0]
click at [264, 279] on div "You Marked this Complete 3 weeks ago Nasser Ahmed Submitted the PCV Credit Repo…" at bounding box center [461, 364] width 397 height 328
click at [522, 34] on div "Underwriting Micros Market Nasser Ahmed $110,000 $66,000 8.75 % 60 mo 11. Credi…" at bounding box center [538, 17] width 1006 height 35
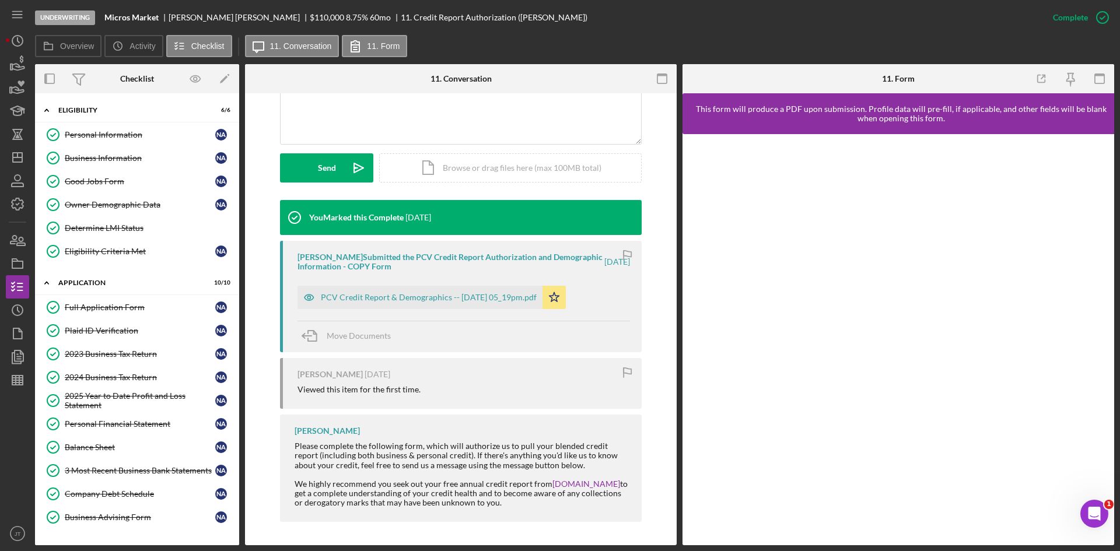
scroll to position [366, 0]
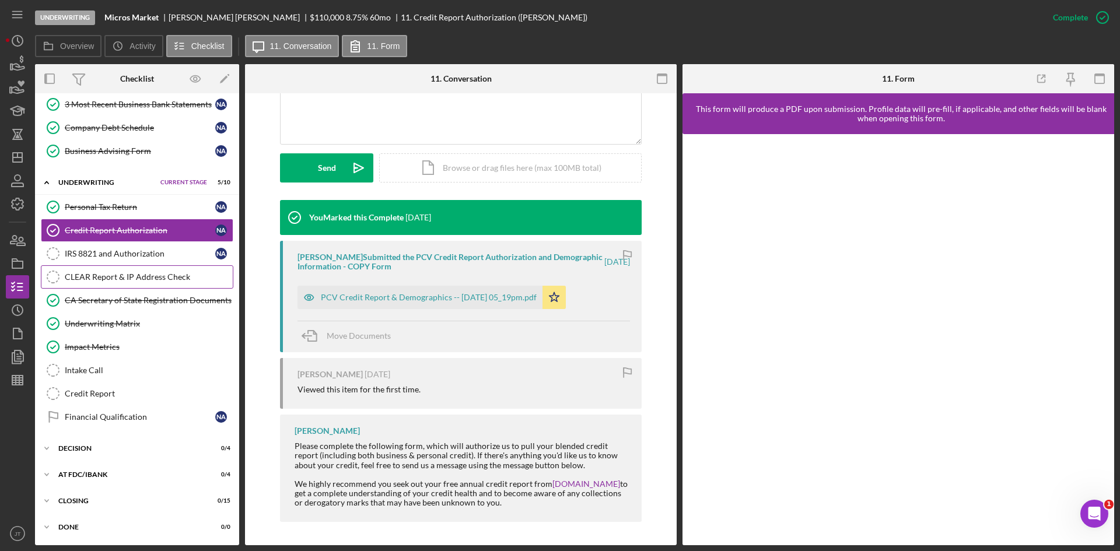
click at [124, 272] on div "CLEAR Report & IP Address Check" at bounding box center [149, 276] width 168 height 9
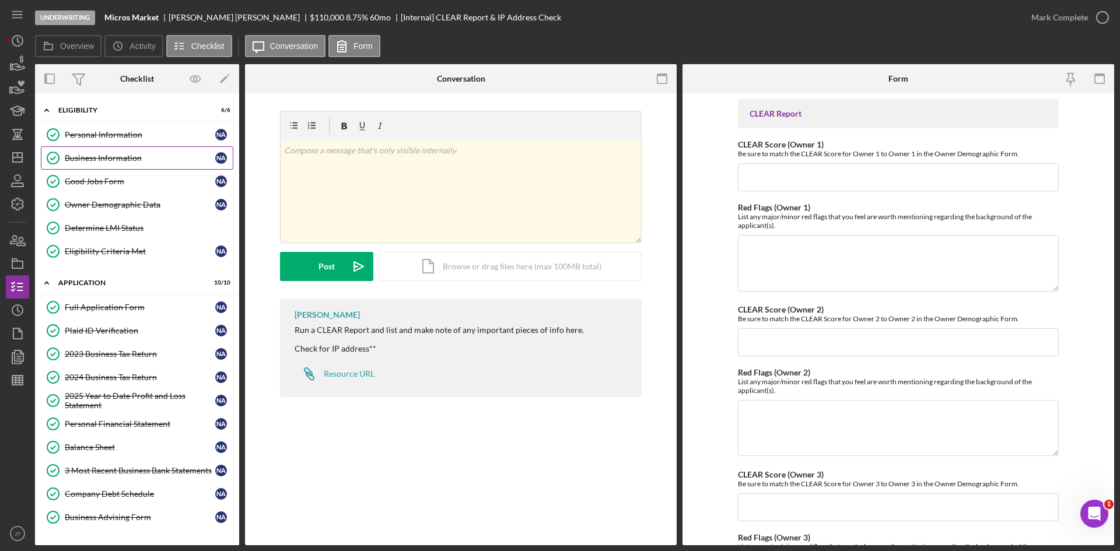
click at [108, 146] on link "Business Information Business Information N A" at bounding box center [137, 157] width 193 height 23
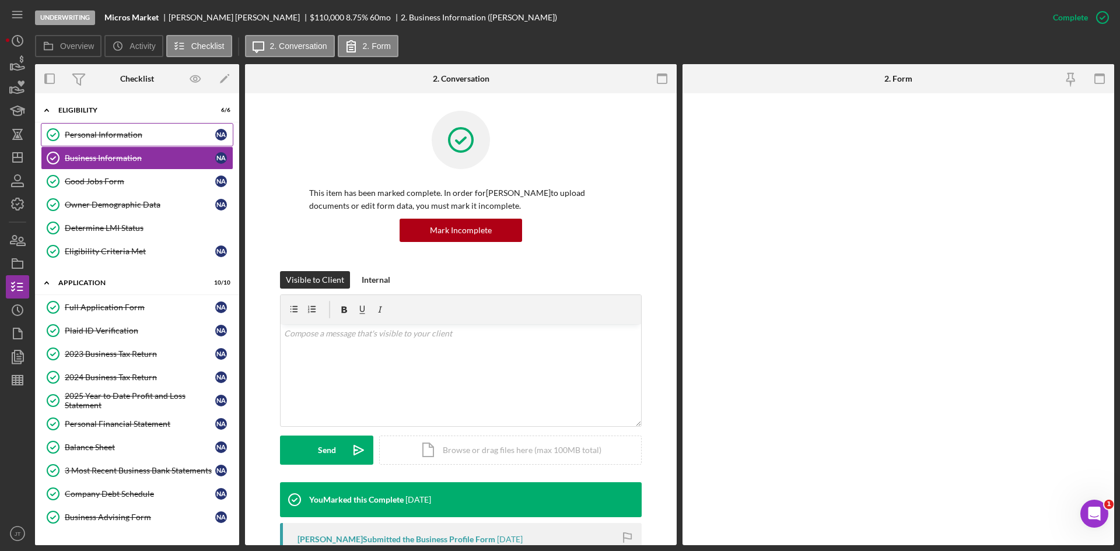
click at [114, 137] on div "Personal Information" at bounding box center [140, 134] width 151 height 9
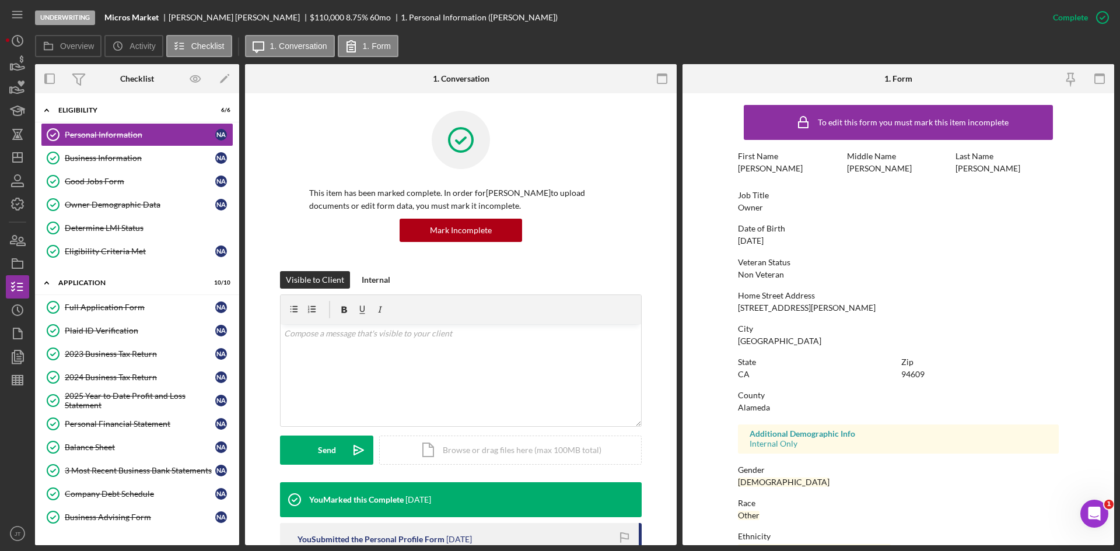
drag, startPoint x: 736, startPoint y: 306, endPoint x: 852, endPoint y: 307, distance: 116.1
click at [852, 307] on div "Home Street Address 4428 Martin Luther King Jr Way" at bounding box center [898, 302] width 321 height 22
copy div "4428 Martin Luther King Jr Way"
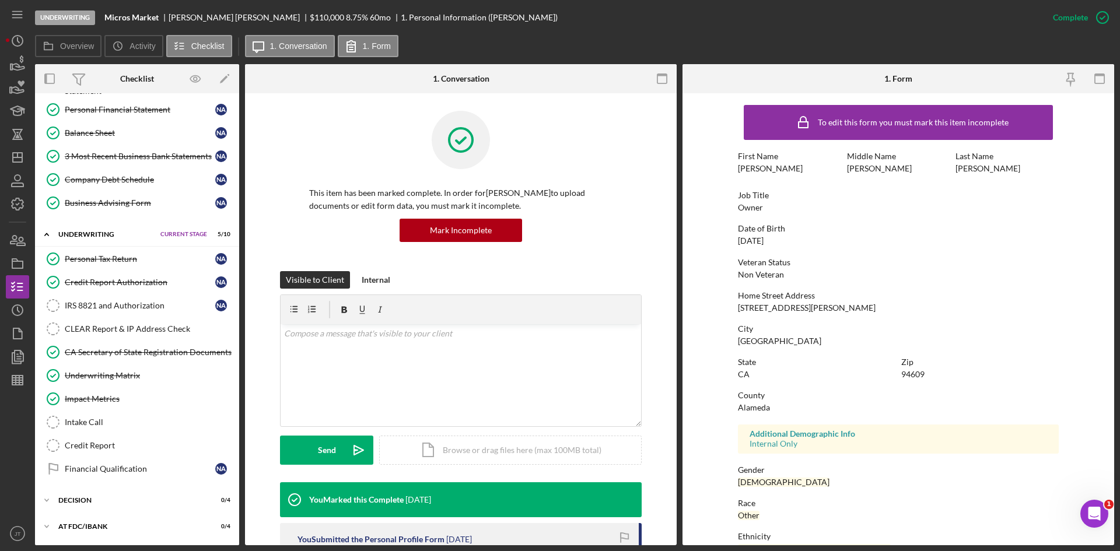
scroll to position [315, 0]
click at [121, 338] on link "CLEAR Report & IP Address Check CLEAR Report & IP Address Check" at bounding box center [137, 328] width 193 height 23
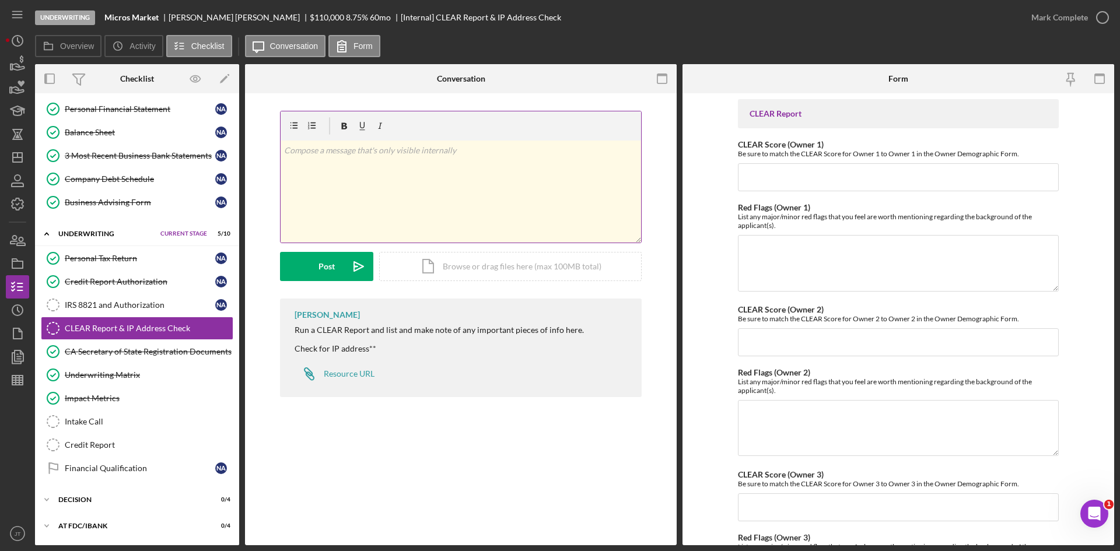
click at [537, 201] on div "v Color teal Color pink Remove color Add row above Add row below Add column bef…" at bounding box center [461, 192] width 361 height 102
click at [795, 168] on input "CLEAR Score (Owner 1)" at bounding box center [898, 177] width 321 height 28
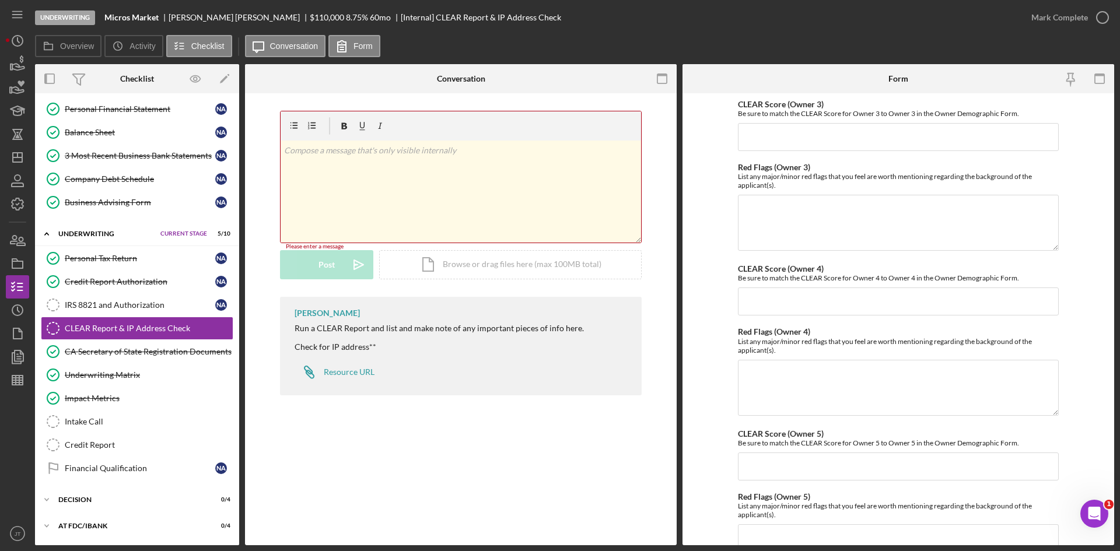
scroll to position [450, 0]
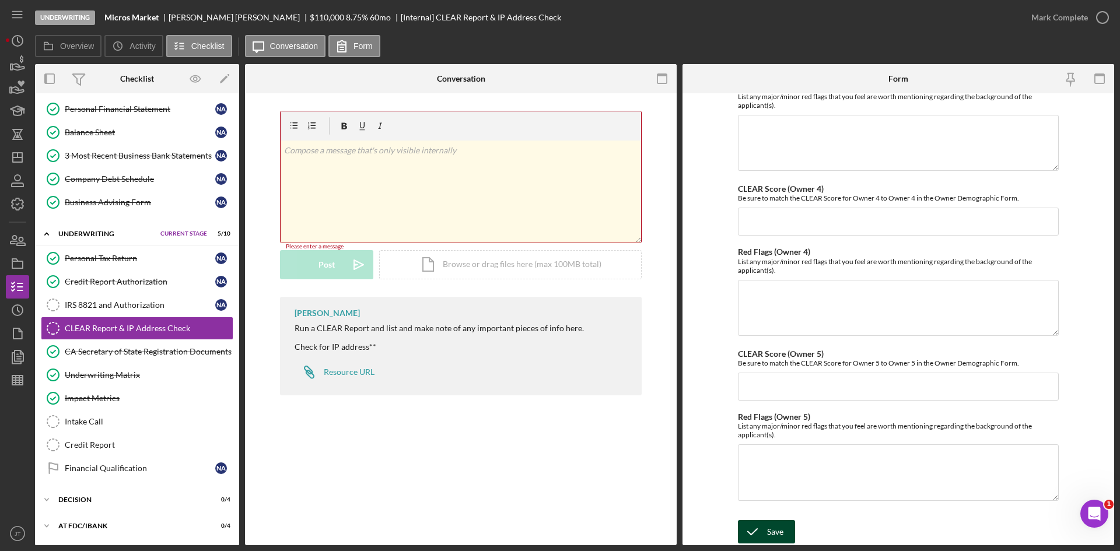
type input "60"
click at [790, 521] on button "Save" at bounding box center [766, 531] width 57 height 23
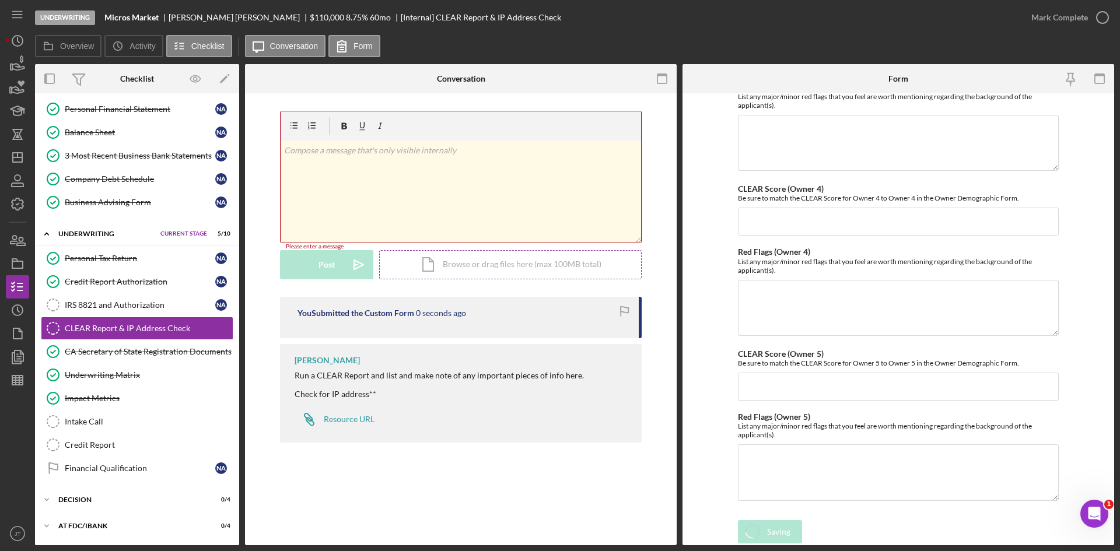
click at [496, 264] on div "Icon/Document Browse or drag files here (max 100MB total) Tap to choose files o…" at bounding box center [510, 264] width 263 height 29
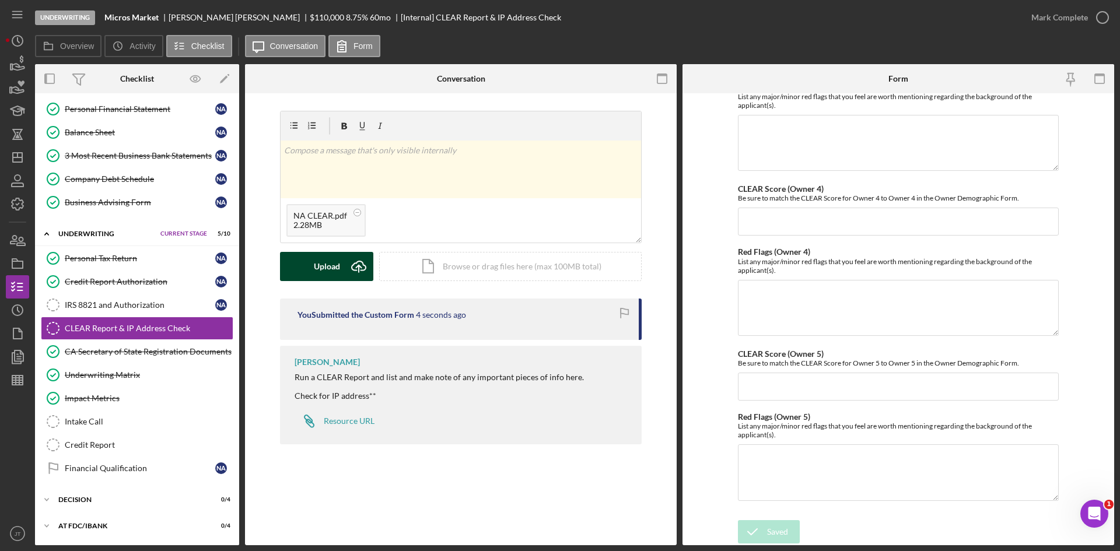
click at [327, 268] on div "Upload" at bounding box center [327, 266] width 26 height 29
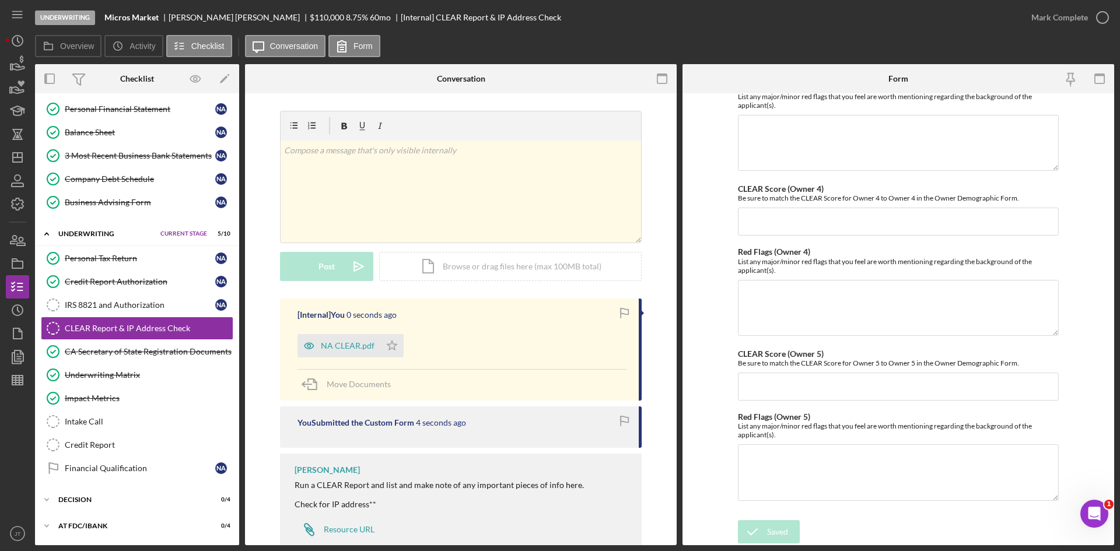
scroll to position [0, 0]
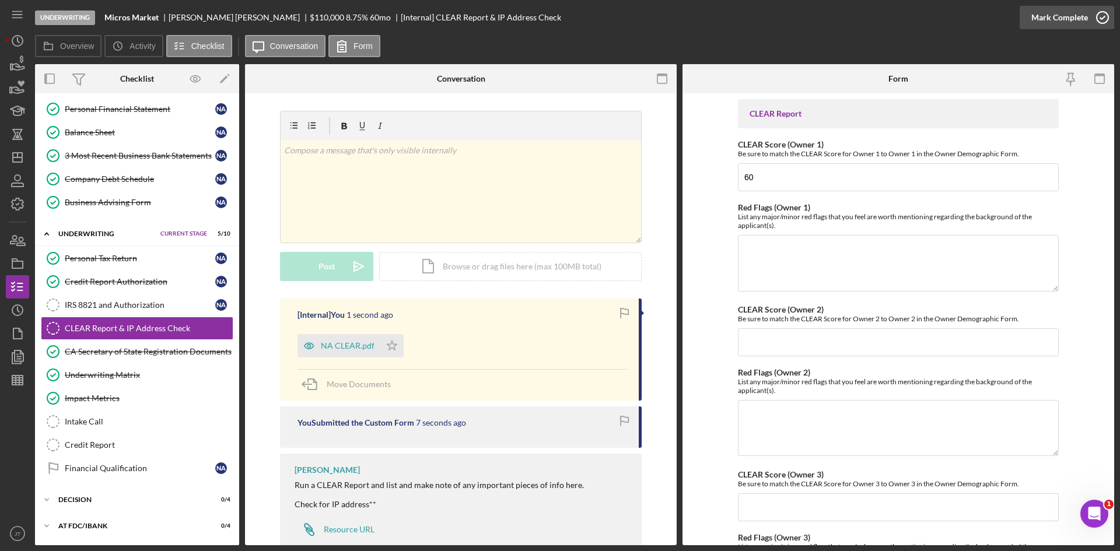
click at [1085, 20] on div "Mark Complete" at bounding box center [1059, 17] width 57 height 23
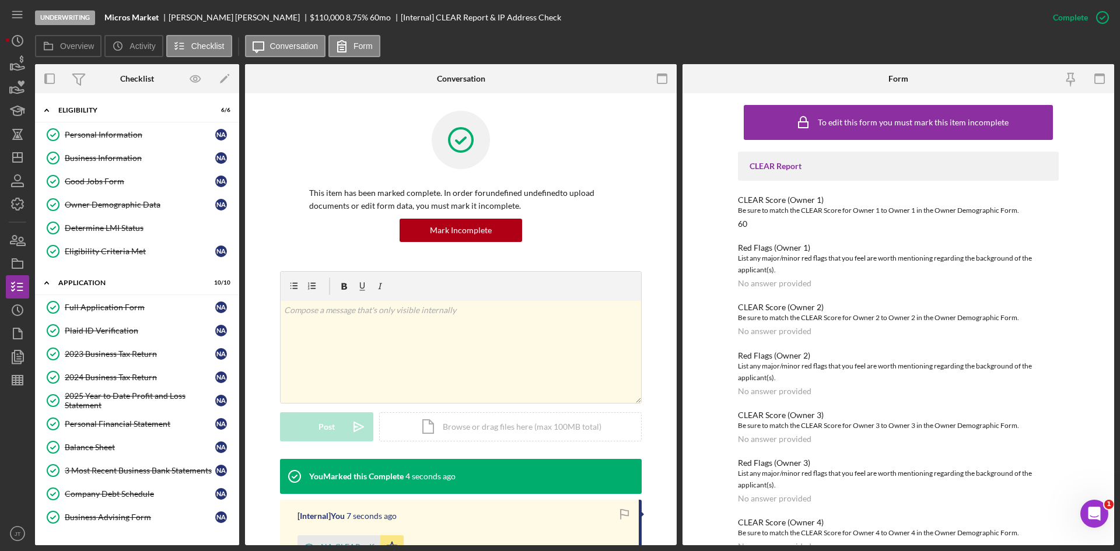
scroll to position [366, 0]
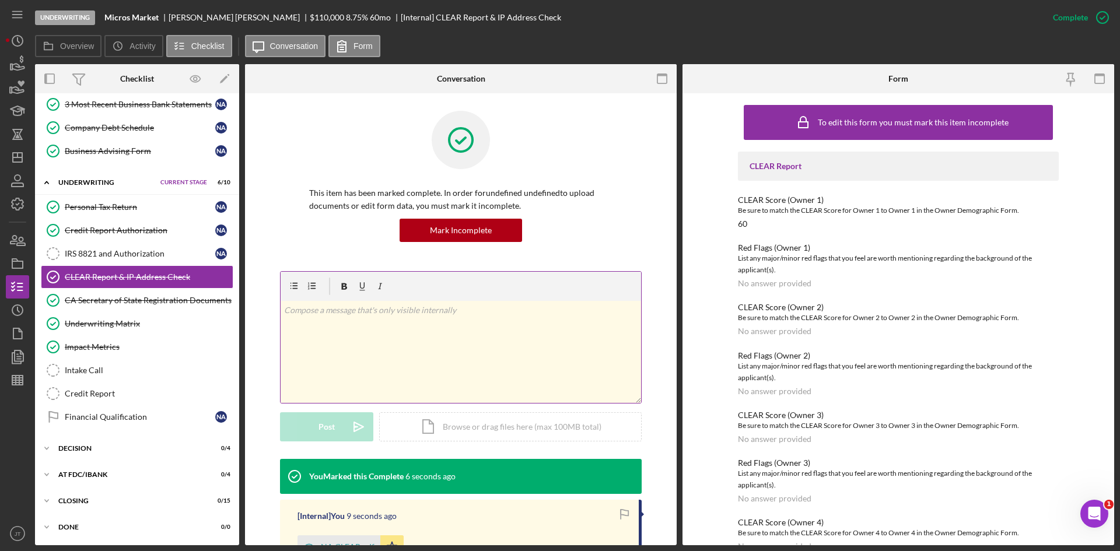
click at [376, 383] on div "v Color teal Color pink Remove color Add row above Add row below Add column bef…" at bounding box center [461, 352] width 361 height 102
click at [303, 433] on button "Post Icon/icon-invite-send" at bounding box center [326, 426] width 93 height 29
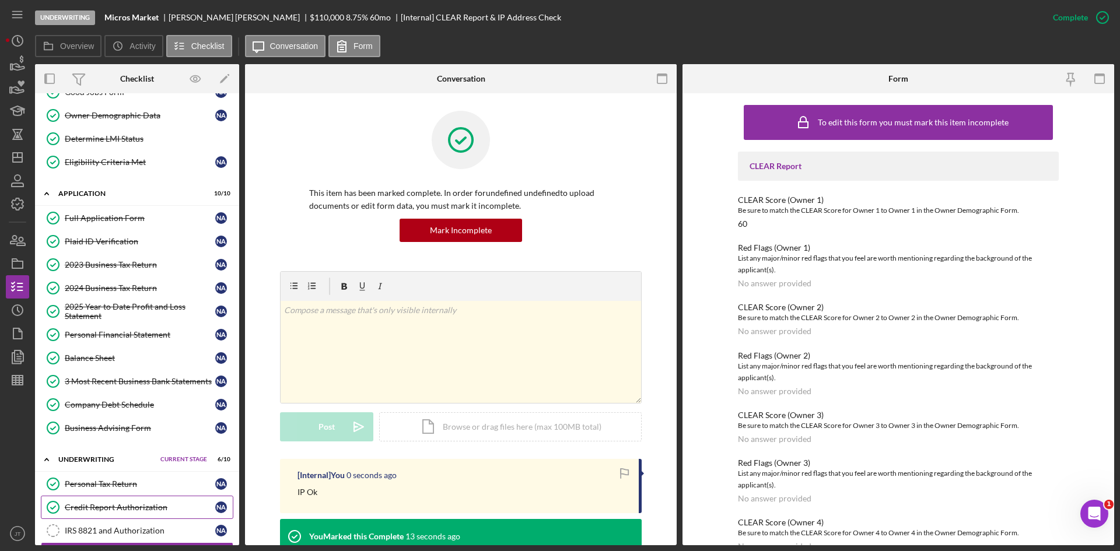
scroll to position [89, 0]
click at [103, 239] on div "Plaid ID Verification" at bounding box center [140, 241] width 151 height 9
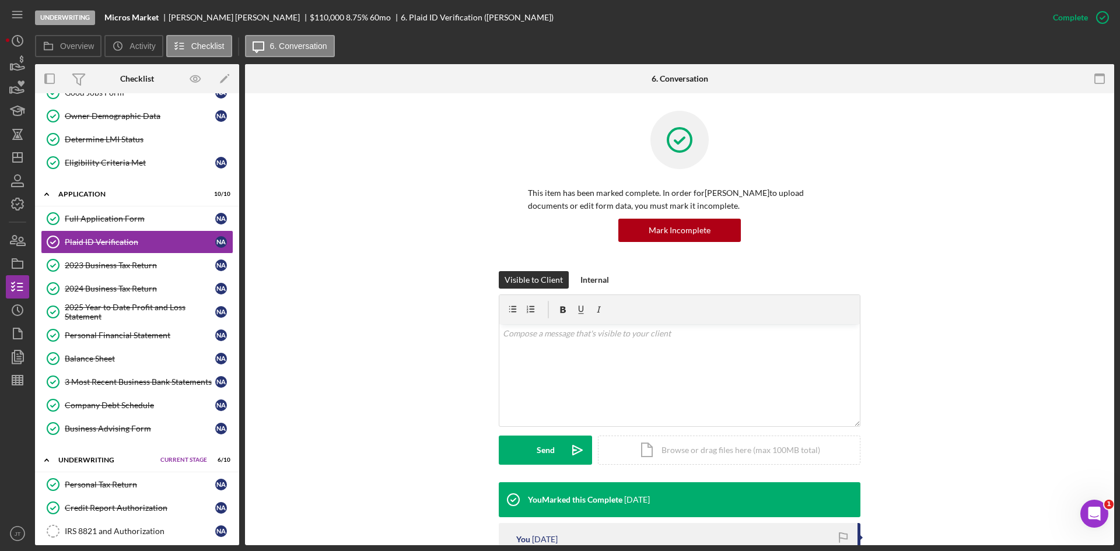
scroll to position [274, 0]
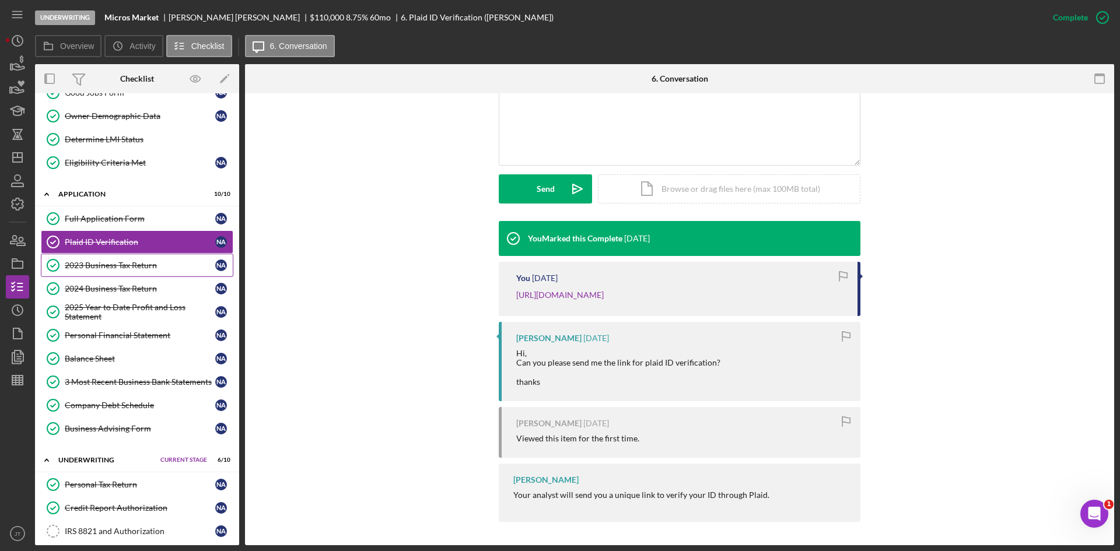
click at [136, 267] on div "2023 Business Tax Return" at bounding box center [140, 265] width 151 height 9
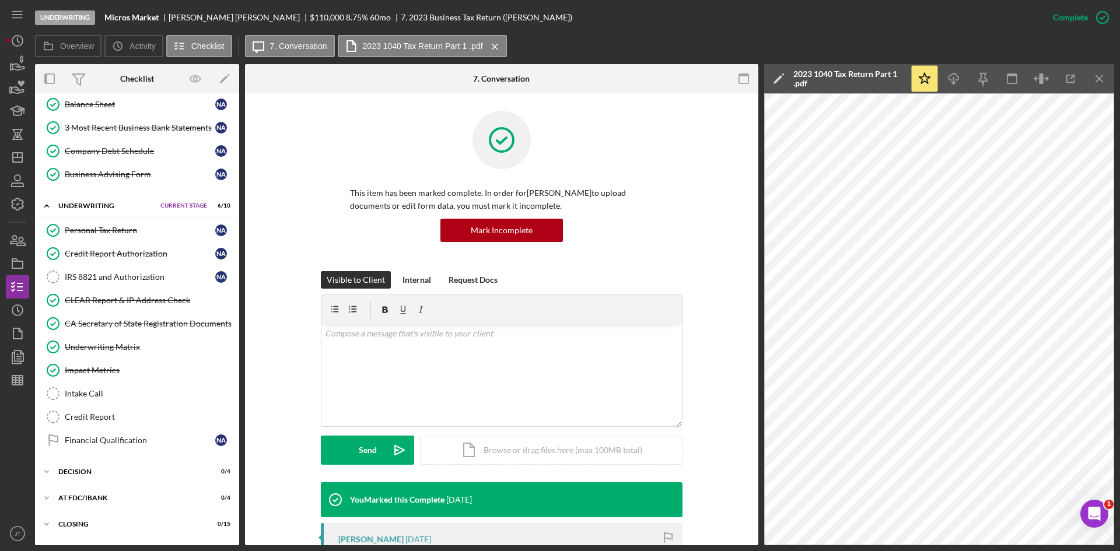
scroll to position [366, 0]
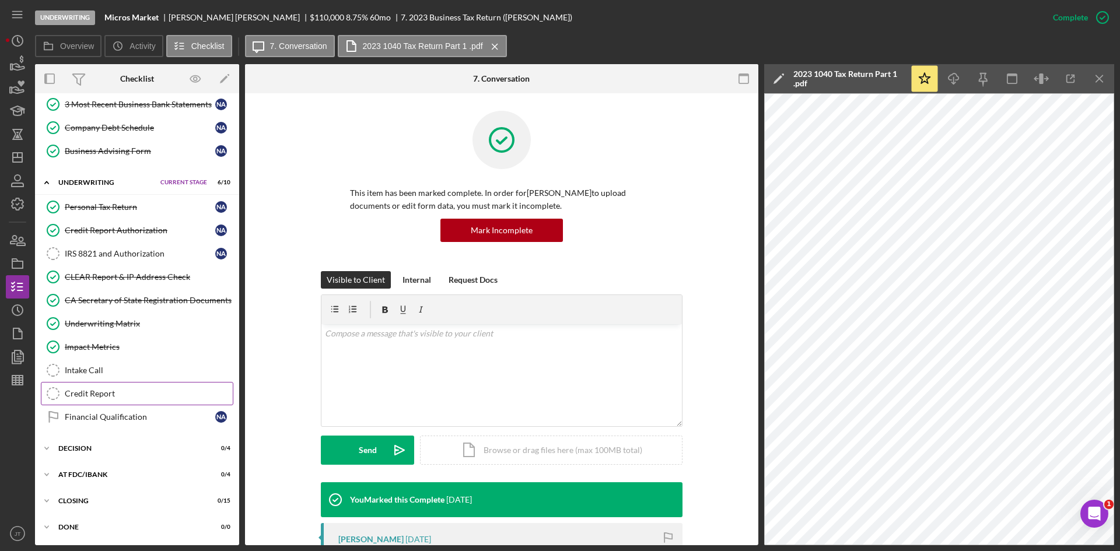
click at [146, 395] on div "Credit Report" at bounding box center [149, 393] width 168 height 9
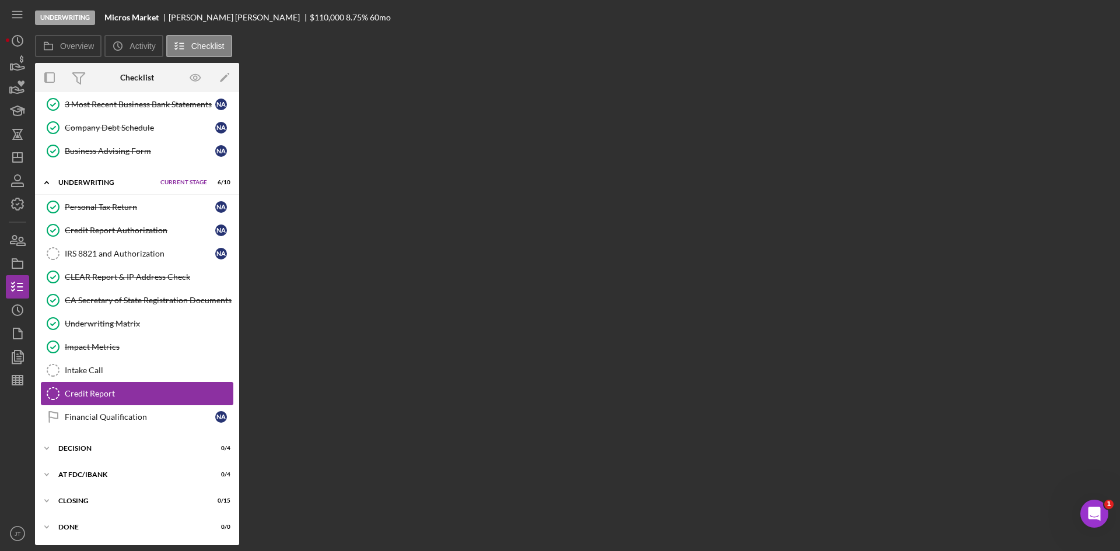
scroll to position [366, 0]
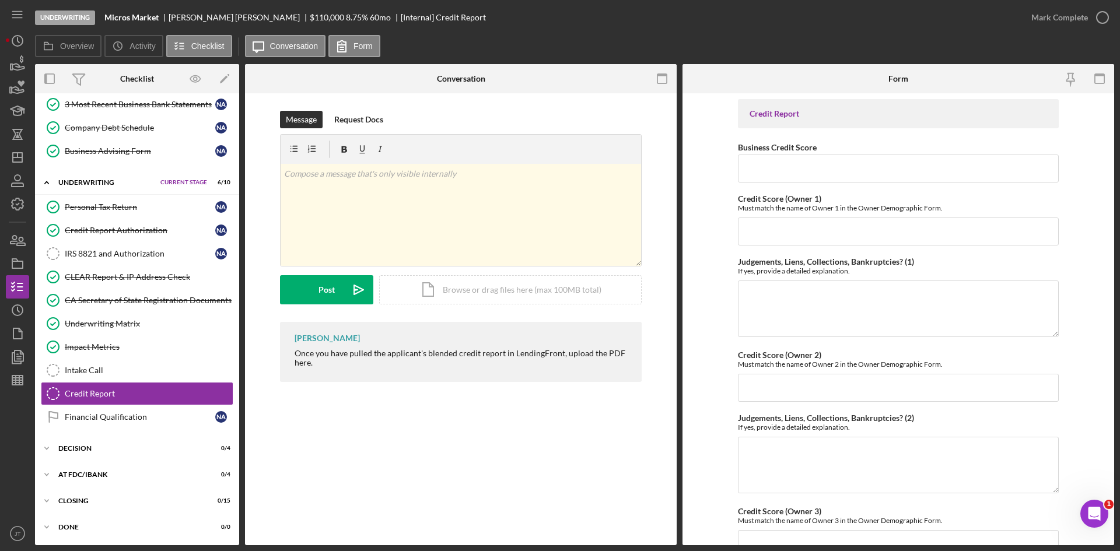
click at [807, 184] on div "Credit Report Business Credit Score Credit Score (Owner 1) Must match the name …" at bounding box center [898, 537] width 321 height 876
click at [818, 167] on input "Business Credit Score" at bounding box center [898, 169] width 321 height 28
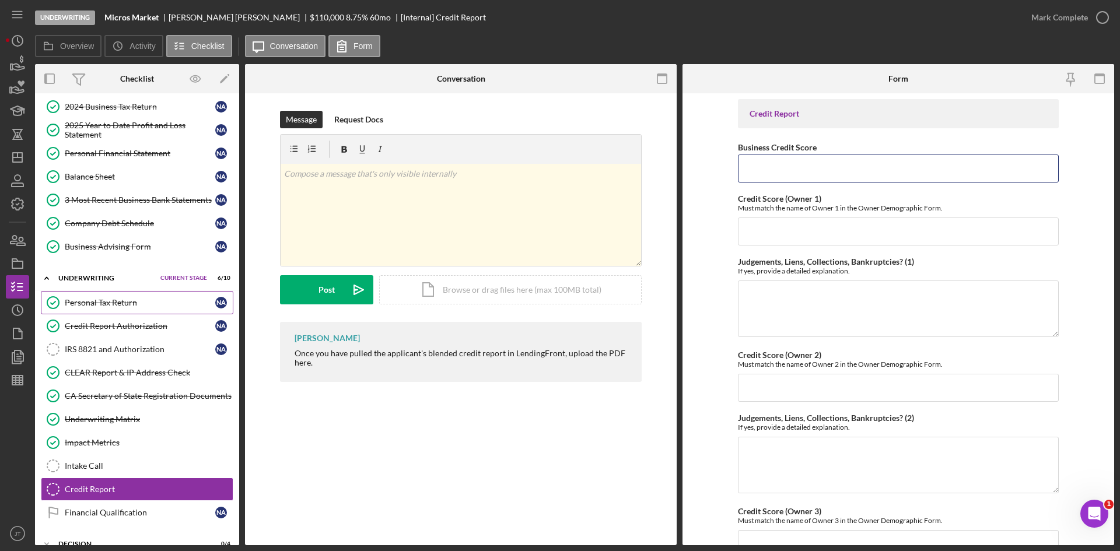
scroll to position [268, 0]
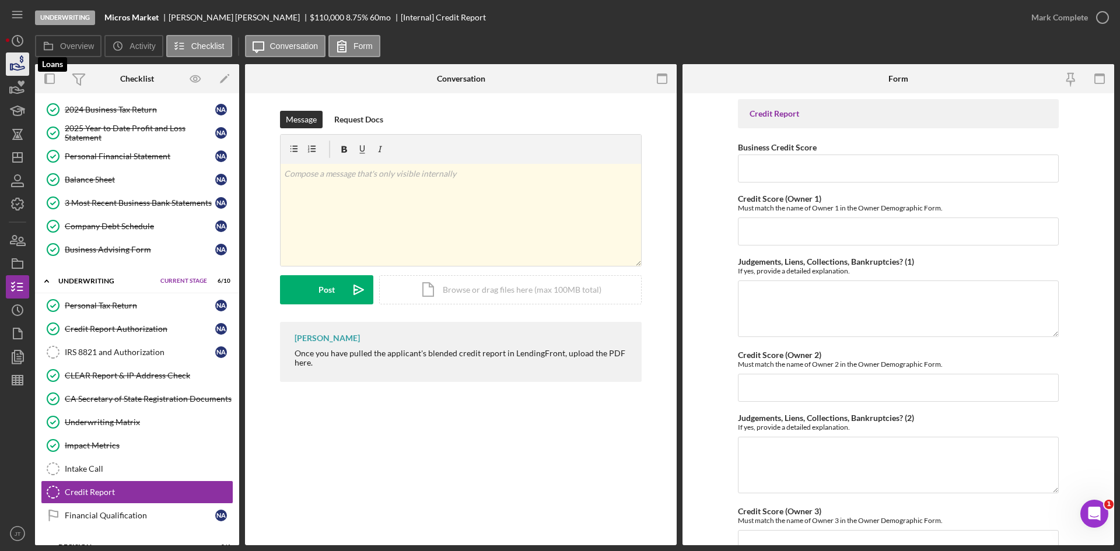
click at [6, 58] on icon "button" at bounding box center [17, 64] width 29 height 29
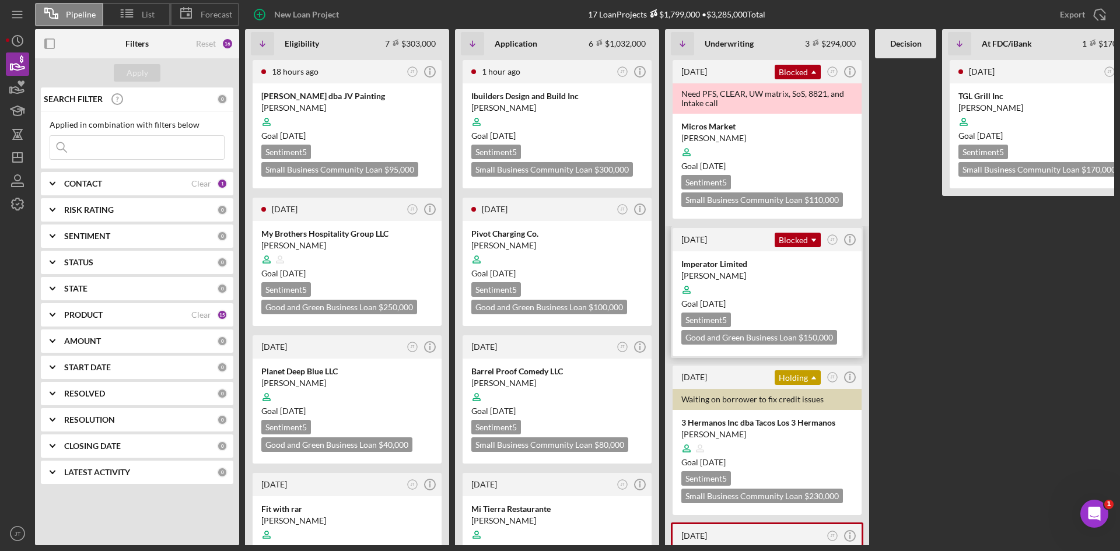
click at [781, 290] on div at bounding box center [767, 290] width 172 height 22
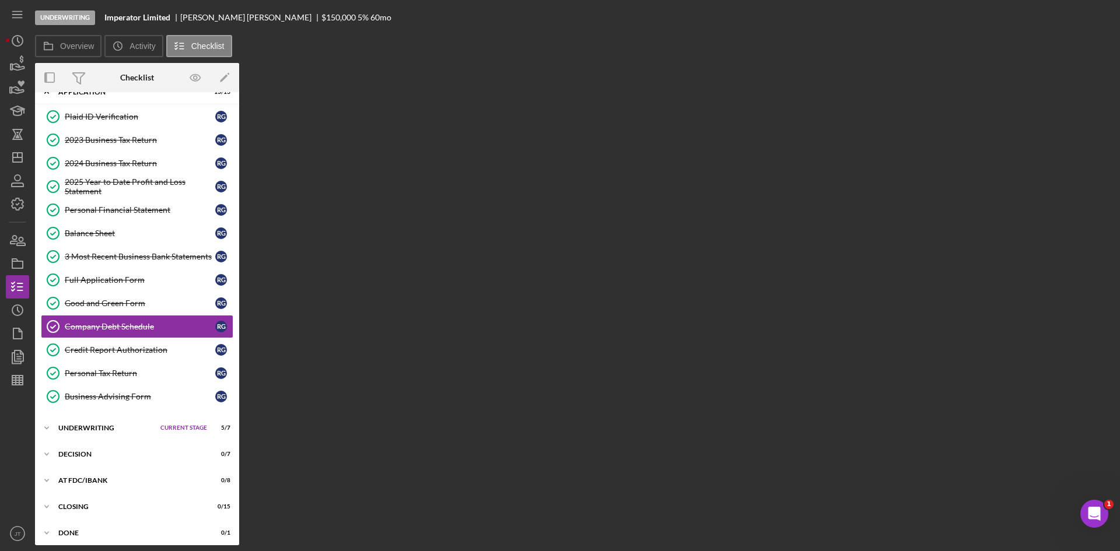
scroll to position [49, 0]
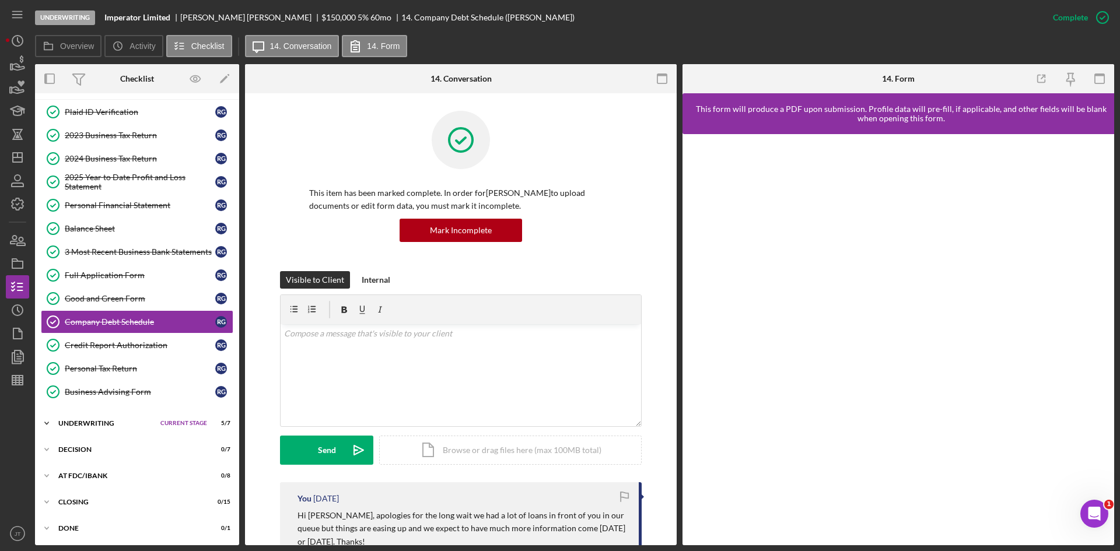
click at [104, 430] on div "Icon/Expander Underwriting Current Stage 5 / 7 Set Stage" at bounding box center [137, 423] width 204 height 23
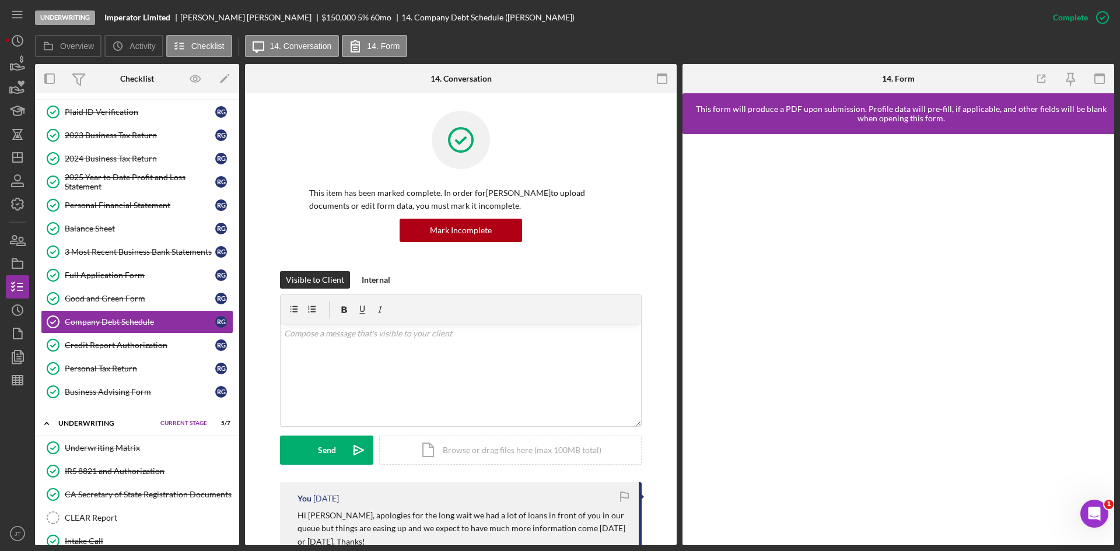
scroll to position [220, 0]
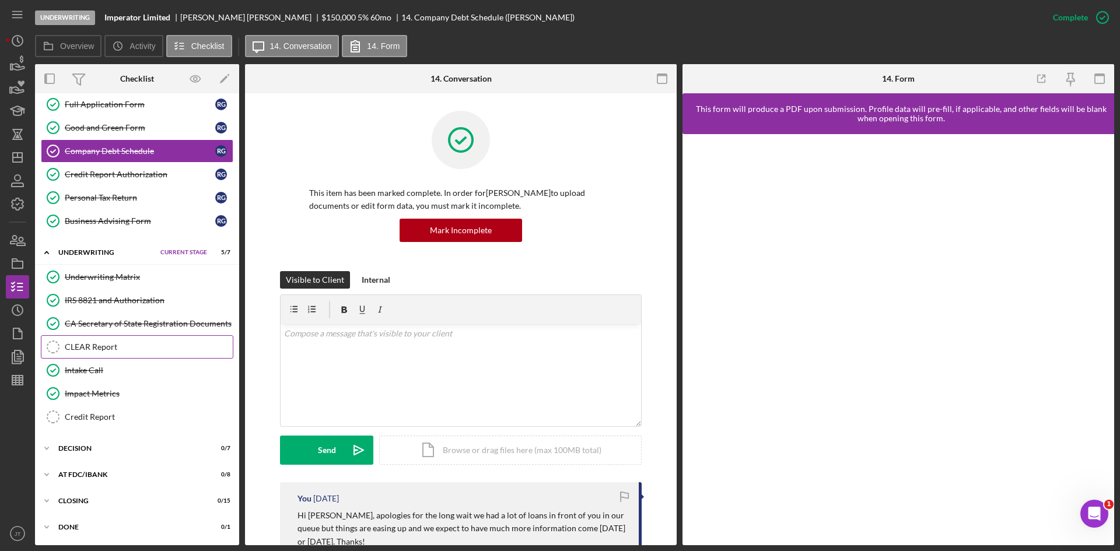
click at [124, 345] on div "CLEAR Report" at bounding box center [149, 346] width 168 height 9
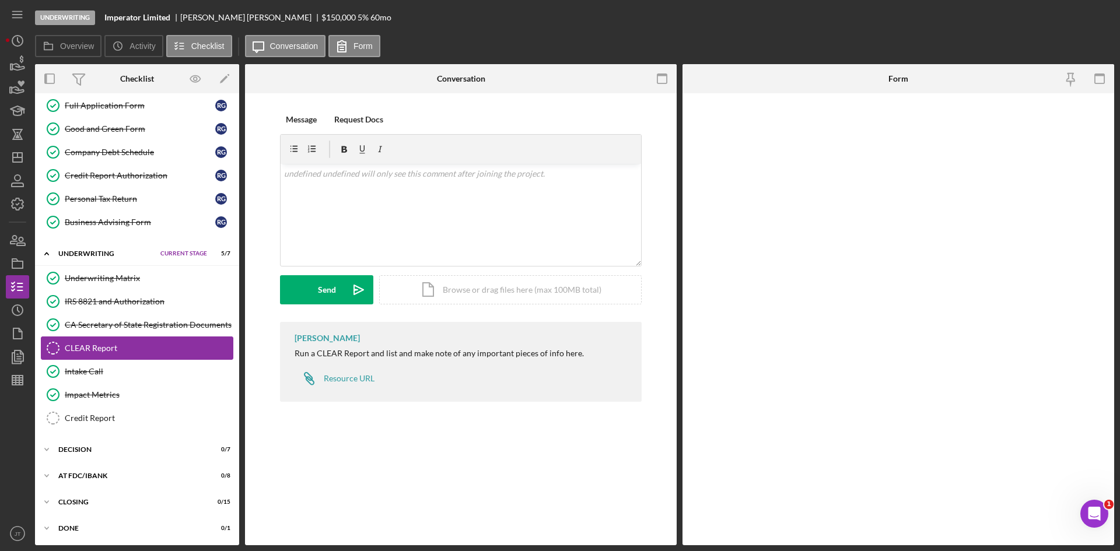
scroll to position [220, 0]
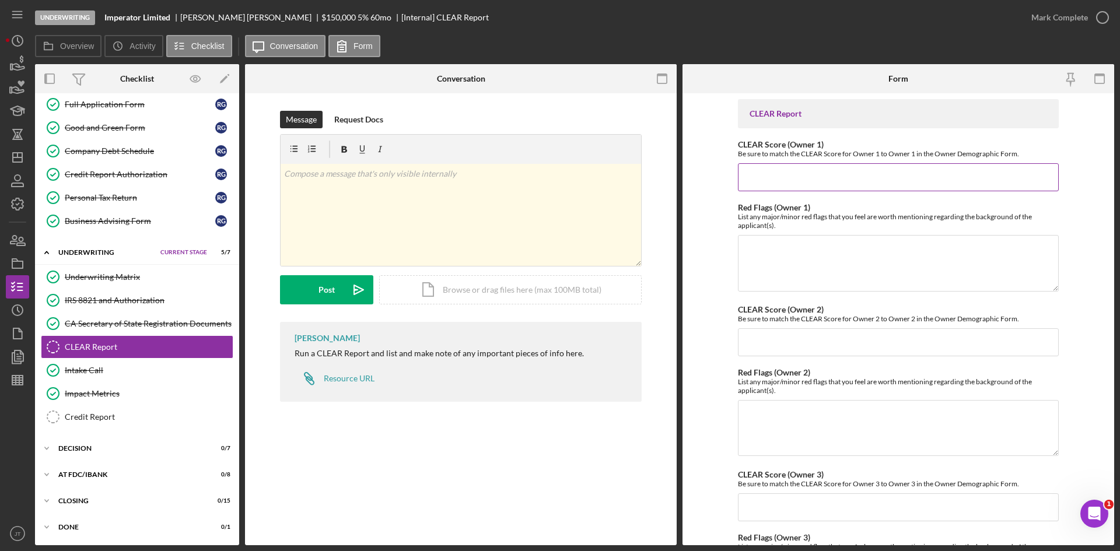
click at [818, 173] on input "CLEAR Score (Owner 1)" at bounding box center [898, 177] width 321 height 28
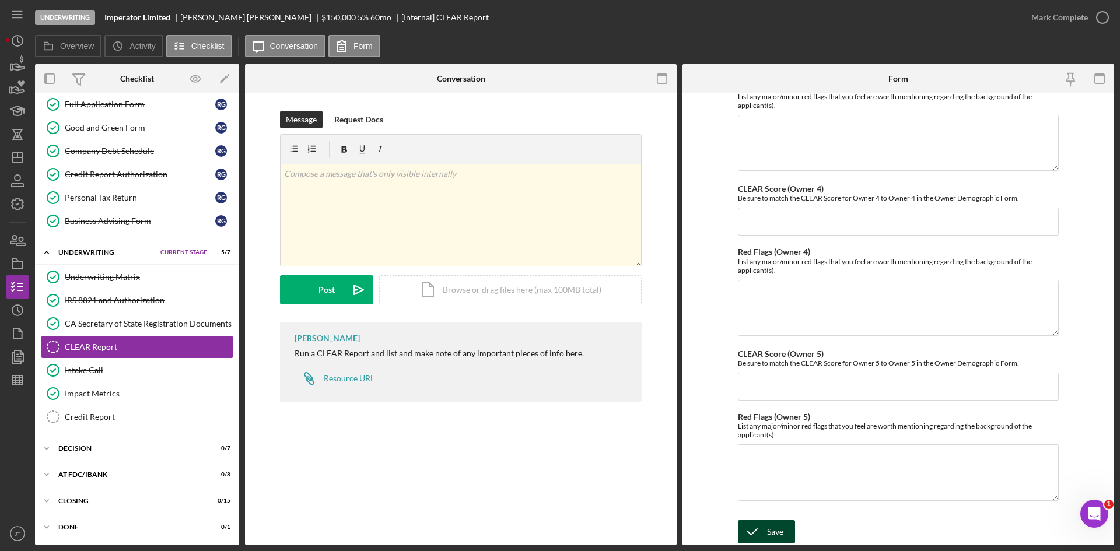
type input "35"
click at [767, 530] on div "Save" at bounding box center [775, 531] width 16 height 23
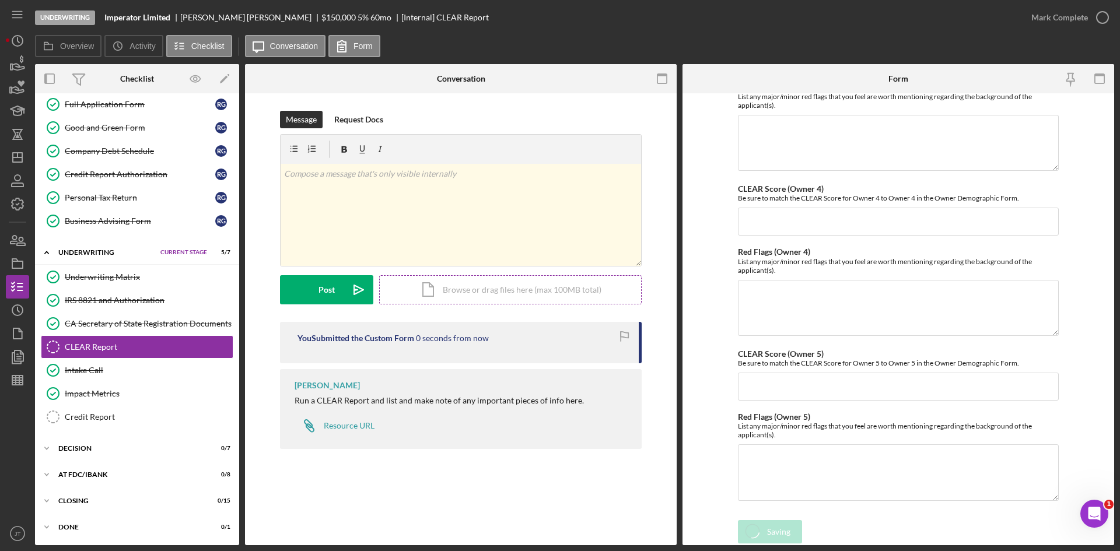
click at [508, 289] on div "Icon/Document Browse or drag files here (max 100MB total) Tap to choose files o…" at bounding box center [510, 289] width 263 height 29
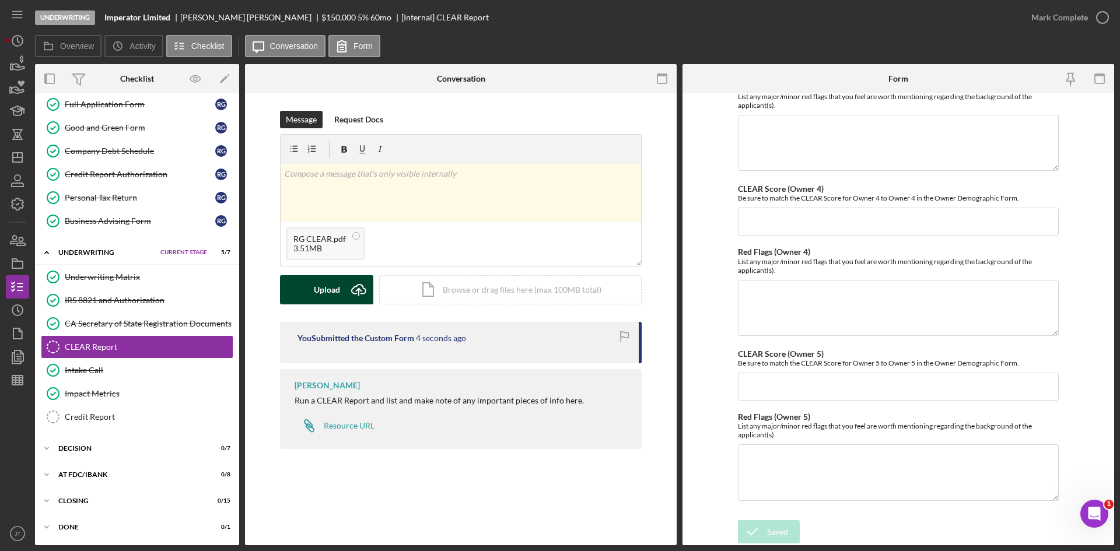
click at [348, 288] on icon "Icon/Upload" at bounding box center [358, 289] width 29 height 29
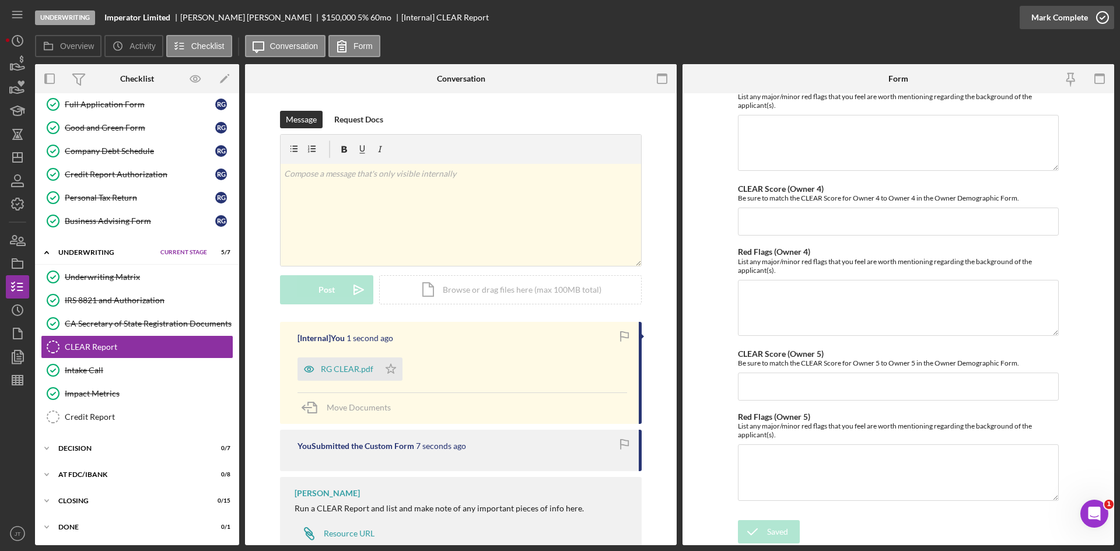
click at [1069, 12] on div "Mark Complete" at bounding box center [1059, 17] width 57 height 23
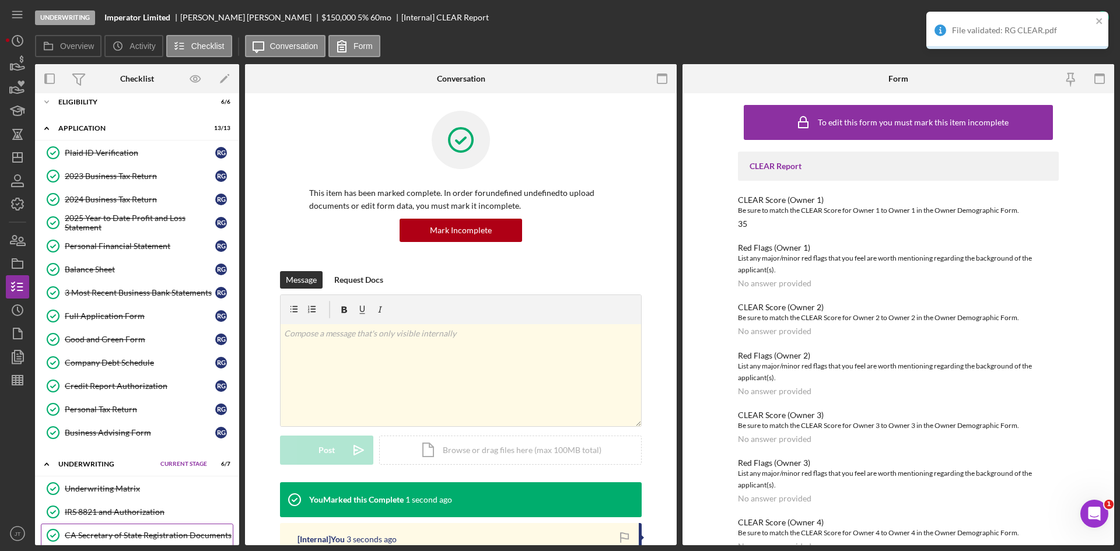
scroll to position [0, 0]
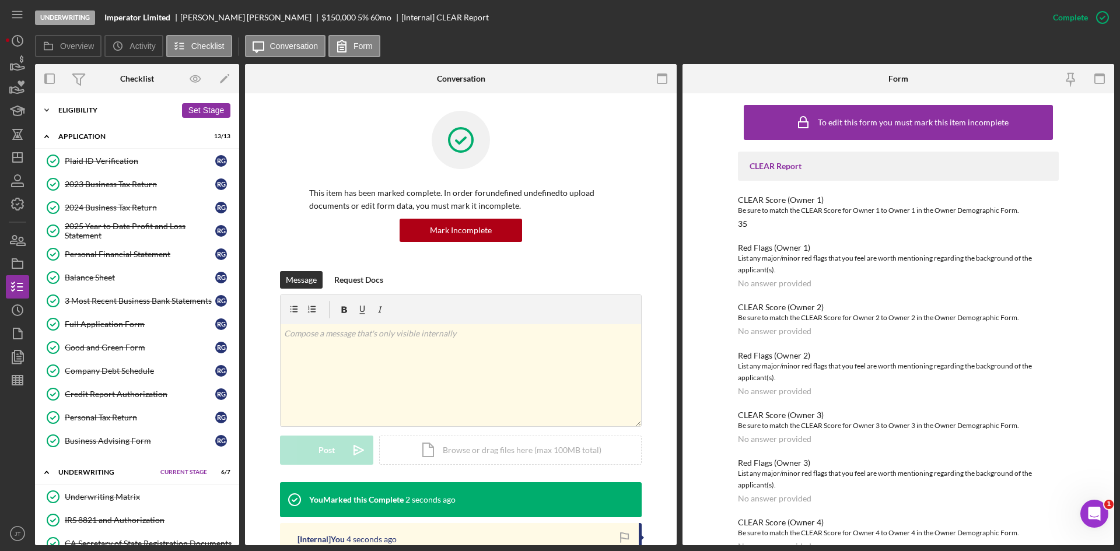
click at [75, 116] on div "Icon/Expander Eligibility 6 / 6 Set Stage" at bounding box center [137, 110] width 204 height 23
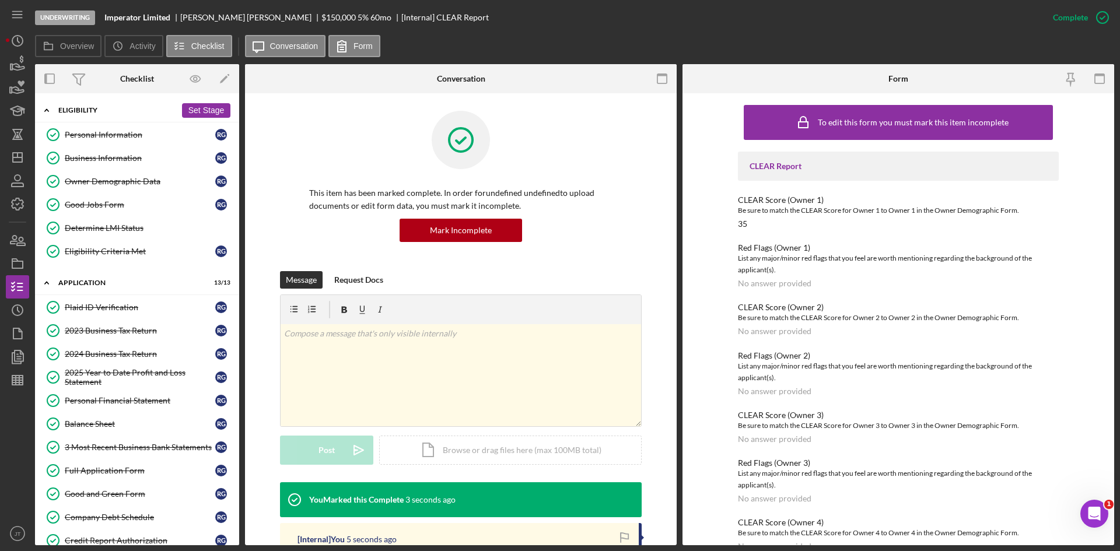
click at [75, 116] on div "Icon/Expander Eligibility 6 / 6 Set Stage" at bounding box center [137, 111] width 204 height 24
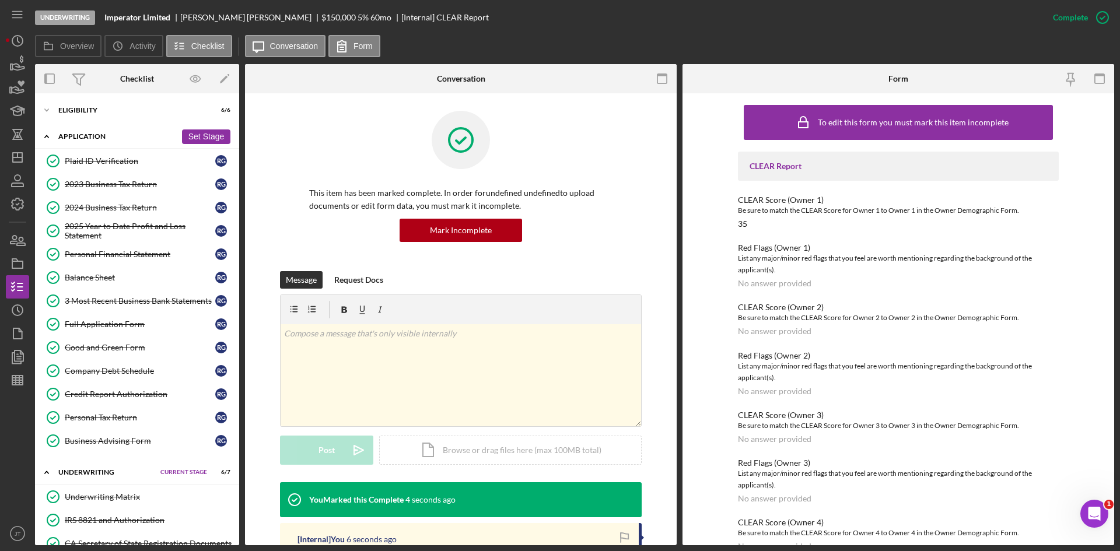
click at [80, 138] on div "Application" at bounding box center [117, 136] width 118 height 7
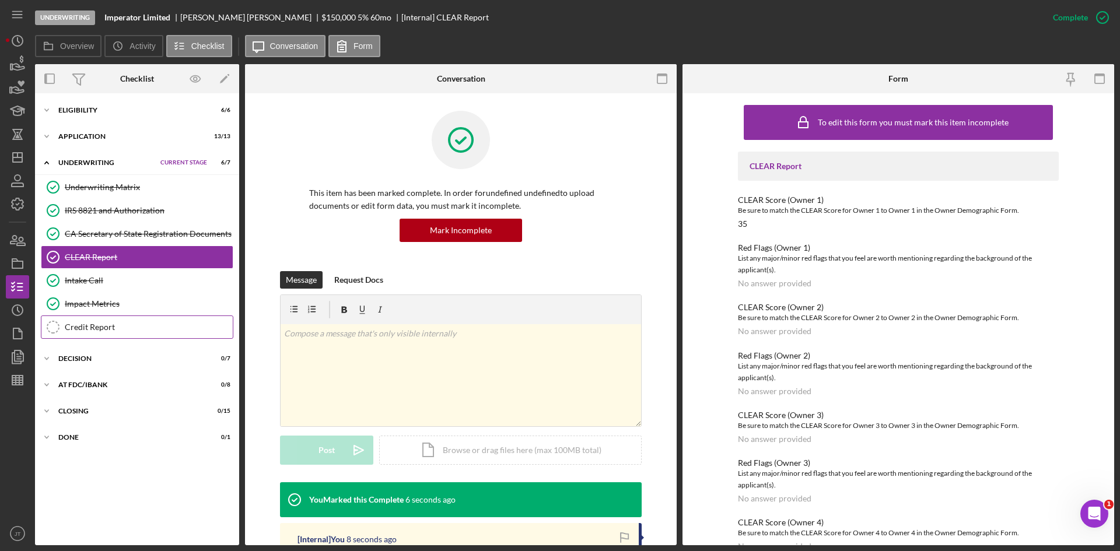
click at [82, 326] on div "Credit Report" at bounding box center [149, 327] width 168 height 9
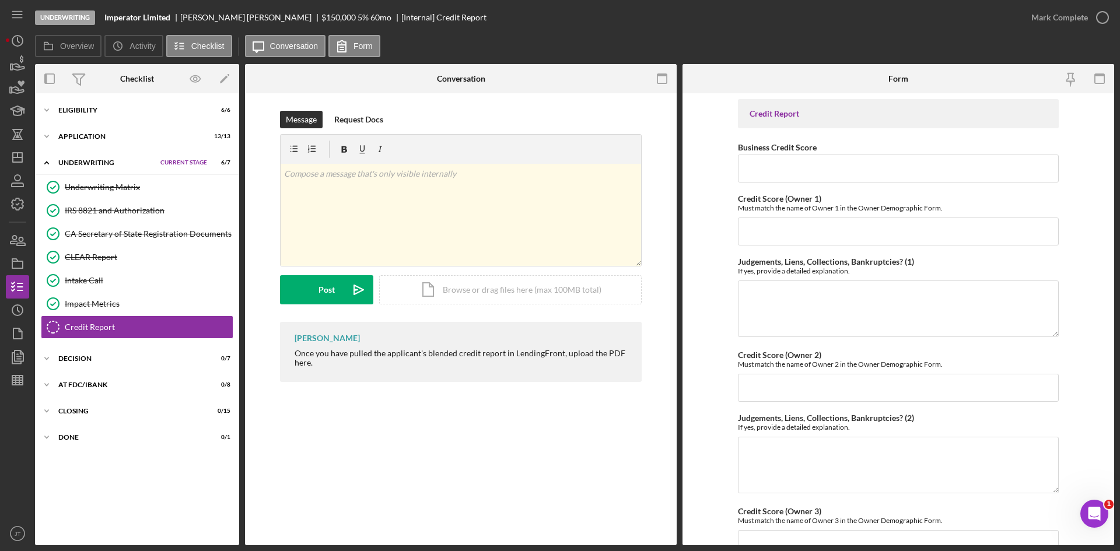
click at [101, 163] on div "Underwriting" at bounding box center [106, 162] width 96 height 7
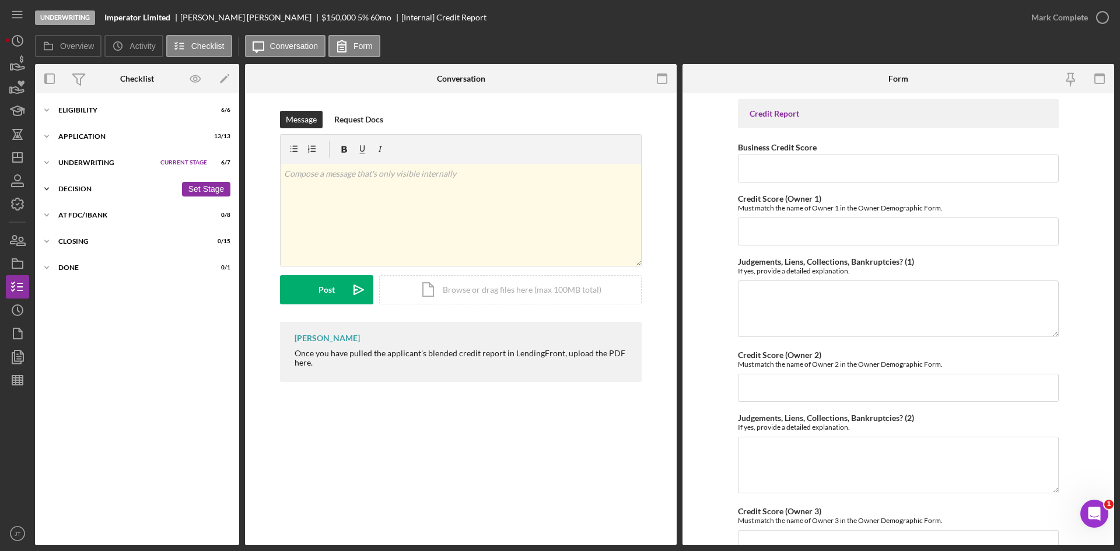
click at [99, 192] on div "Decision" at bounding box center [117, 189] width 118 height 7
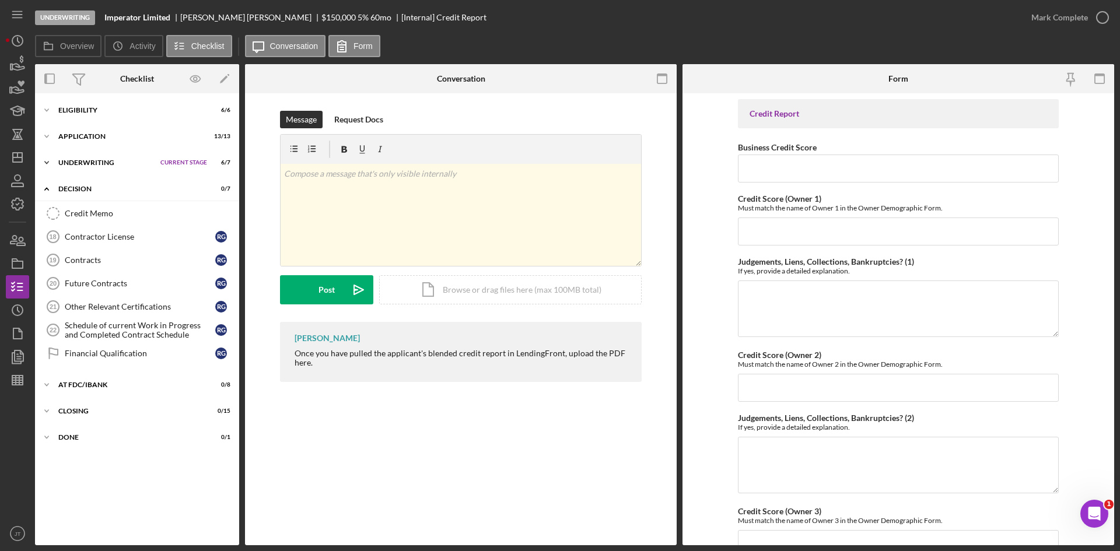
drag, startPoint x: 79, startPoint y: 191, endPoint x: 90, endPoint y: 168, distance: 25.3
click at [90, 168] on div "Icon/Expander Eligibility 6 / 6 Set Stage Icon/Expander Application 13 / 13 Set…" at bounding box center [137, 319] width 204 height 440
click at [88, 162] on div "Underwriting" at bounding box center [106, 162] width 96 height 7
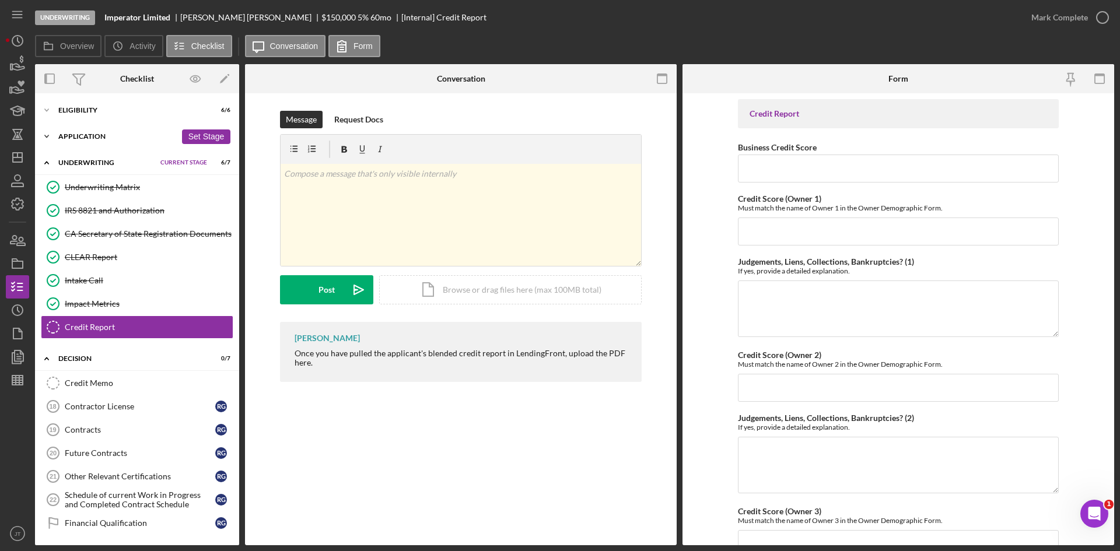
click at [76, 141] on div "Icon/Expander Application 13 / 13 Set Stage" at bounding box center [137, 136] width 204 height 23
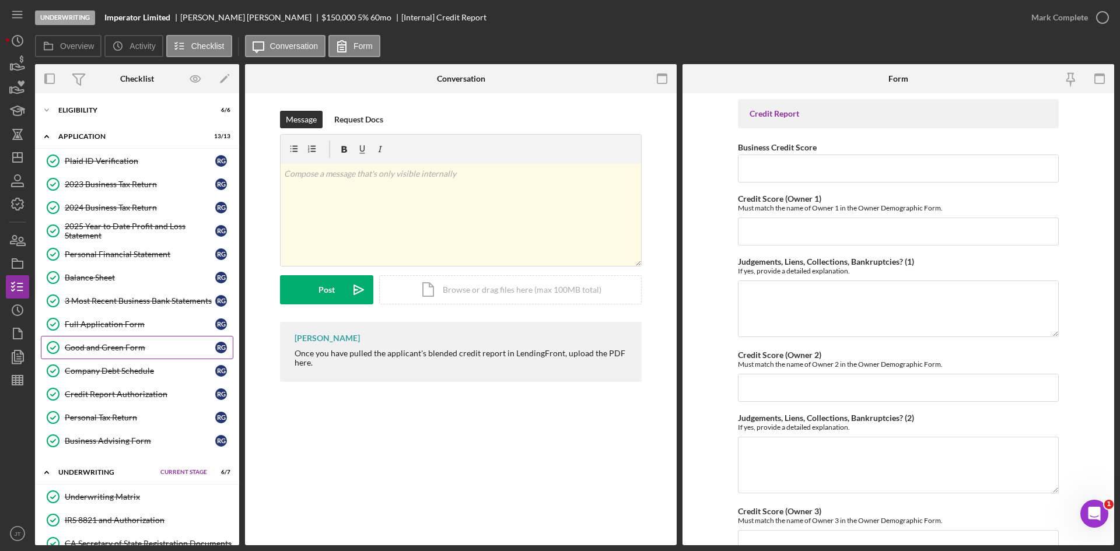
click at [107, 356] on link "Good and Green Form Good and Green Form R G" at bounding box center [137, 347] width 193 height 23
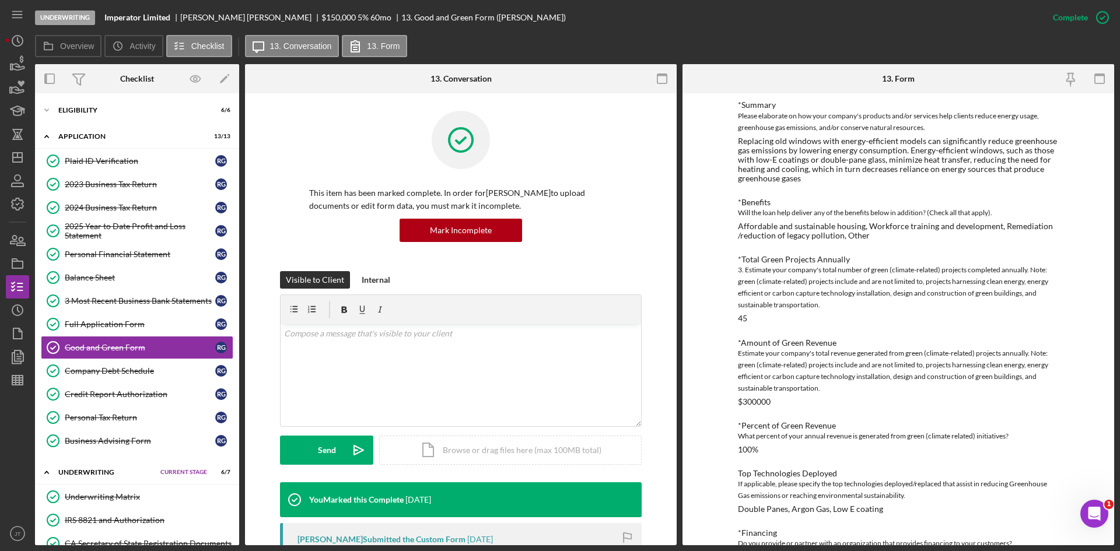
scroll to position [113, 0]
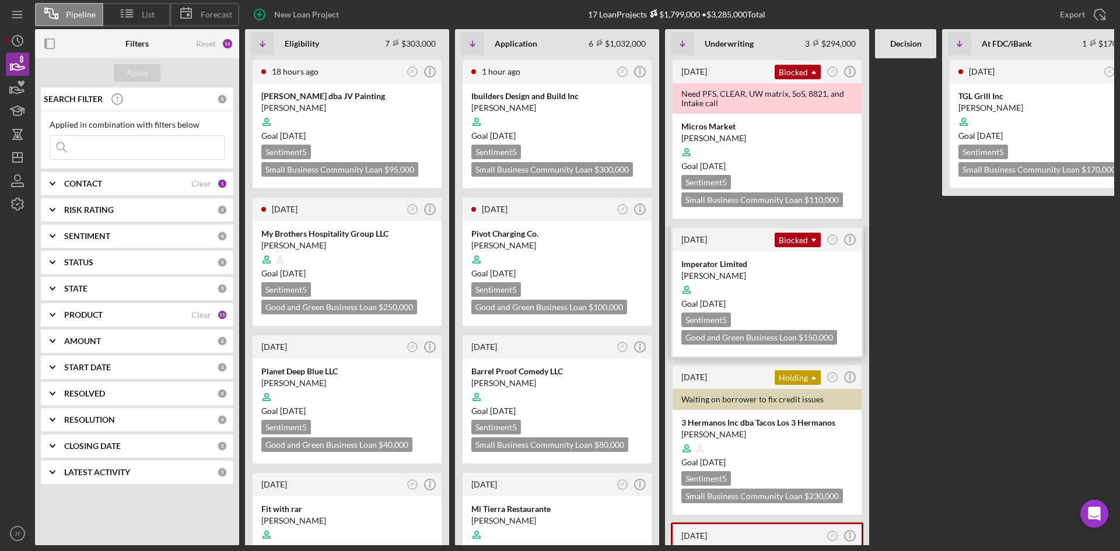
click at [770, 300] on div "Goal 3 weeks ago" at bounding box center [767, 304] width 172 height 12
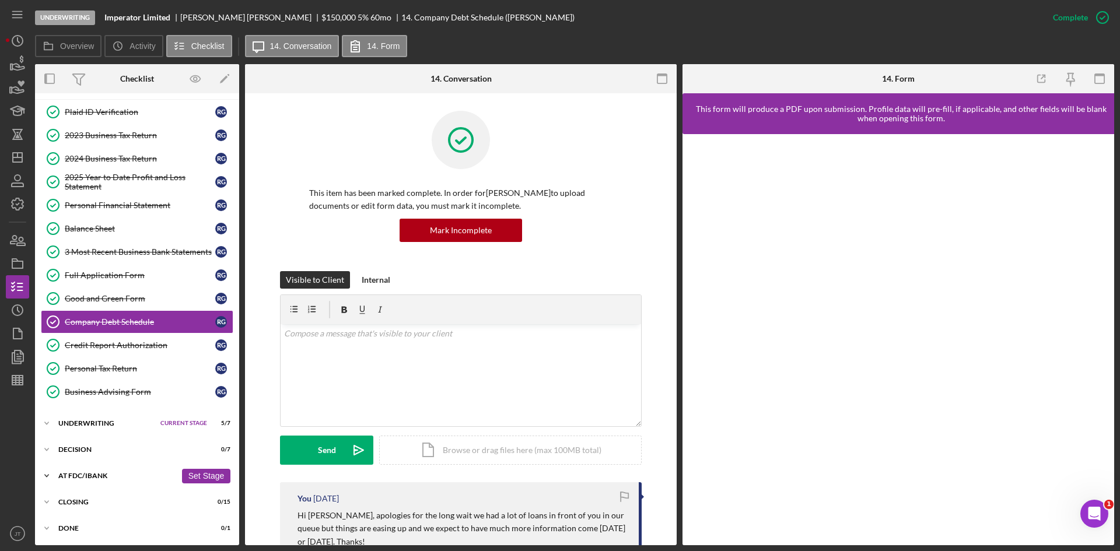
scroll to position [50, 0]
click at [93, 423] on div "Underwriting" at bounding box center [106, 422] width 96 height 7
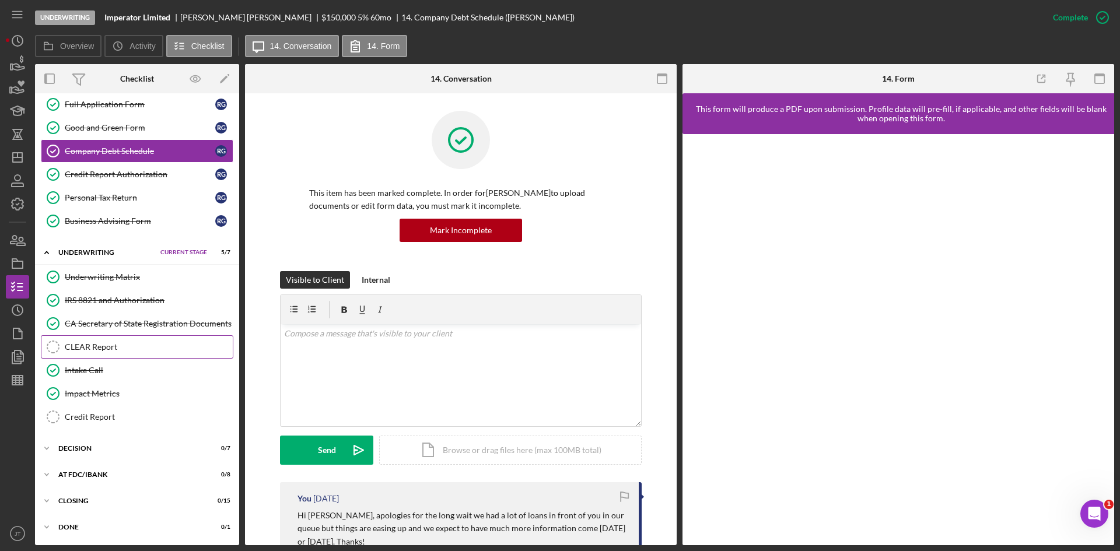
click at [102, 354] on link "CLEAR Report CLEAR Report" at bounding box center [137, 346] width 193 height 23
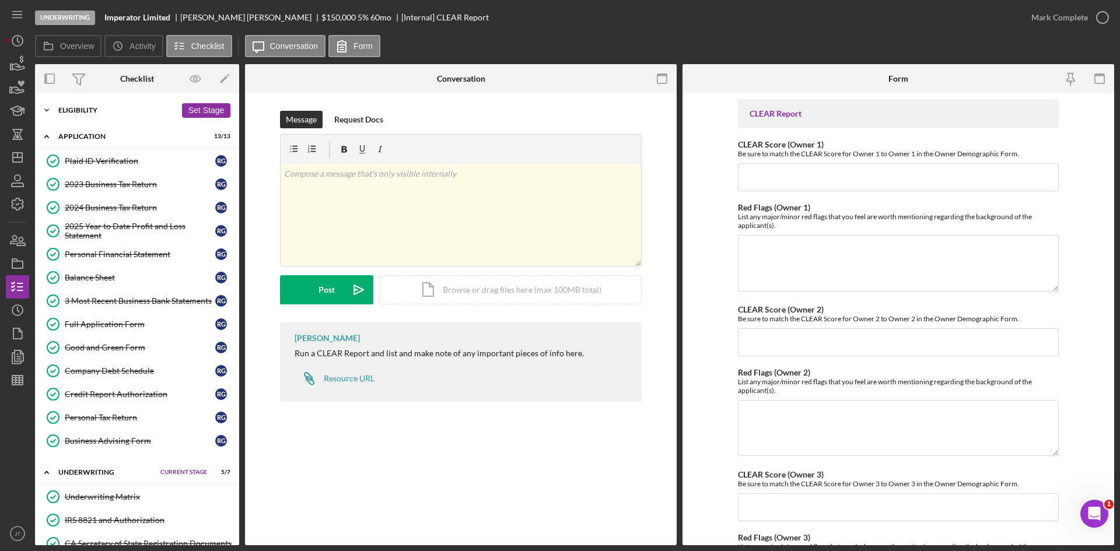
click at [104, 104] on div "Icon/Expander Eligibility 6 / 6 Set Stage" at bounding box center [137, 110] width 204 height 23
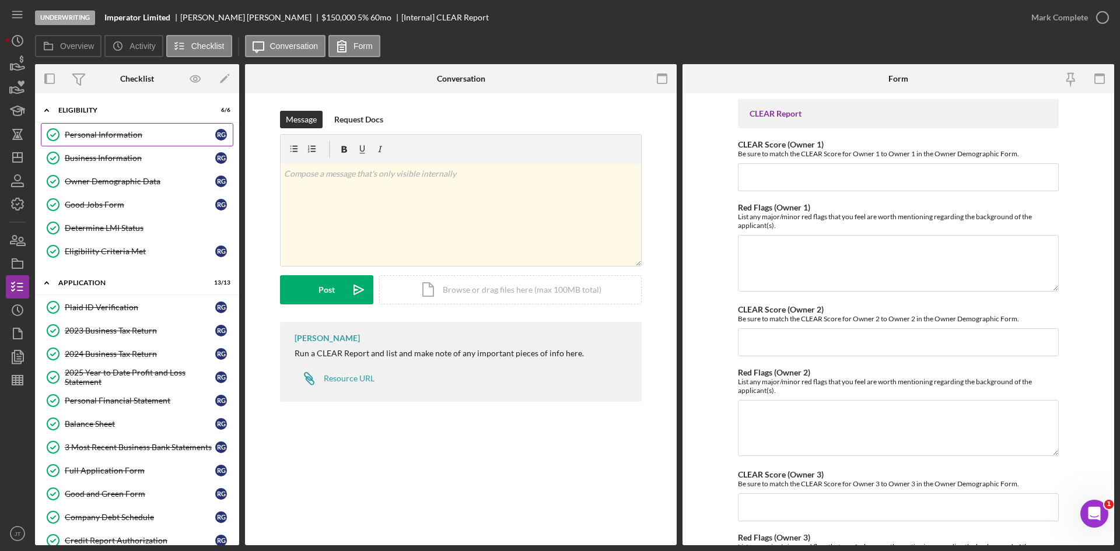
click at [106, 137] on div "Personal Information" at bounding box center [140, 134] width 151 height 9
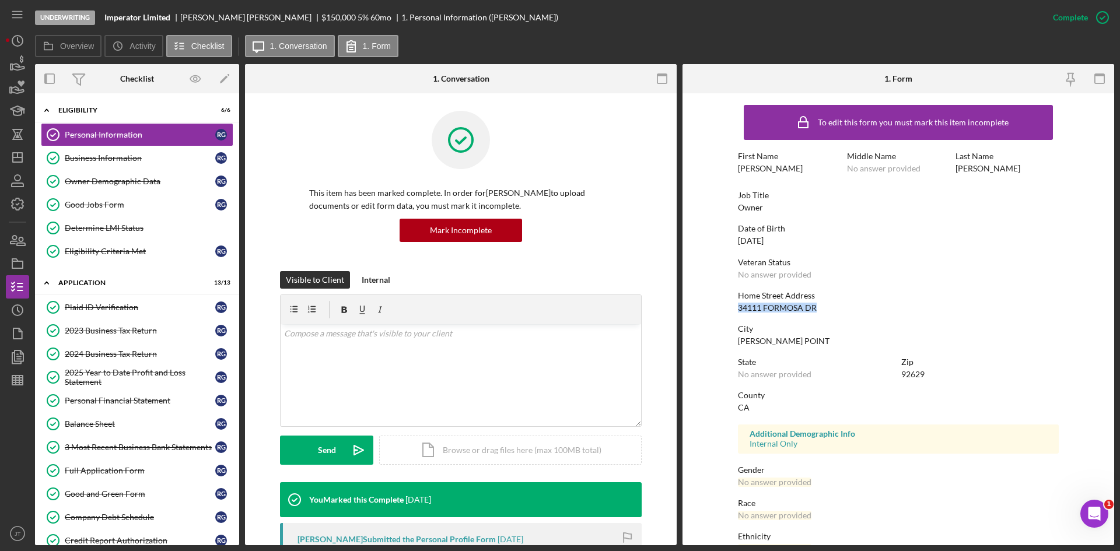
drag, startPoint x: 735, startPoint y: 308, endPoint x: 816, endPoint y: 310, distance: 81.1
click at [816, 310] on form "To edit this form you must mark this item incomplete First Name Ryan Middle Nam…" at bounding box center [899, 319] width 432 height 452
copy div "34111 FORMOSA DR"
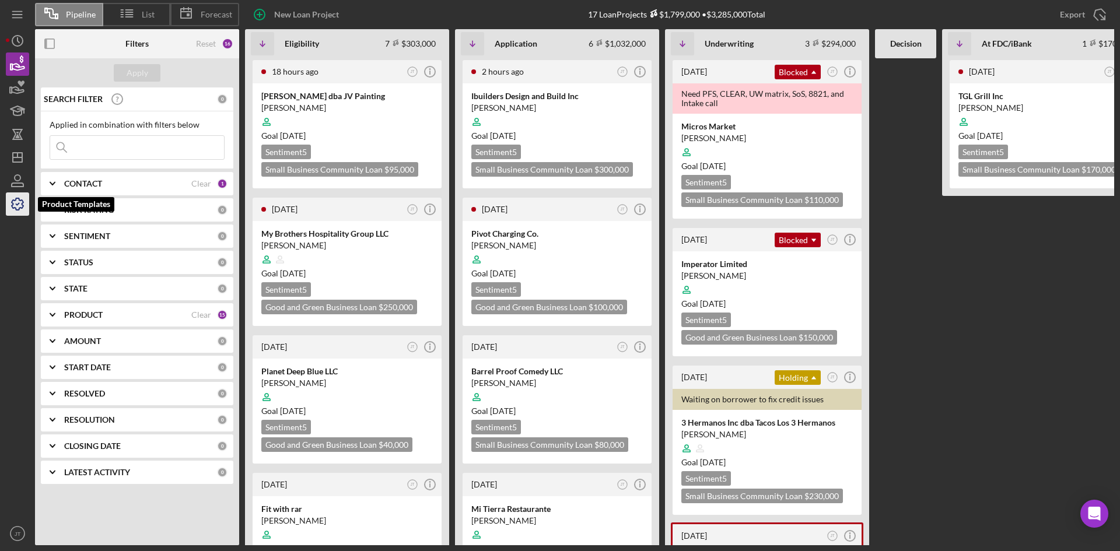
click at [16, 204] on icon "button" at bounding box center [17, 204] width 29 height 29
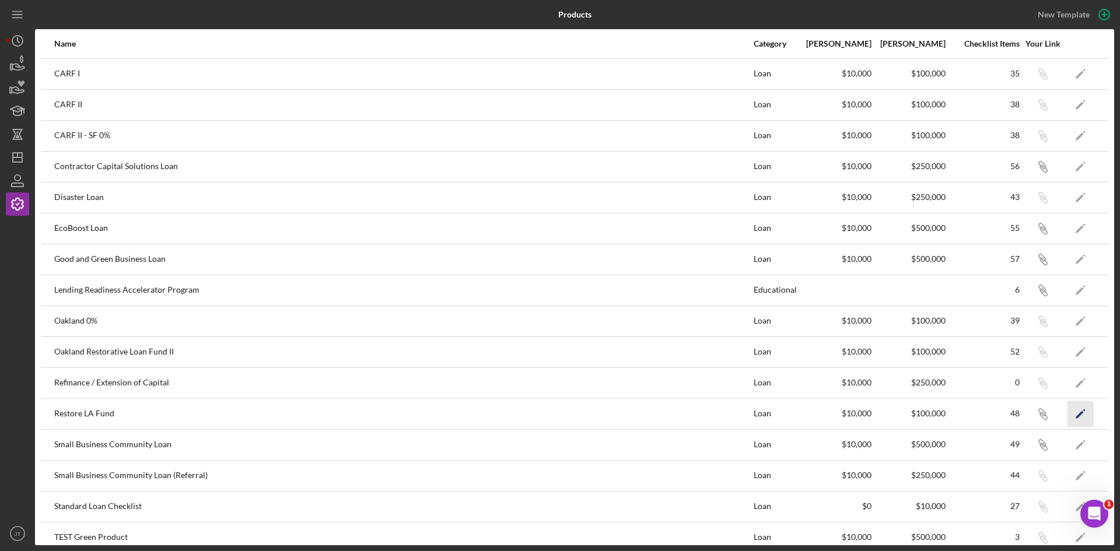
click at [1078, 415] on icon "Icon/Edit" at bounding box center [1081, 414] width 26 height 26
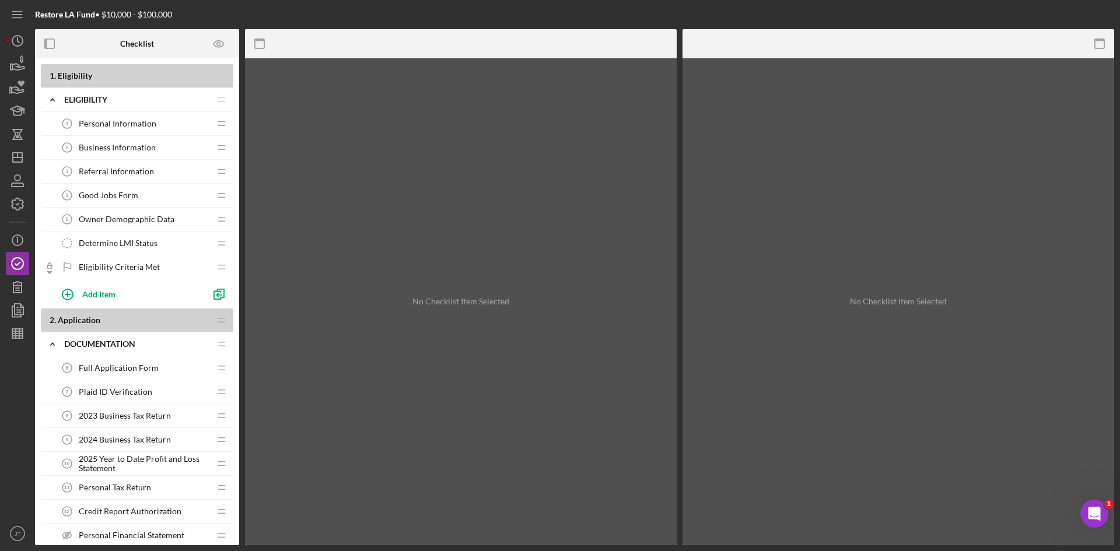
click at [128, 249] on div "Determine LMI Status Determine LMI Status" at bounding box center [132, 243] width 155 height 23
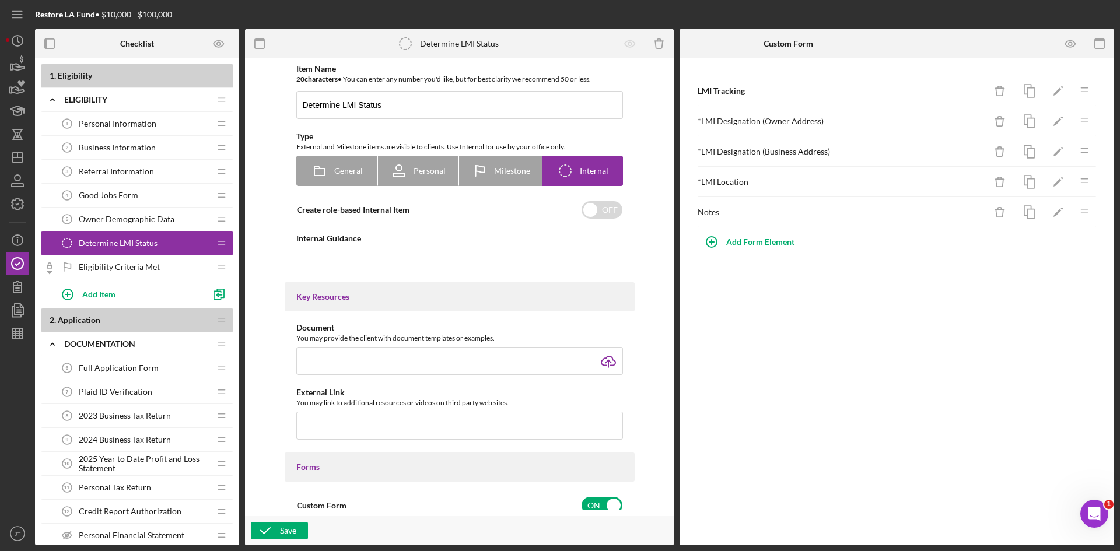
type textarea "<div>Use the tracker to determine if the business address provided is in a low …"
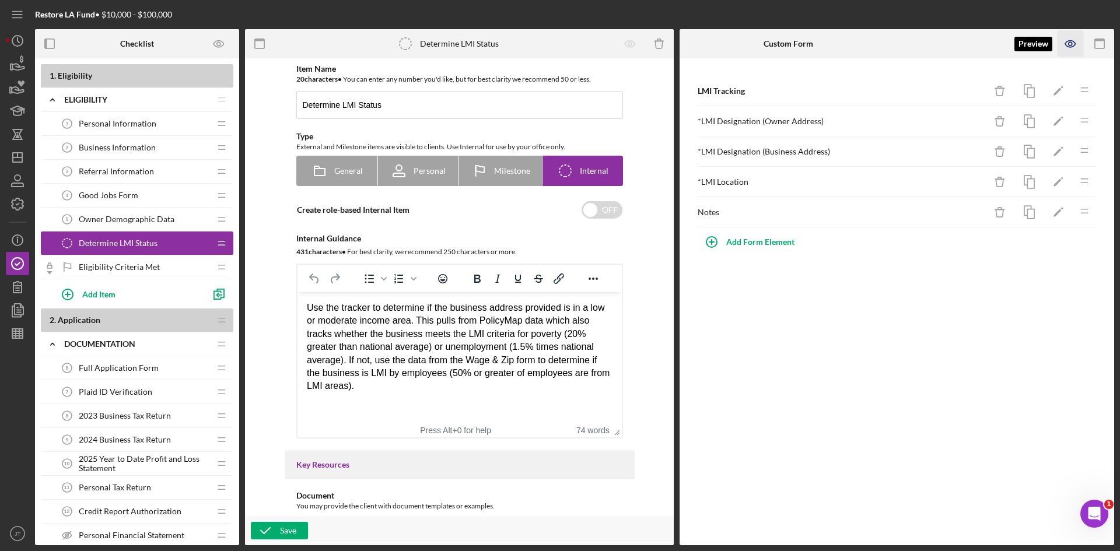
click at [1066, 48] on icon "button" at bounding box center [1071, 44] width 26 height 26
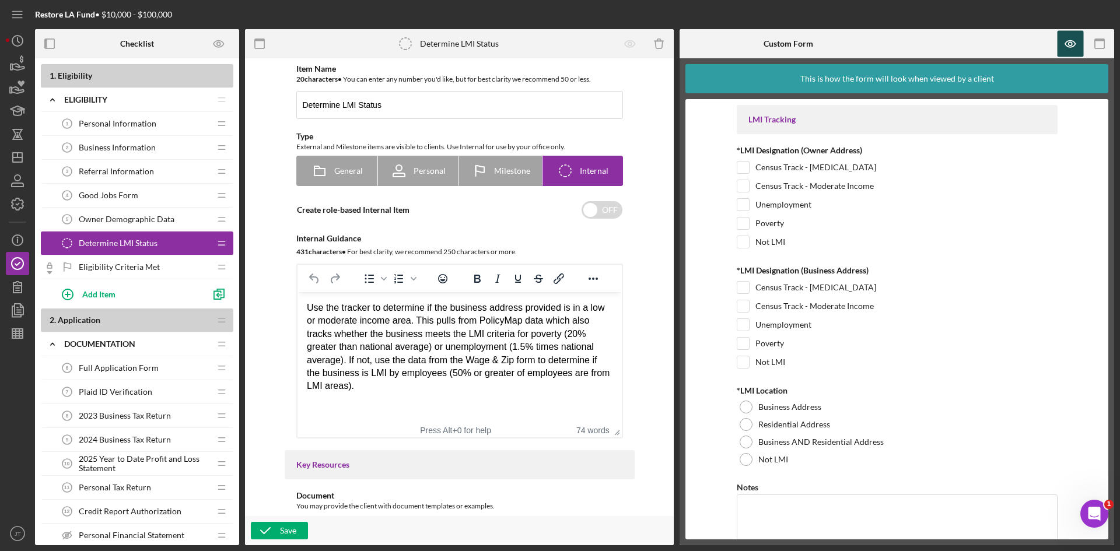
click at [1075, 36] on icon "button" at bounding box center [1071, 44] width 26 height 26
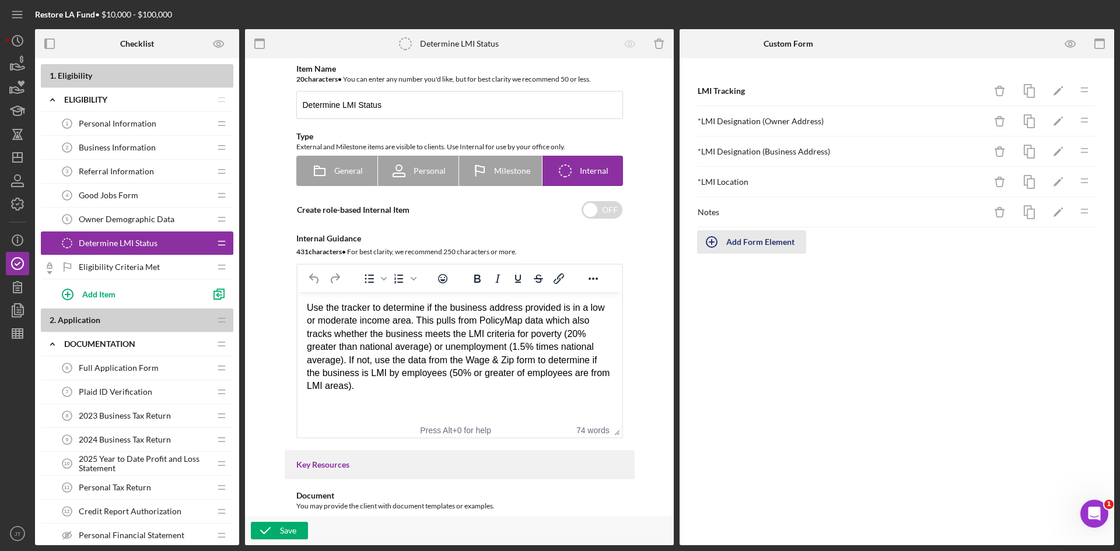
click at [786, 243] on div "Add Form Element" at bounding box center [760, 241] width 68 height 23
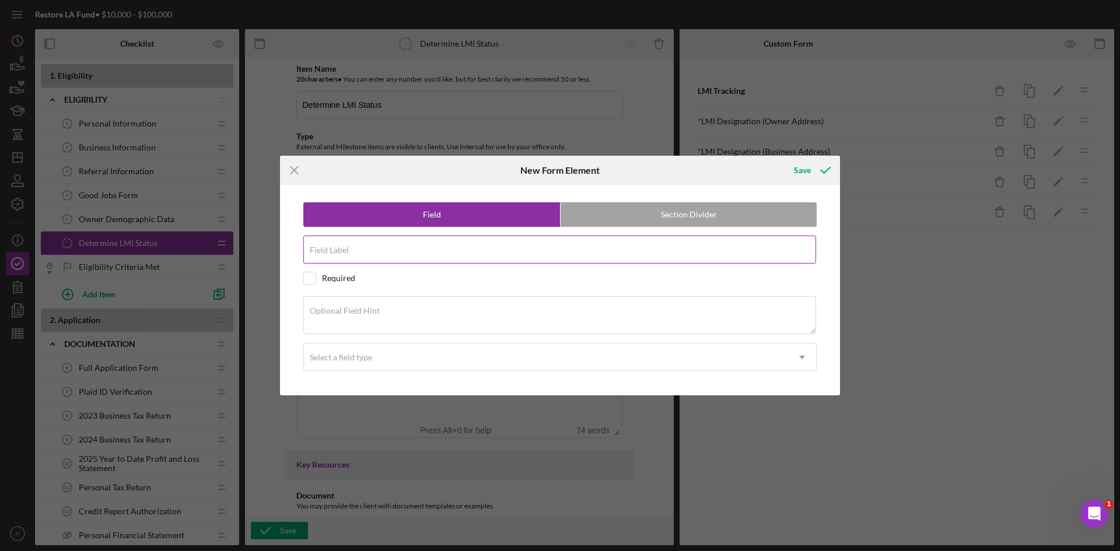
click at [442, 256] on input "Field Label" at bounding box center [559, 250] width 513 height 28
type input "Cims Map"
click at [353, 310] on label "Optional Field Hint" at bounding box center [345, 310] width 70 height 9
click at [353, 310] on textarea "Optional Field Hint" at bounding box center [559, 314] width 513 height 37
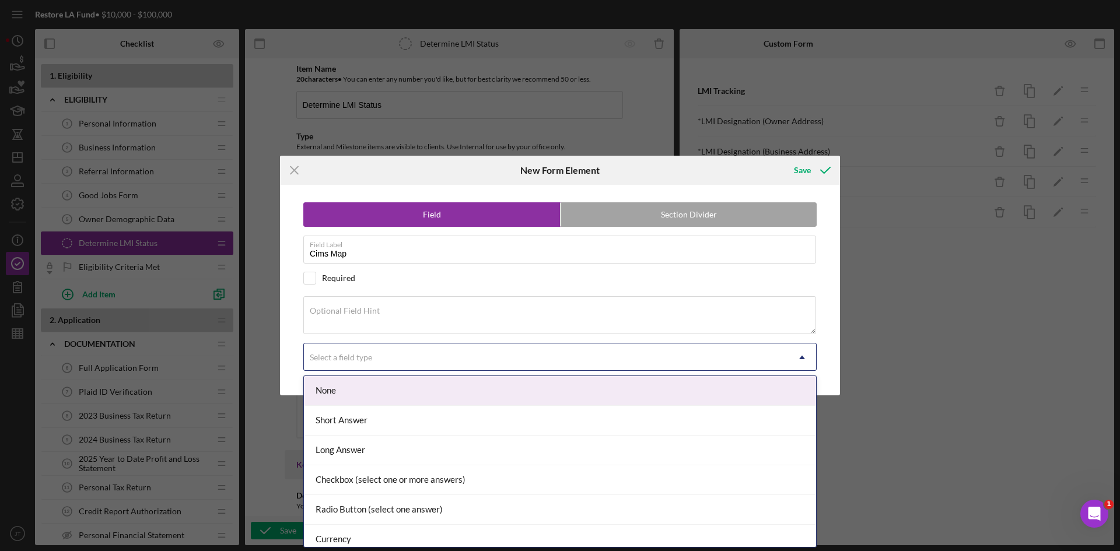
click at [320, 368] on div "Select a field type" at bounding box center [546, 357] width 484 height 27
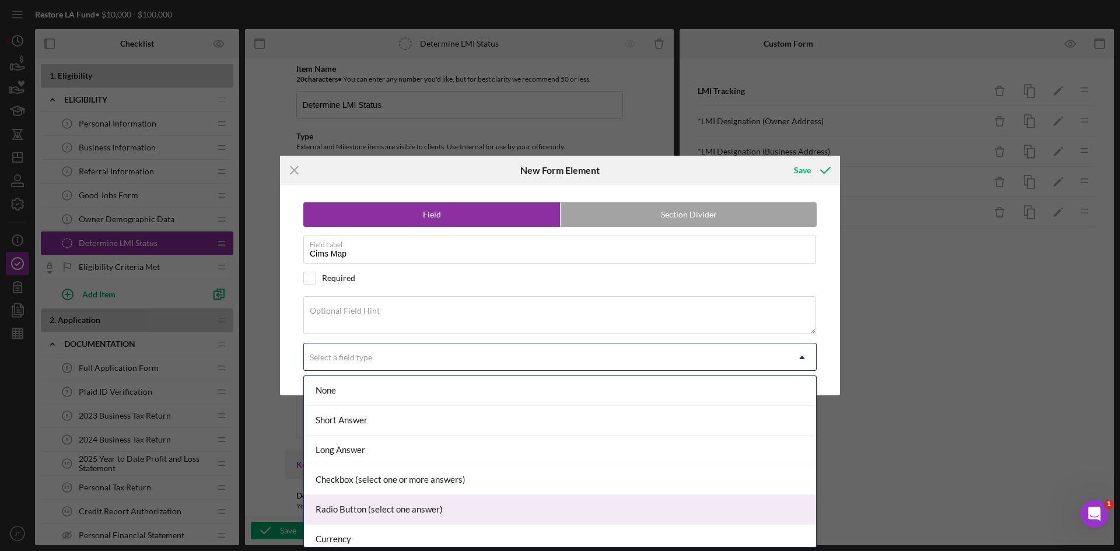
click at [362, 509] on div "Radio Button (select one answer)" at bounding box center [560, 510] width 512 height 30
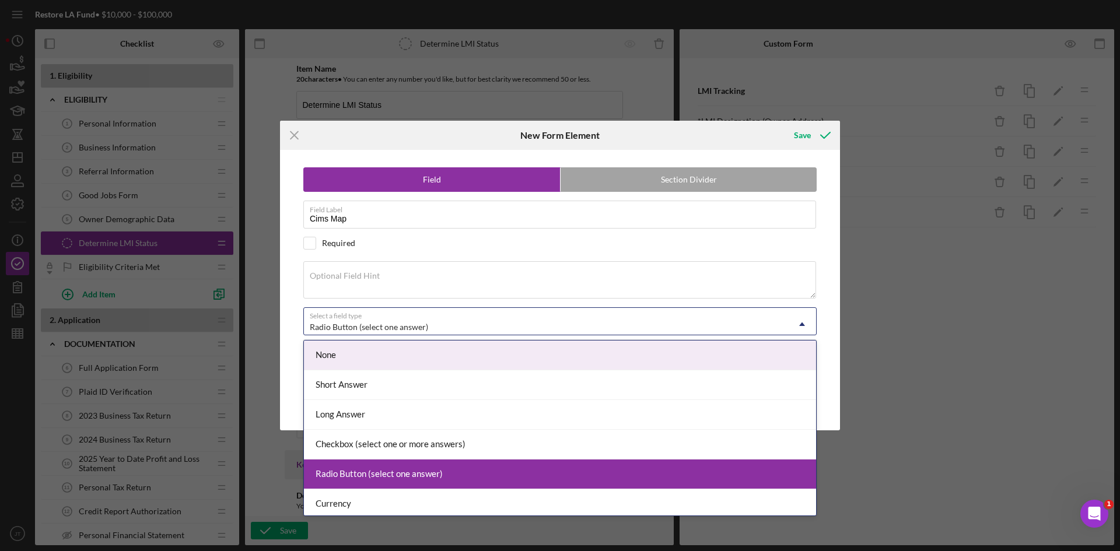
click at [366, 325] on div "Radio Button (select one answer)" at bounding box center [369, 327] width 118 height 9
click at [296, 286] on div "Field Section Divider Field Label Cims Map Required Optional Field Hint Select …" at bounding box center [560, 290] width 548 height 281
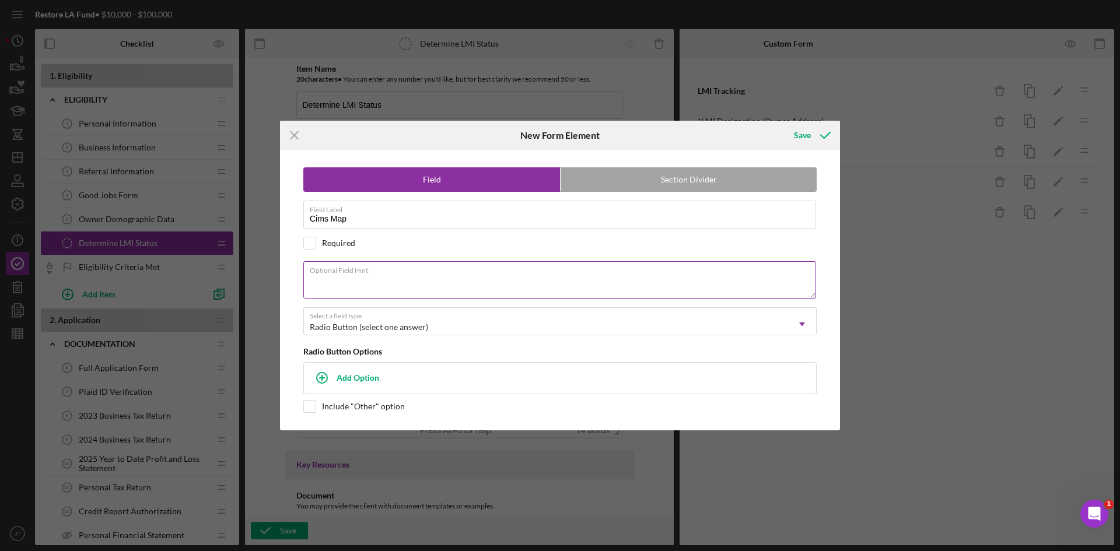
click at [367, 284] on textarea "Optional Field Hint" at bounding box center [559, 279] width 513 height 37
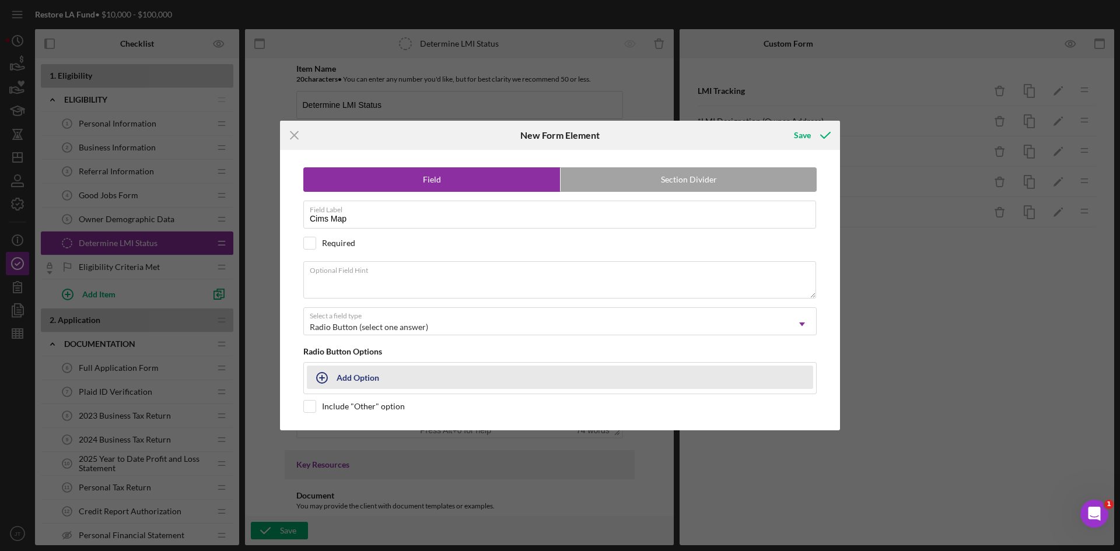
click at [352, 376] on div "Add Option" at bounding box center [358, 377] width 43 height 22
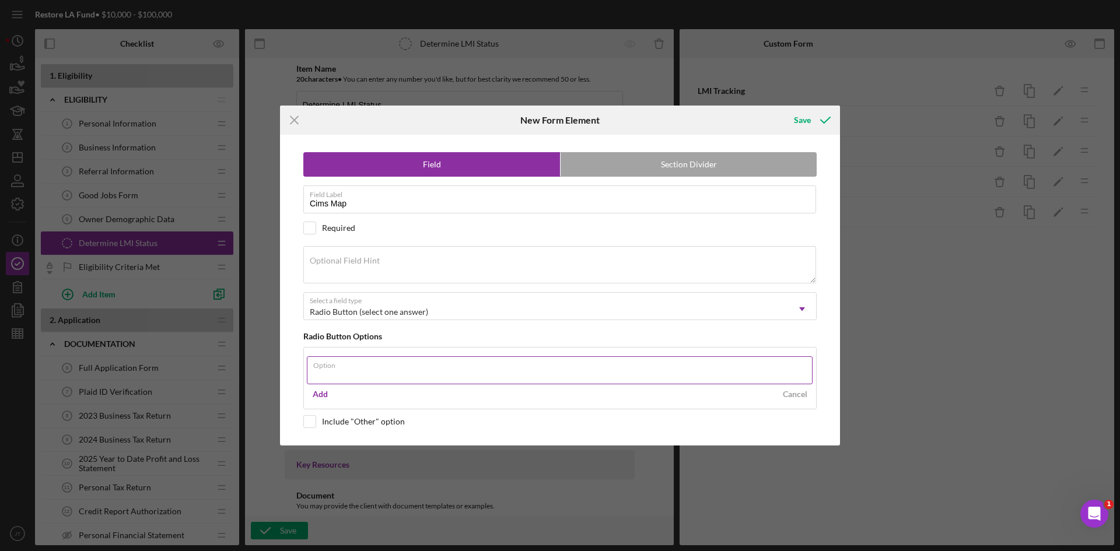
click at [396, 376] on input "Option" at bounding box center [560, 370] width 506 height 28
type input "Business Address"
click at [314, 397] on div "Add" at bounding box center [320, 395] width 15 height 18
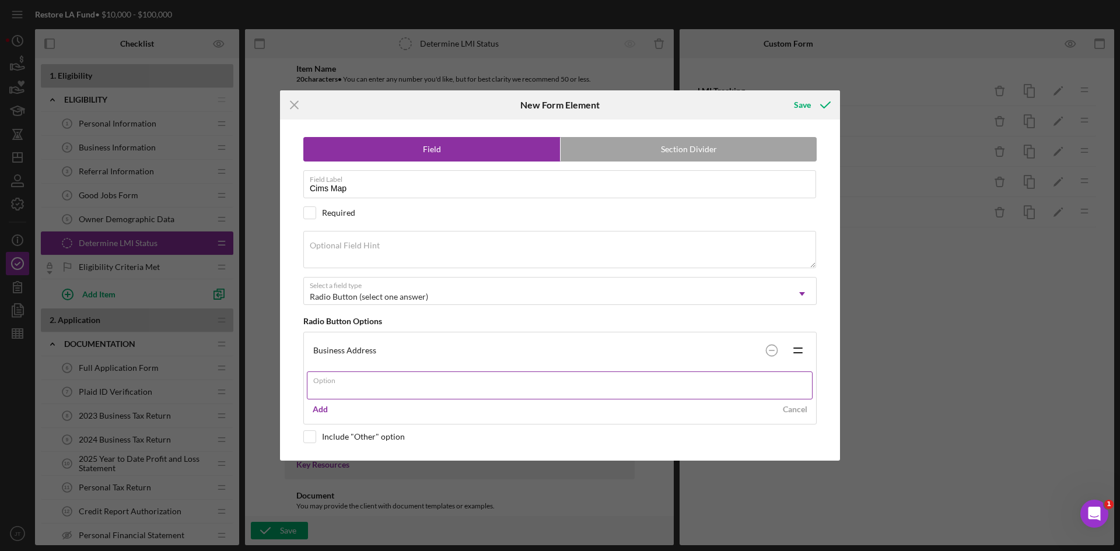
click at [396, 390] on input "Option" at bounding box center [560, 386] width 506 height 28
type input "Personal Address"
click at [313, 407] on div "Add" at bounding box center [320, 410] width 15 height 18
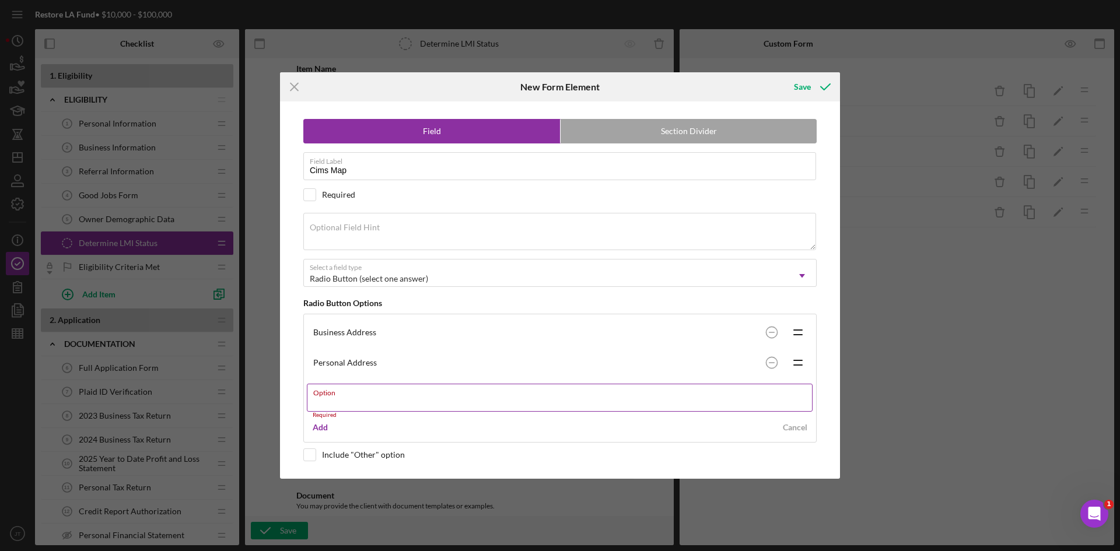
click at [354, 403] on input "Option" at bounding box center [560, 398] width 506 height 28
paste input "Business AND Personal Address"
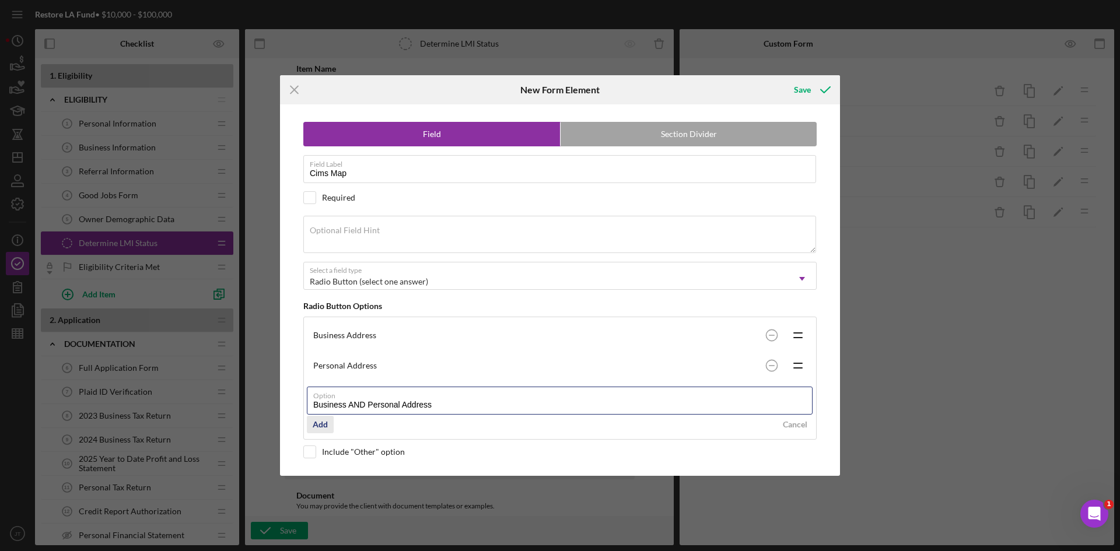
type input "Business AND Personal Address"
click at [319, 425] on div "Add" at bounding box center [320, 425] width 15 height 18
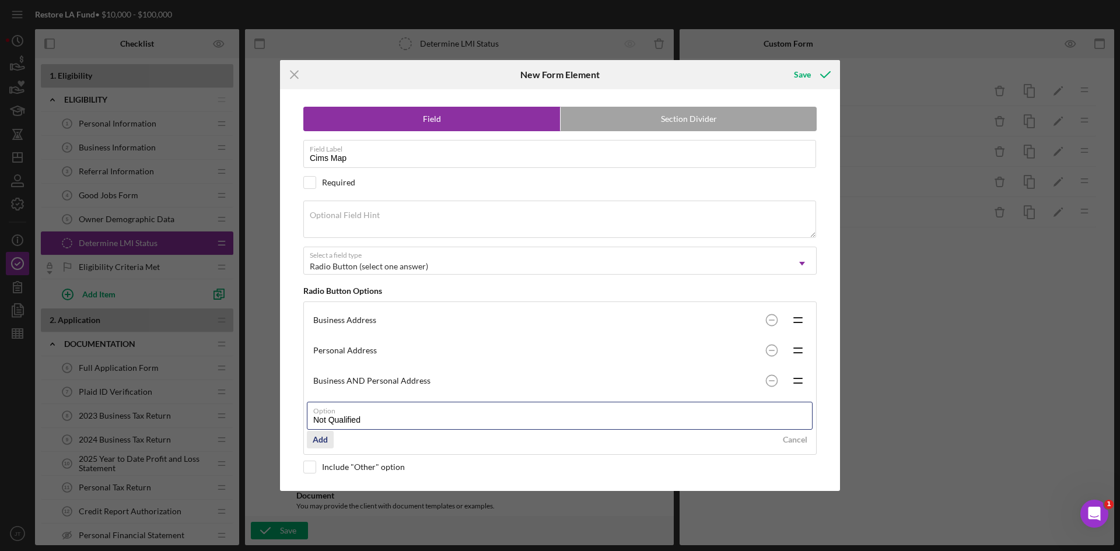
type input "Not Qualified"
click at [314, 440] on div "Add" at bounding box center [320, 440] width 15 height 18
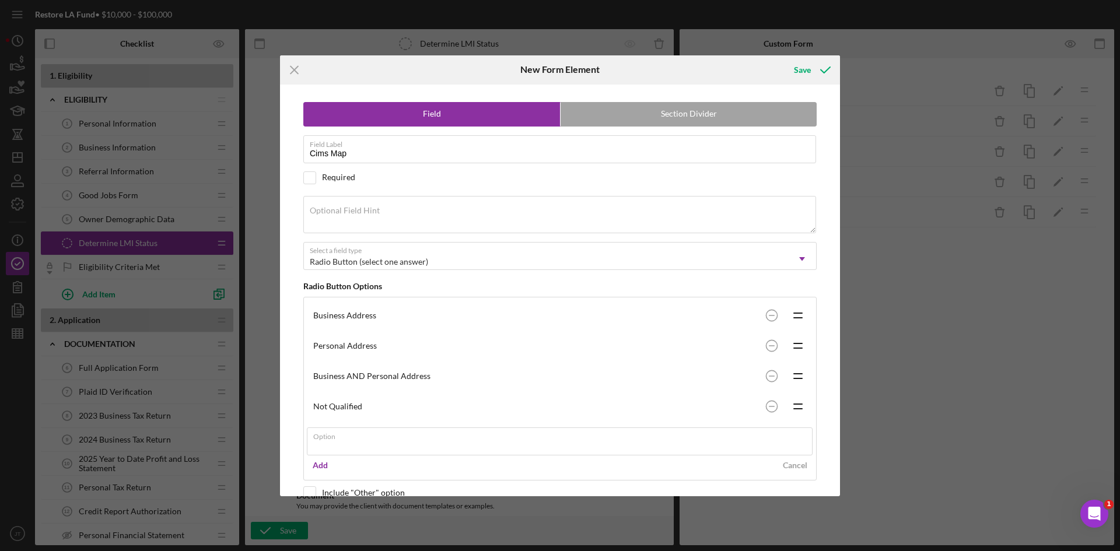
click at [302, 361] on div "Field Section Divider Field Label Cims Map Required Optional Field Hint Select …" at bounding box center [560, 291] width 548 height 412
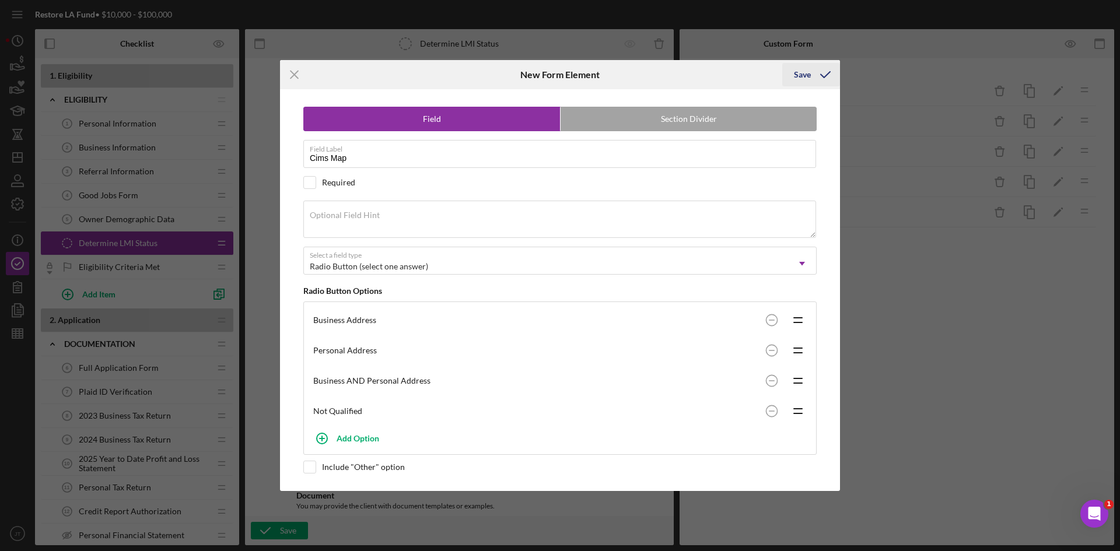
click at [800, 78] on div "Save" at bounding box center [802, 74] width 17 height 23
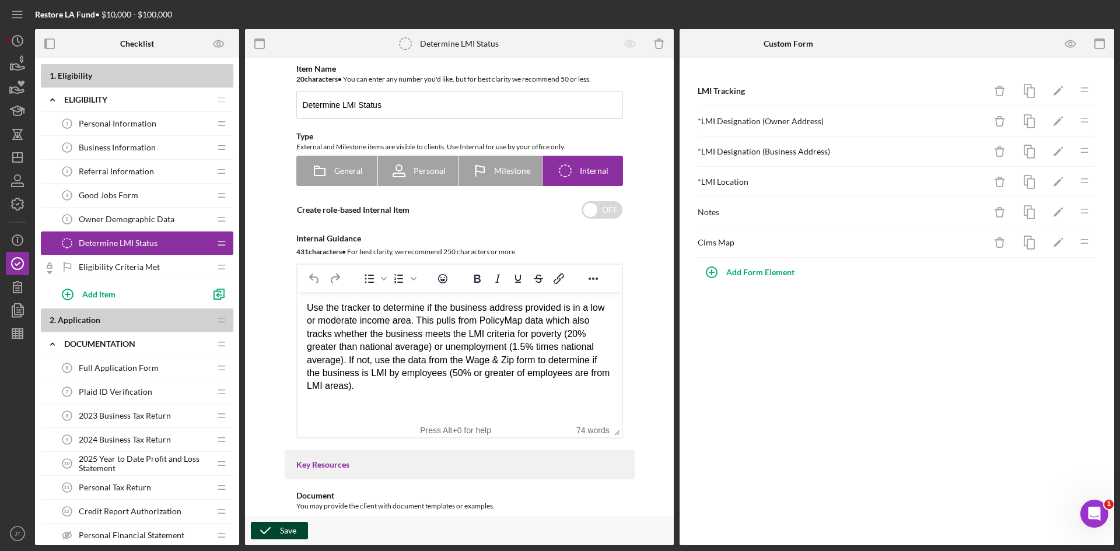
click at [289, 532] on div "Save" at bounding box center [288, 531] width 16 height 18
click at [13, 67] on icon "button" at bounding box center [17, 64] width 29 height 29
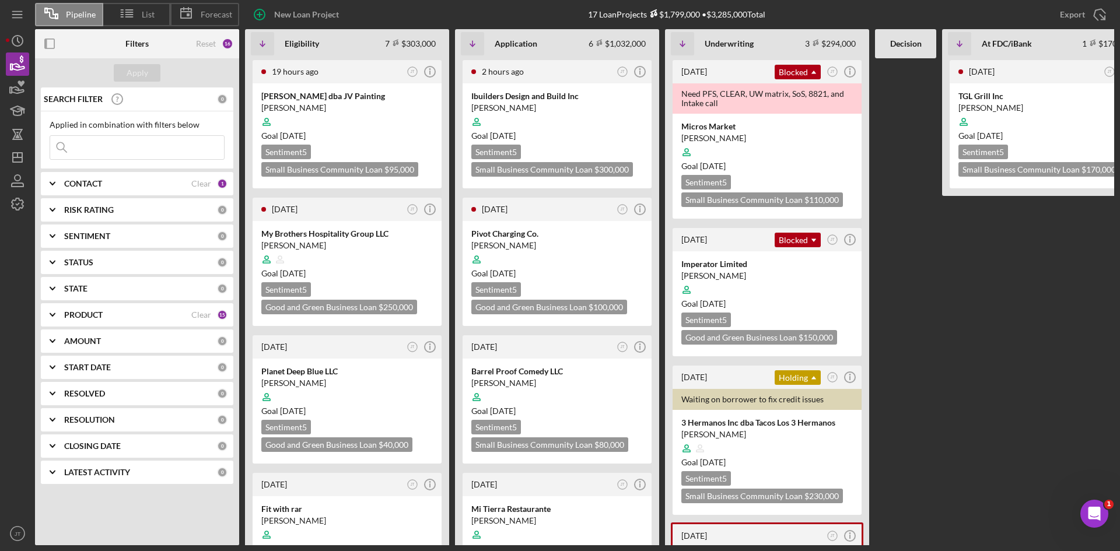
scroll to position [0, 172]
click at [21, 200] on icon "button" at bounding box center [18, 204] width 12 height 12
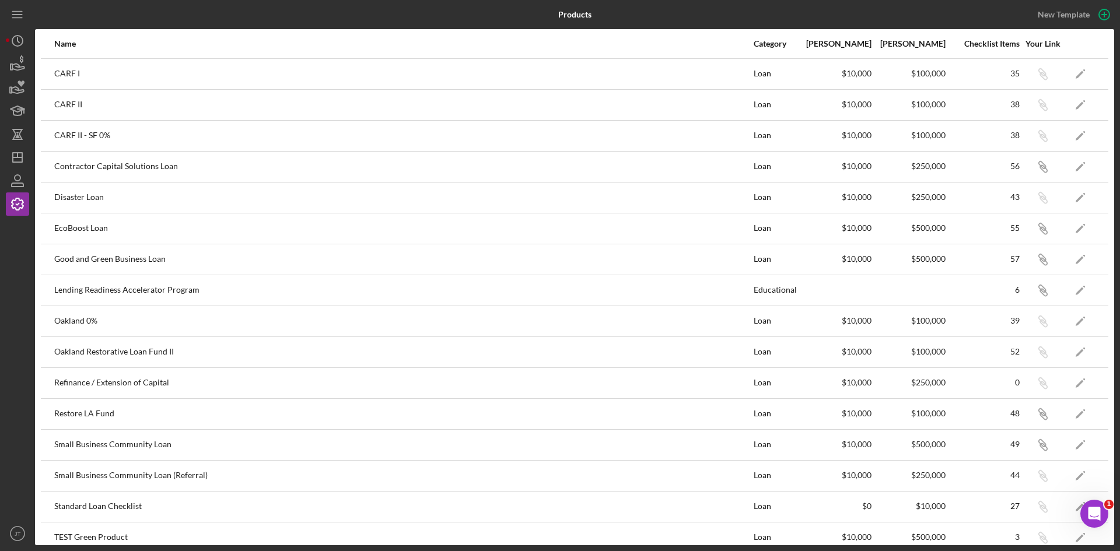
scroll to position [14, 0]
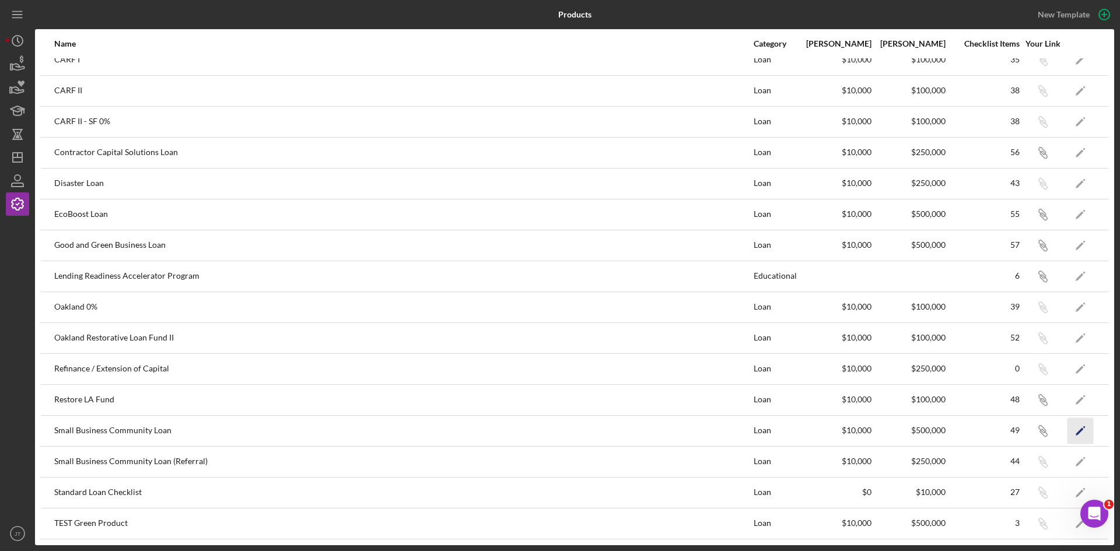
click at [1075, 435] on icon "Icon/Edit" at bounding box center [1081, 431] width 26 height 26
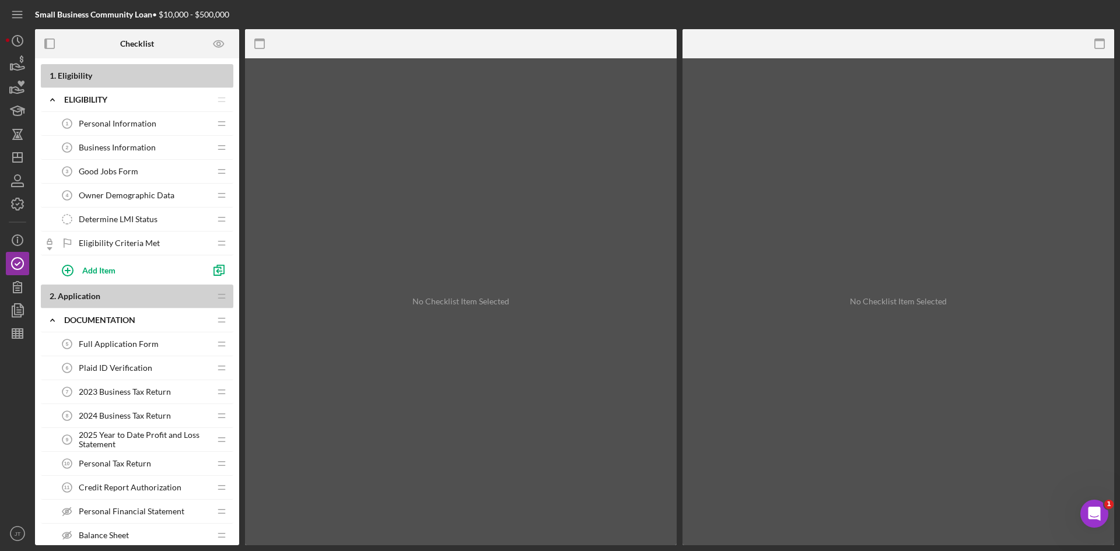
click at [137, 216] on span "Determine LMI Status" at bounding box center [118, 219] width 79 height 9
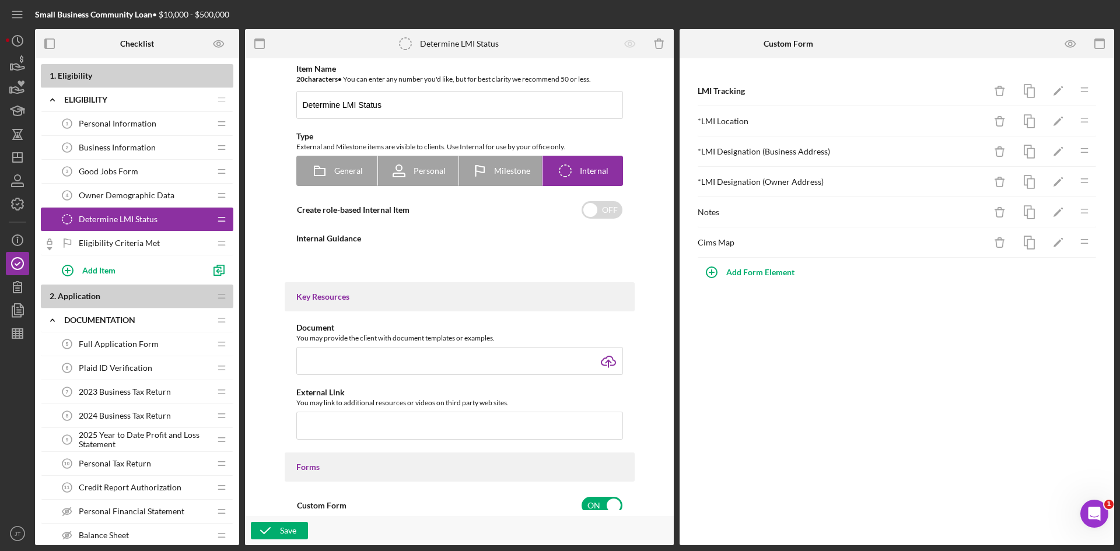
type textarea "<div>Use the tracker to determine if the business address provided is in a low …"
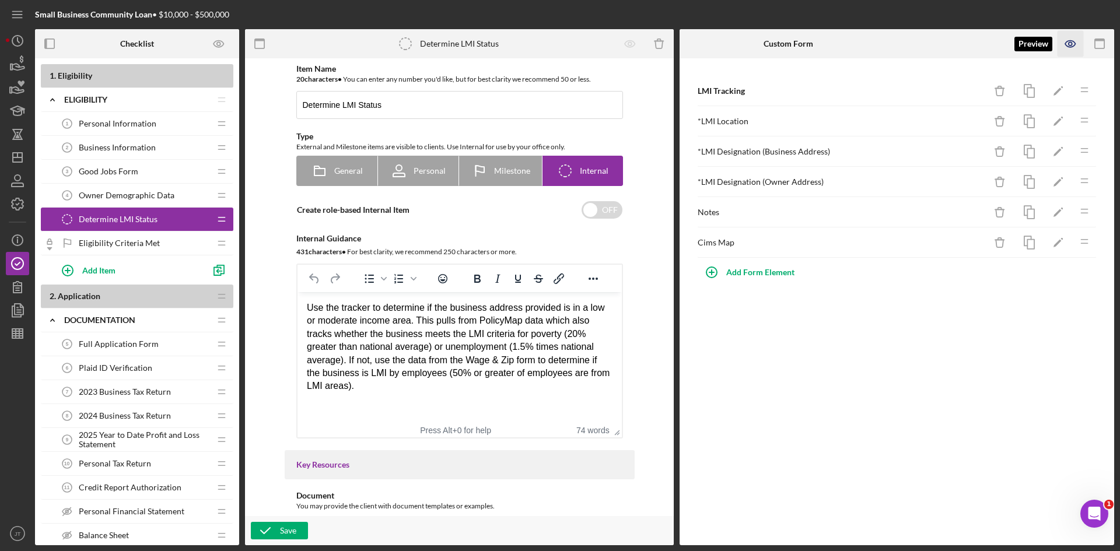
click at [1073, 49] on icon "button" at bounding box center [1071, 44] width 26 height 26
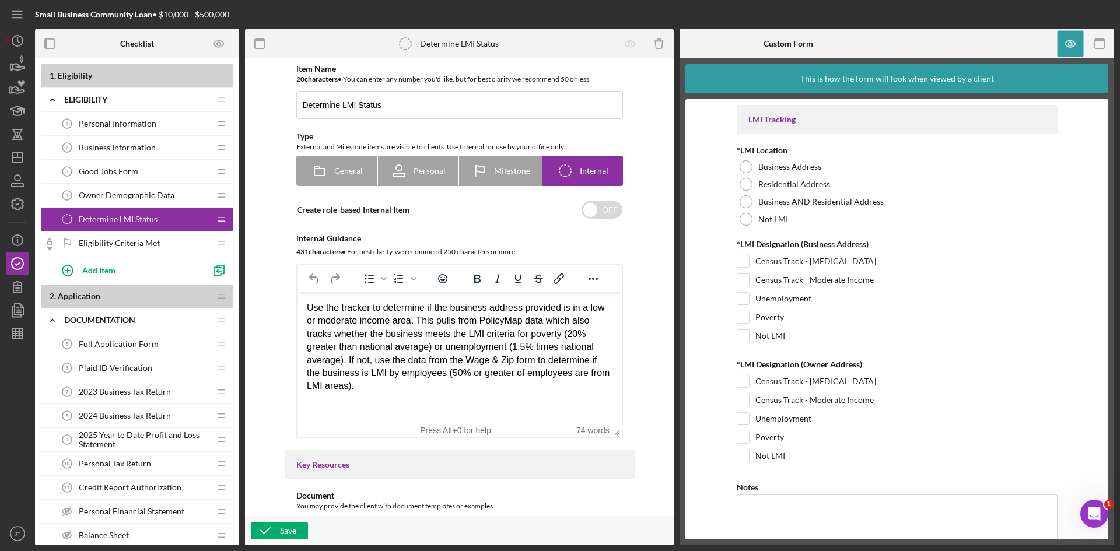
scroll to position [125, 0]
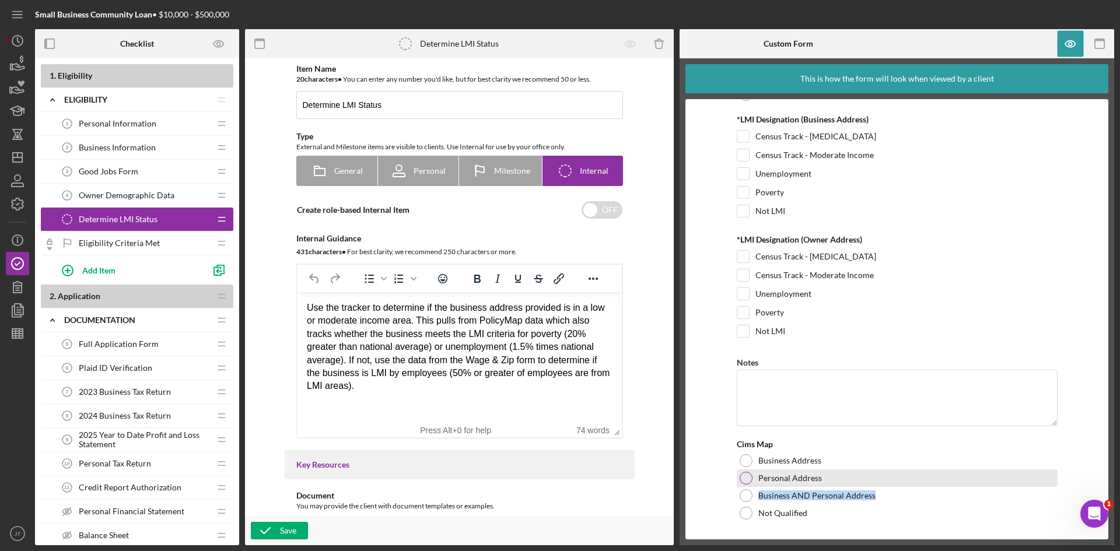
drag, startPoint x: 755, startPoint y: 495, endPoint x: 874, endPoint y: 497, distance: 118.4
click at [874, 497] on div "Business AND Personal Address" at bounding box center [897, 496] width 321 height 18
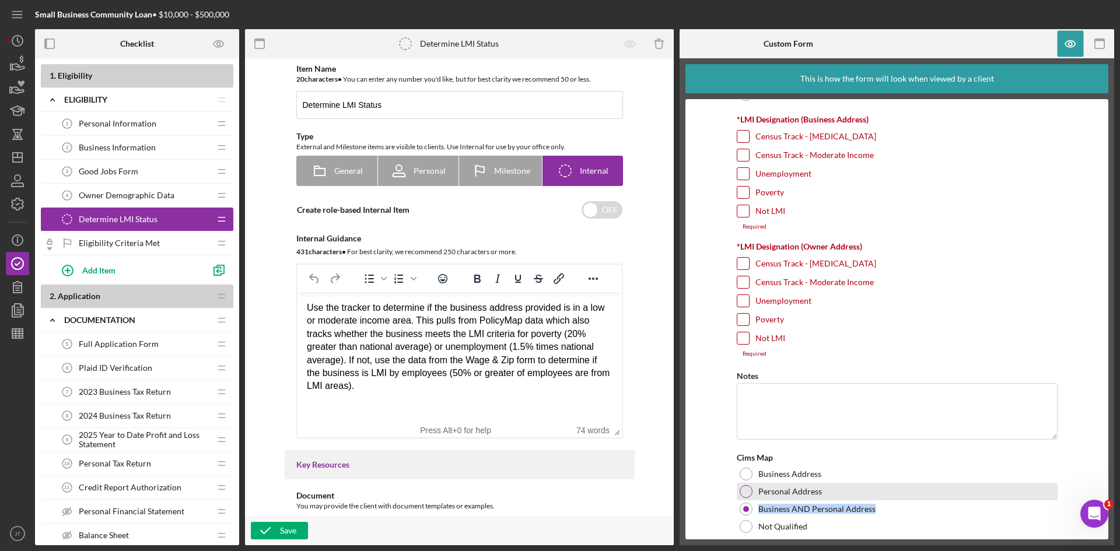
copy label "Business AND Personal Address"
click at [715, 291] on form "LMI Tracking *LMI Location Business Address Residential Address Business AND Re…" at bounding box center [896, 319] width 423 height 440
